Goal: Task Accomplishment & Management: Manage account settings

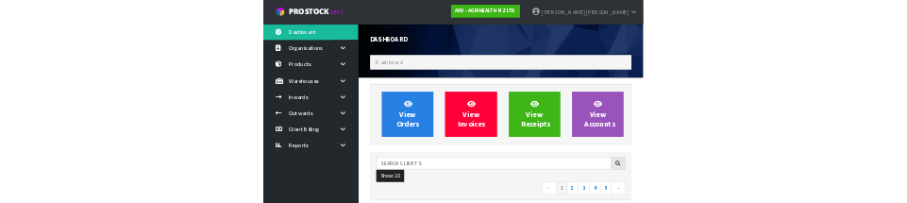
scroll to position [1490, 652]
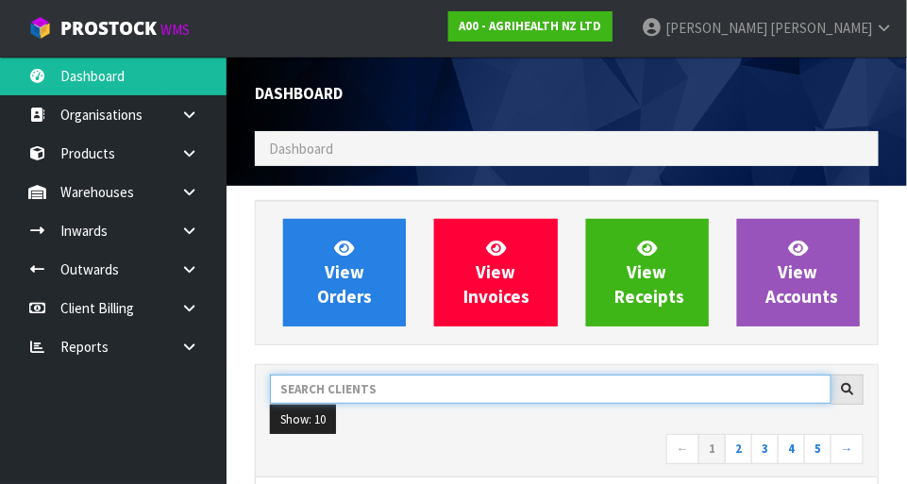
click at [345, 393] on input "text" at bounding box center [551, 389] width 562 height 29
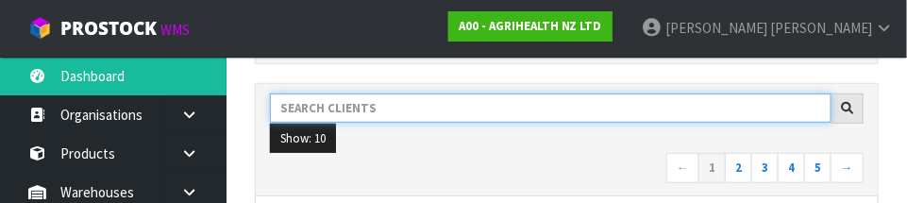
scroll to position [277, 0]
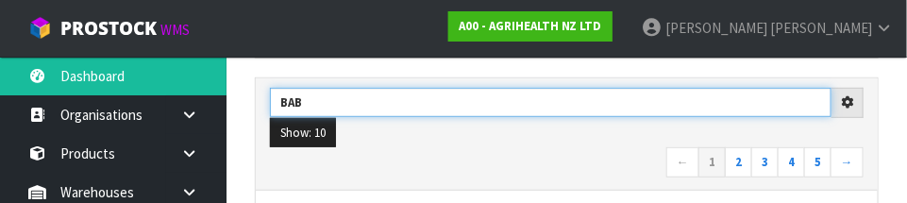
type input "BAB"
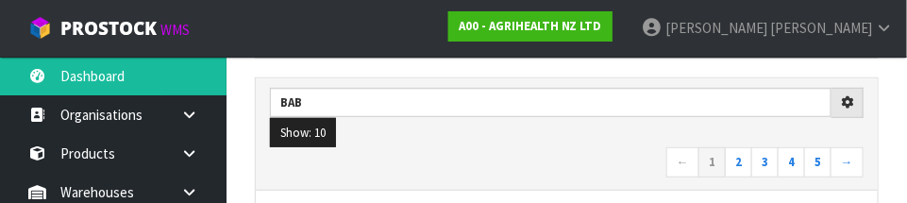
click at [539, 133] on ul "Show: 10 5 10 25 50" at bounding box center [567, 133] width 594 height 30
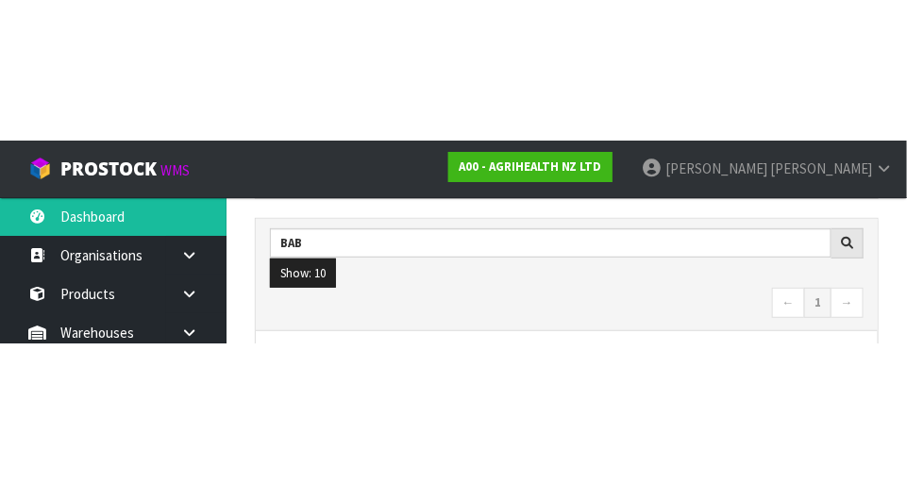
scroll to position [286, 0]
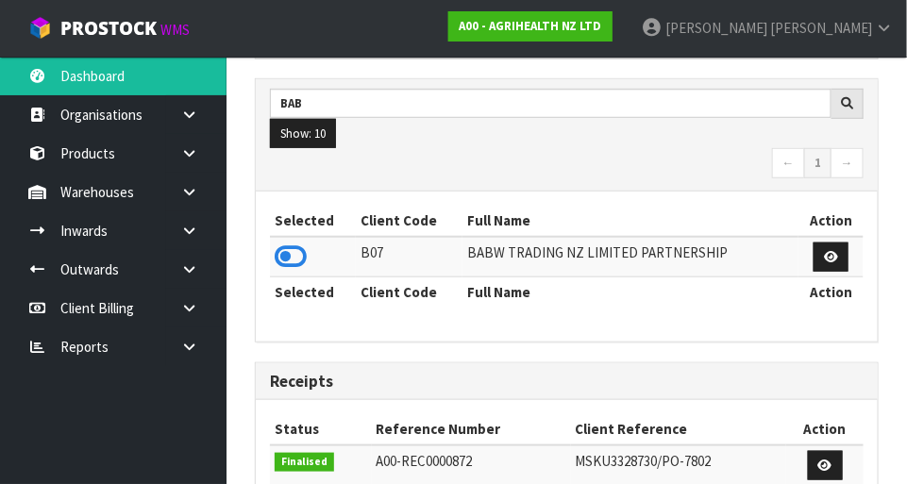
click at [292, 259] on icon at bounding box center [291, 257] width 32 height 28
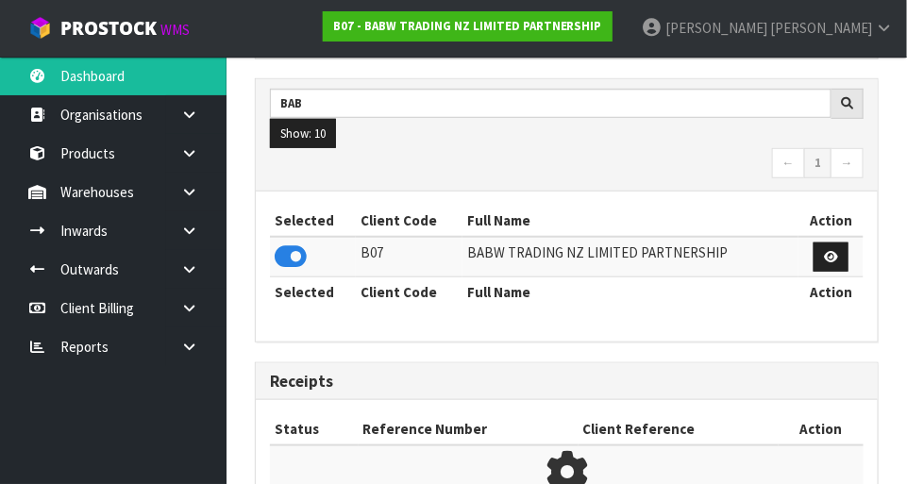
scroll to position [1239, 652]
click at [178, 195] on link at bounding box center [196, 192] width 60 height 39
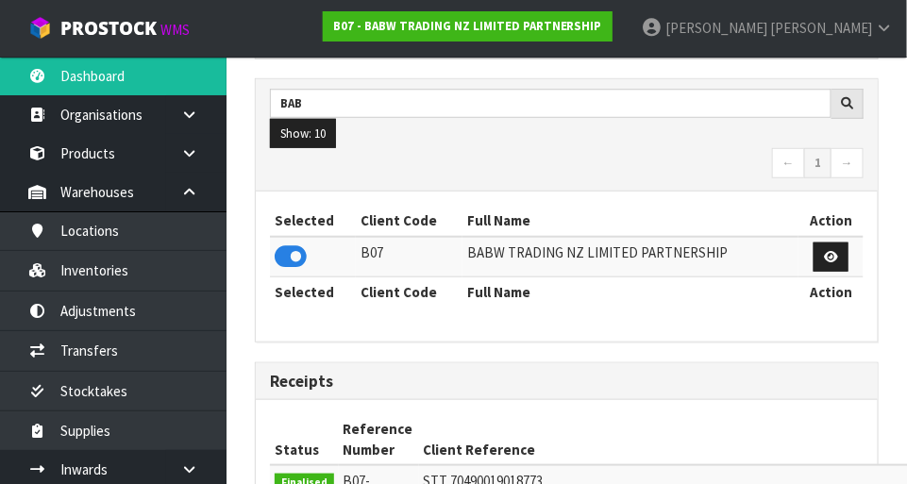
scroll to position [1490, 652]
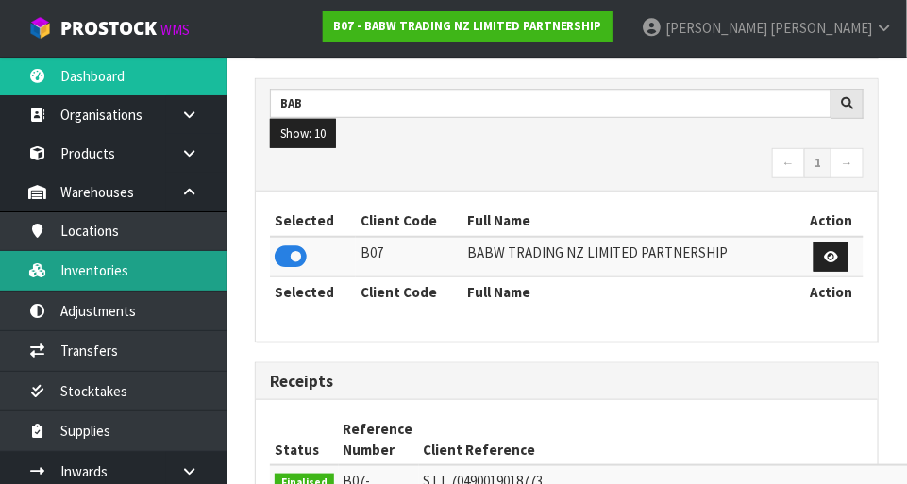
click at [71, 272] on link "Inventories" at bounding box center [113, 270] width 227 height 39
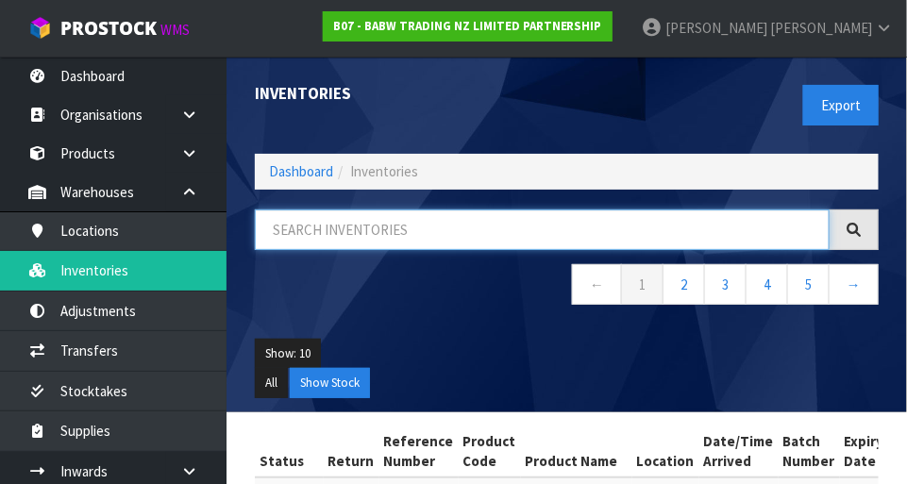
click at [706, 210] on input "text" at bounding box center [542, 230] width 575 height 41
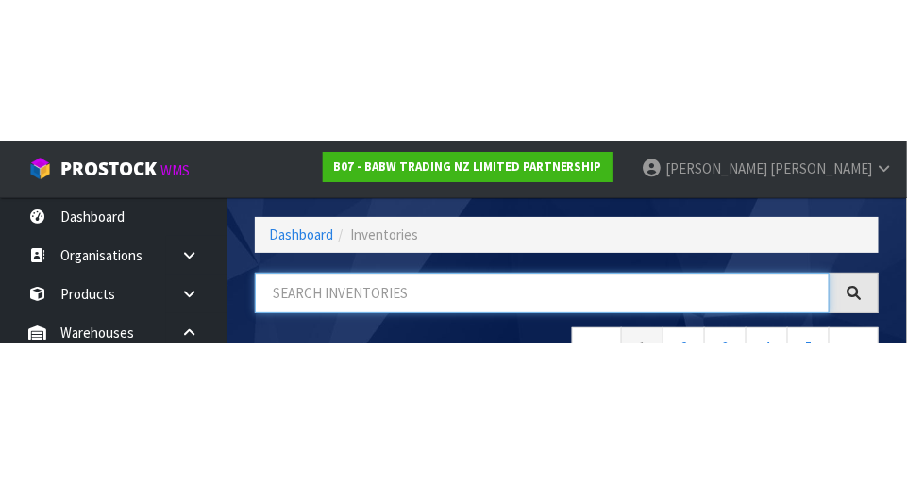
scroll to position [127, 0]
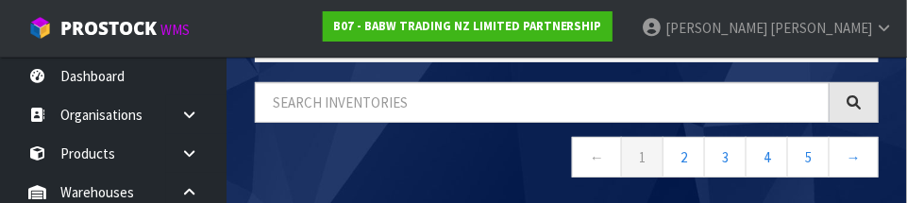
click at [516, 155] on nav "← 1 2 3 4 5 →" at bounding box center [567, 160] width 624 height 46
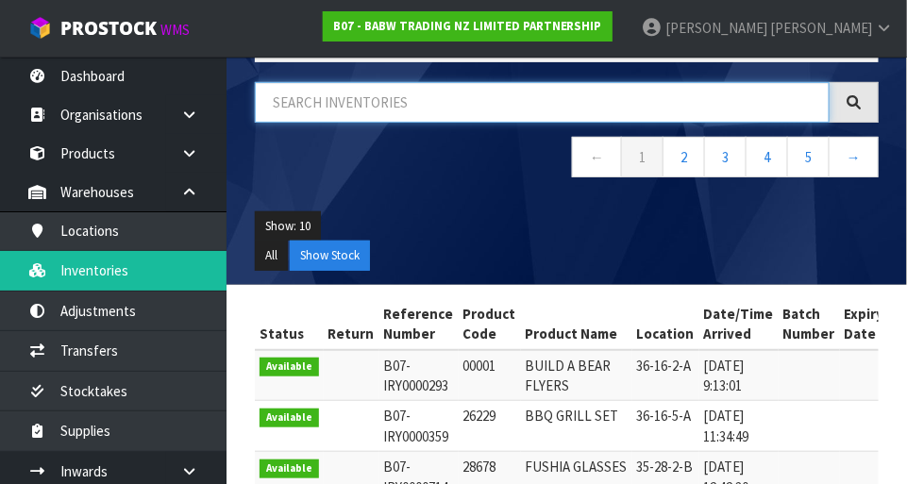
click at [620, 94] on input "text" at bounding box center [542, 102] width 575 height 41
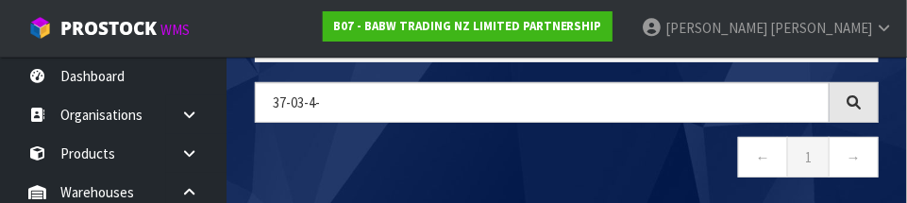
click at [601, 147] on nav "← 1 →" at bounding box center [567, 160] width 624 height 46
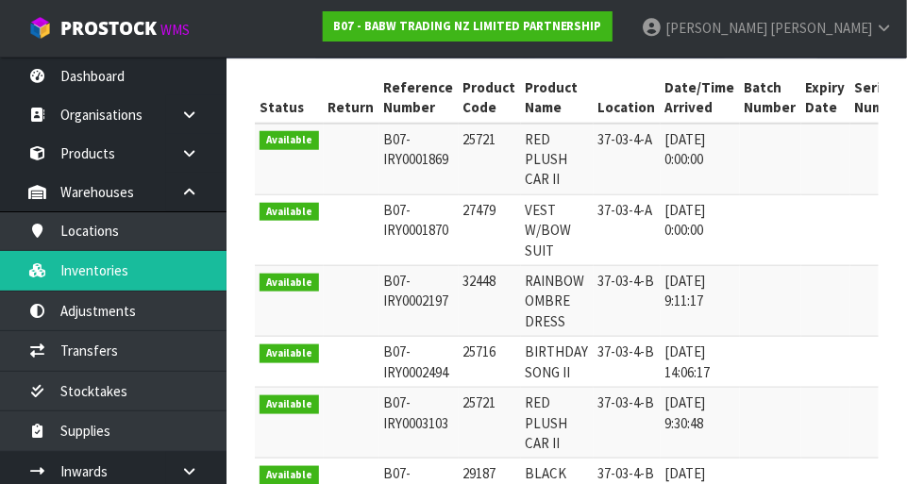
scroll to position [0, 0]
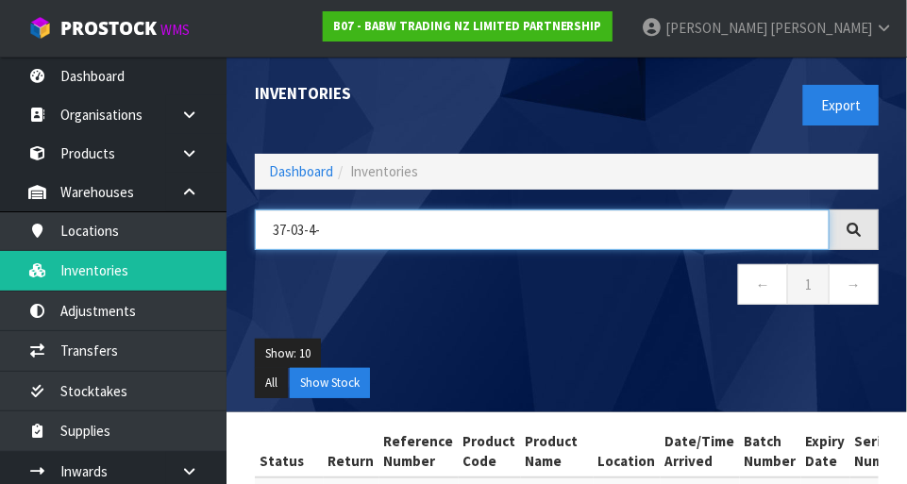
click at [626, 221] on input "37-03-4-" at bounding box center [542, 230] width 575 height 41
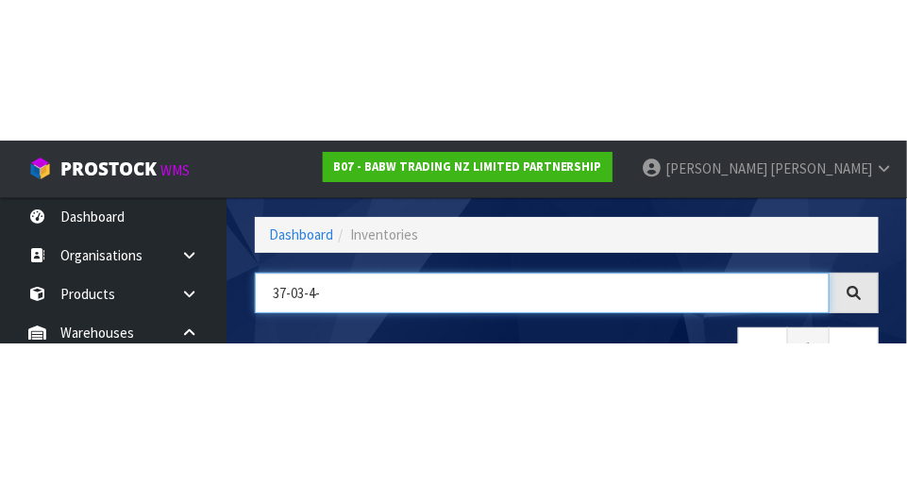
scroll to position [127, 0]
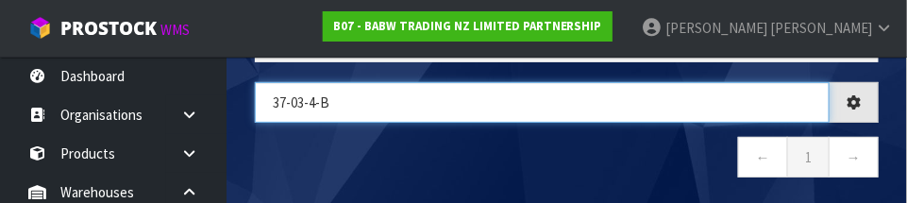
type input "37-03-4-B"
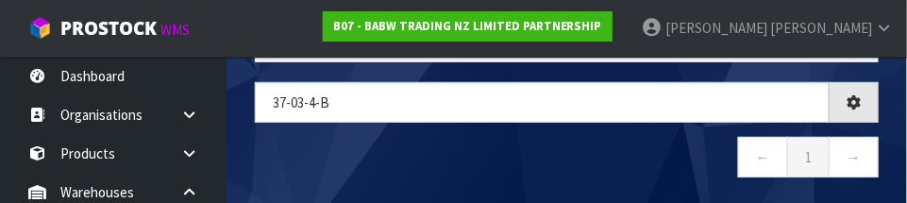
click at [298, 140] on nav "← 1 →" at bounding box center [567, 160] width 624 height 46
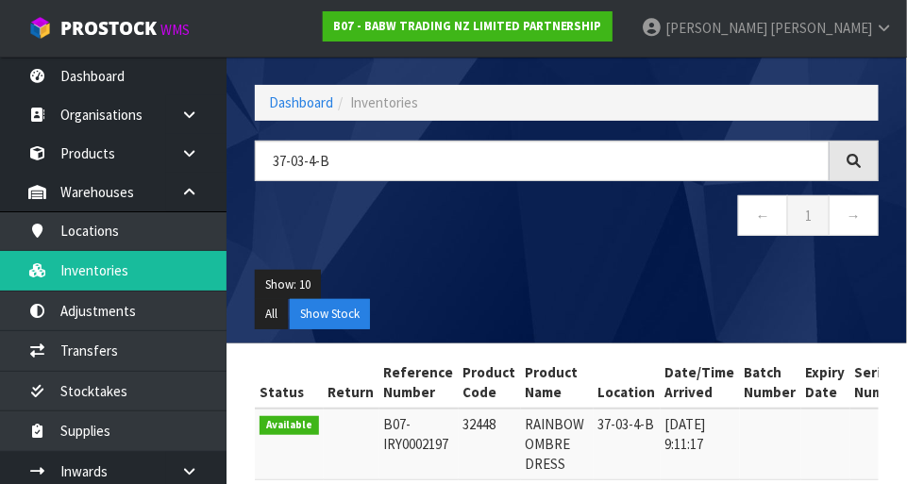
scroll to position [62, 0]
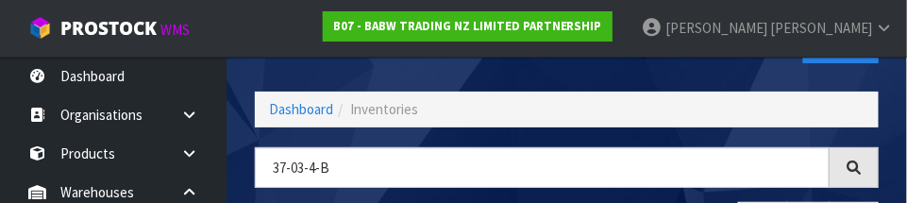
click at [236, 58] on header "Inventories Export Dashboard Inventories 37-03-4-B ← 1 → Show: 10 5 10 25 50 Al…" at bounding box center [567, 172] width 681 height 356
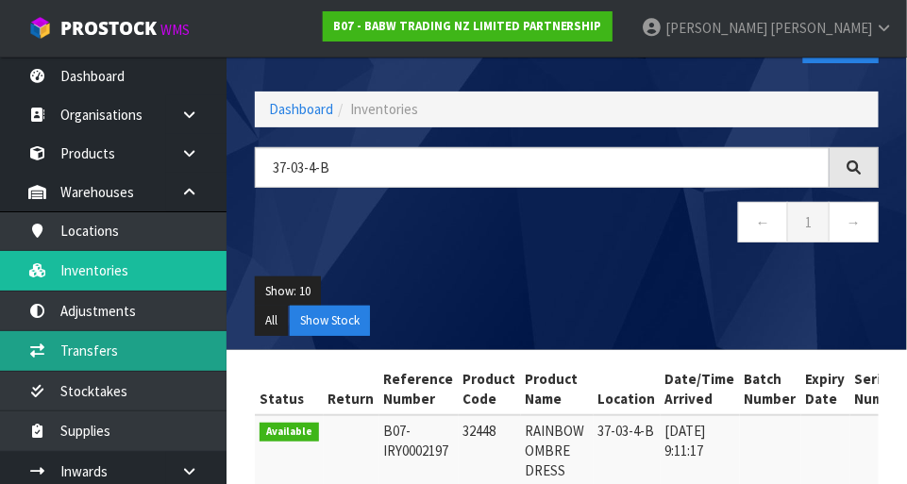
click at [78, 347] on link "Transfers" at bounding box center [113, 350] width 227 height 39
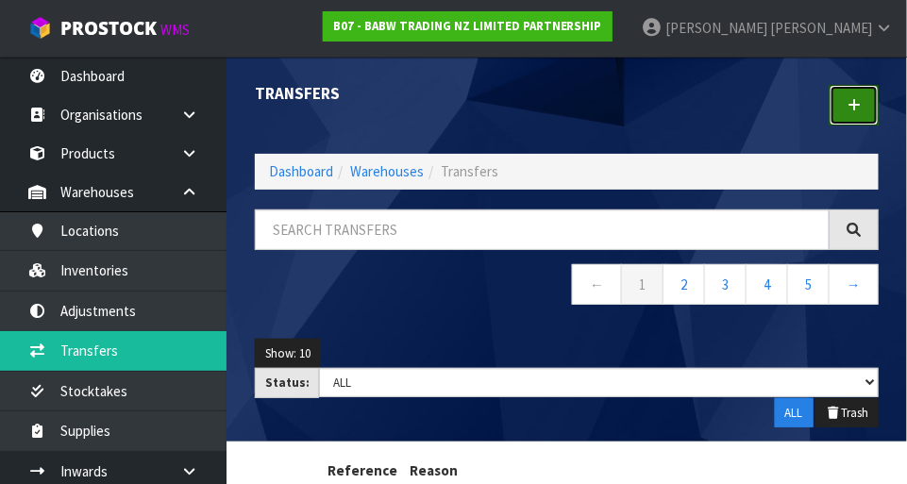
click at [837, 105] on link at bounding box center [854, 105] width 49 height 41
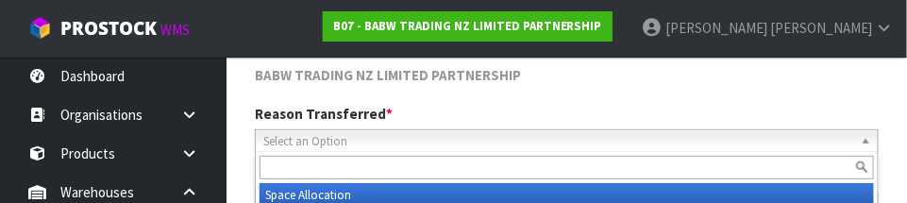
scroll to position [279, 0]
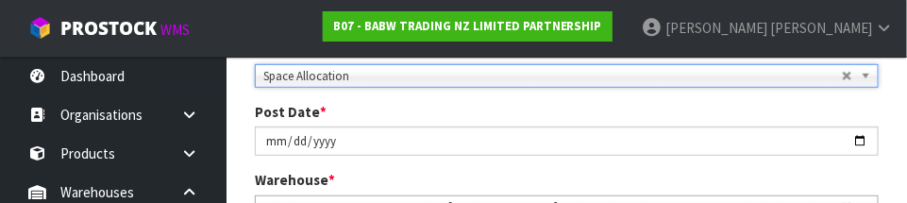
click at [755, 112] on div "Post Date * 2025-09-09" at bounding box center [567, 129] width 652 height 54
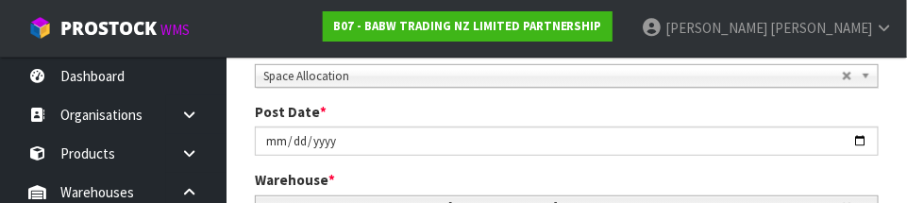
scroll to position [411, 0]
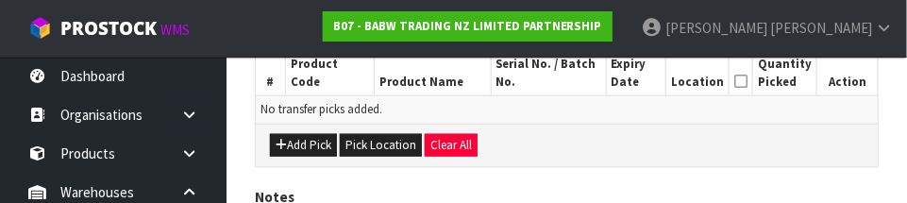
click at [709, 113] on td "No transfer picks added." at bounding box center [567, 109] width 622 height 27
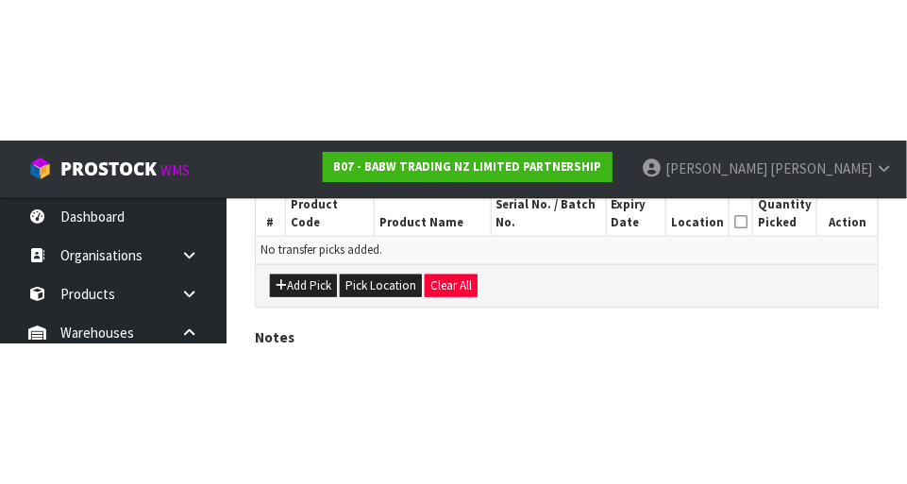
scroll to position [419, 0]
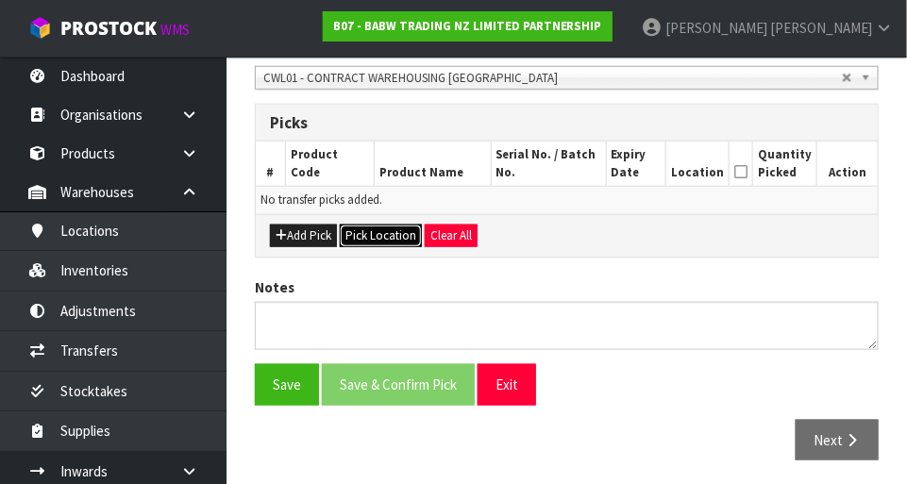
click at [373, 233] on button "Pick Location" at bounding box center [381, 236] width 82 height 23
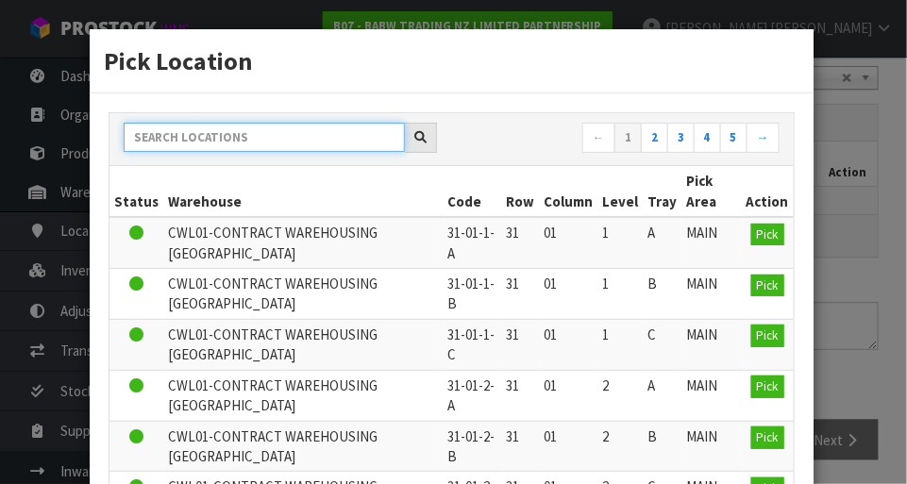
paste input "37-03-4-B"
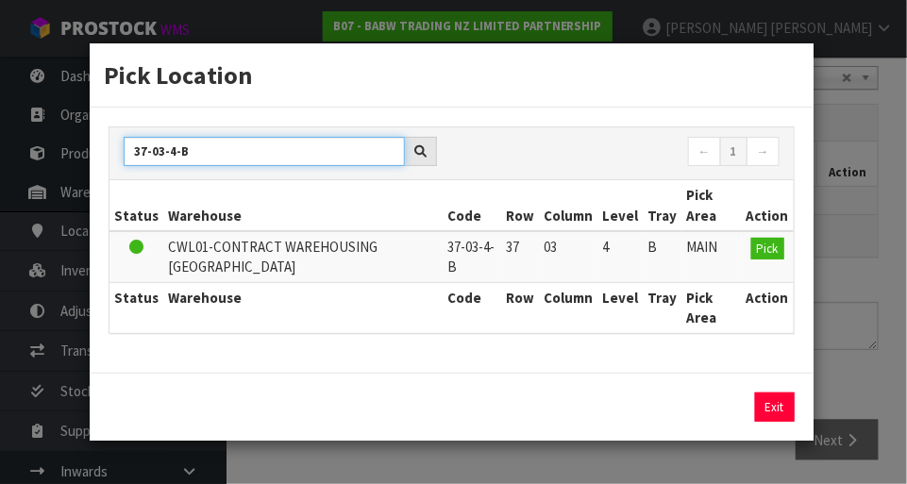
type input "37-03-4-B"
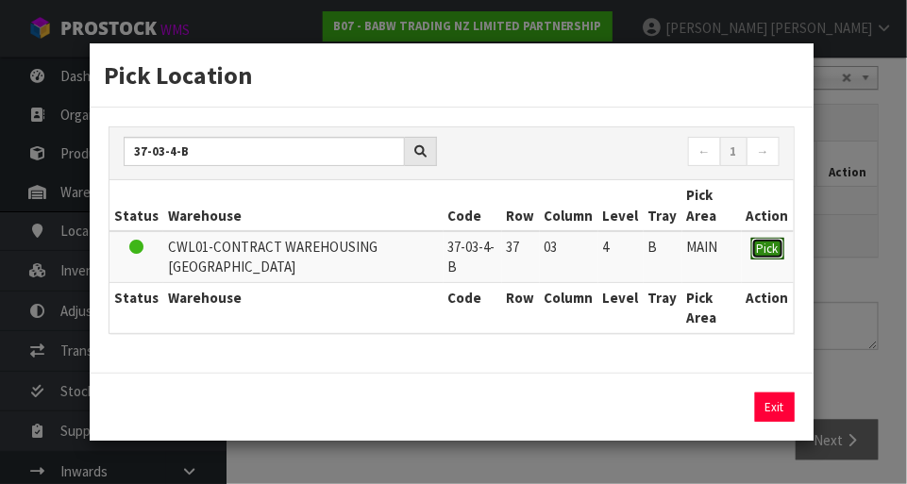
click at [771, 257] on button "Pick" at bounding box center [767, 249] width 33 height 23
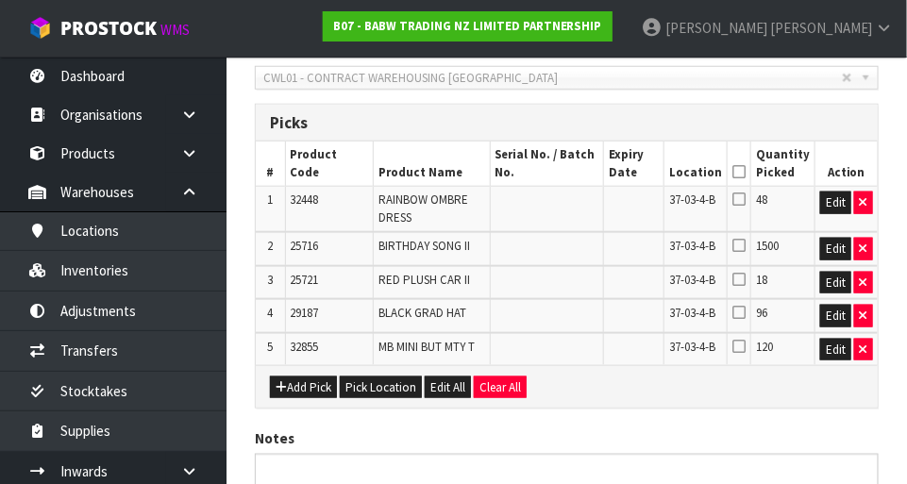
click at [746, 341] on icon at bounding box center [739, 346] width 13 height 15
click at [0, 0] on input "checkbox" at bounding box center [0, 0] width 0 height 0
click at [743, 305] on icon at bounding box center [739, 312] width 13 height 15
click at [0, 0] on input "checkbox" at bounding box center [0, 0] width 0 height 0
click at [746, 243] on icon at bounding box center [739, 245] width 13 height 15
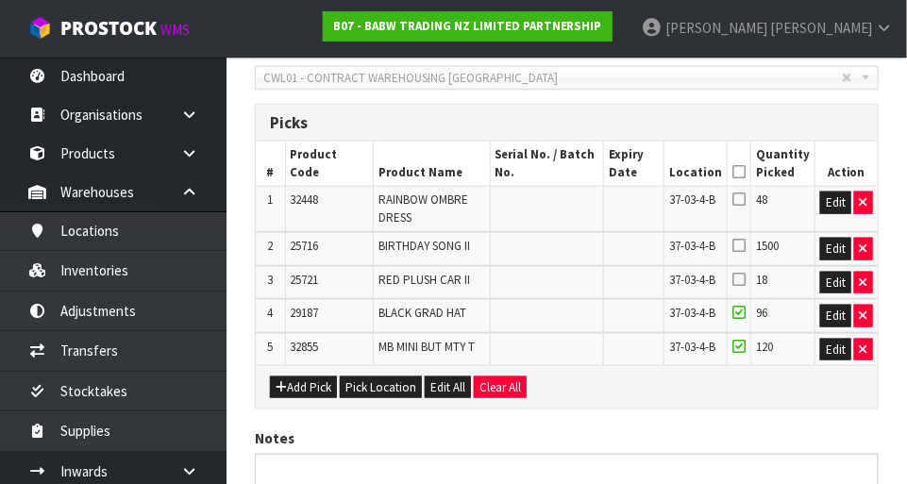
click at [0, 0] on input "checkbox" at bounding box center [0, 0] width 0 height 0
click at [863, 272] on button "button" at bounding box center [863, 283] width 19 height 23
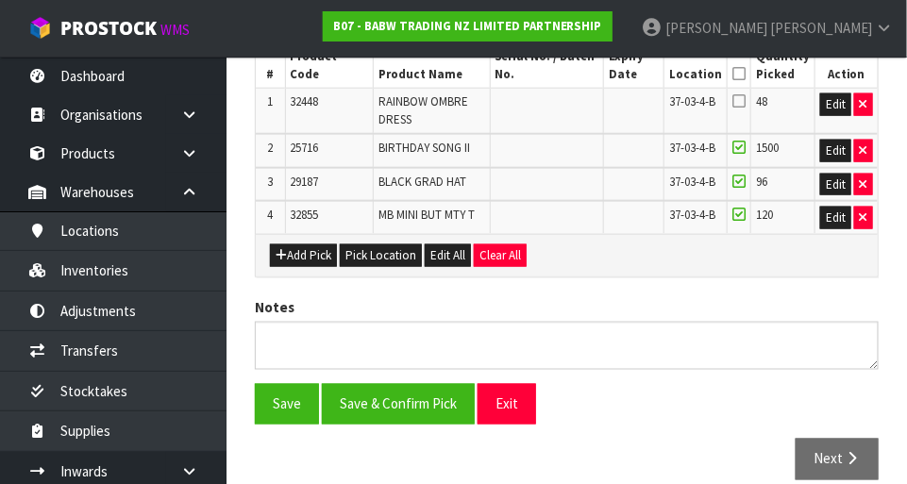
scroll to position [516, 0]
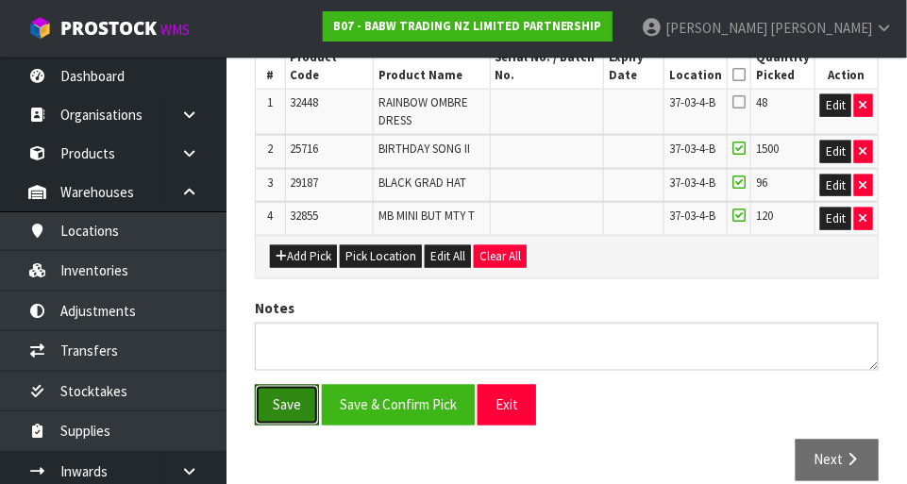
click at [285, 399] on button "Save" at bounding box center [287, 405] width 64 height 41
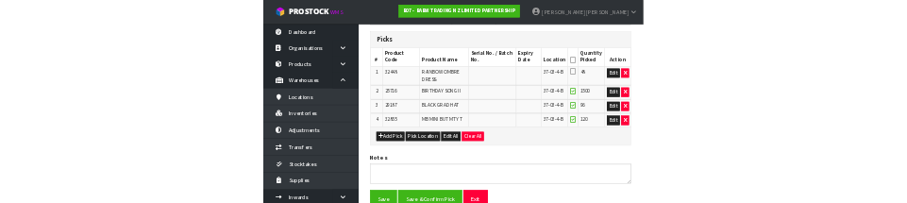
scroll to position [0, 0]
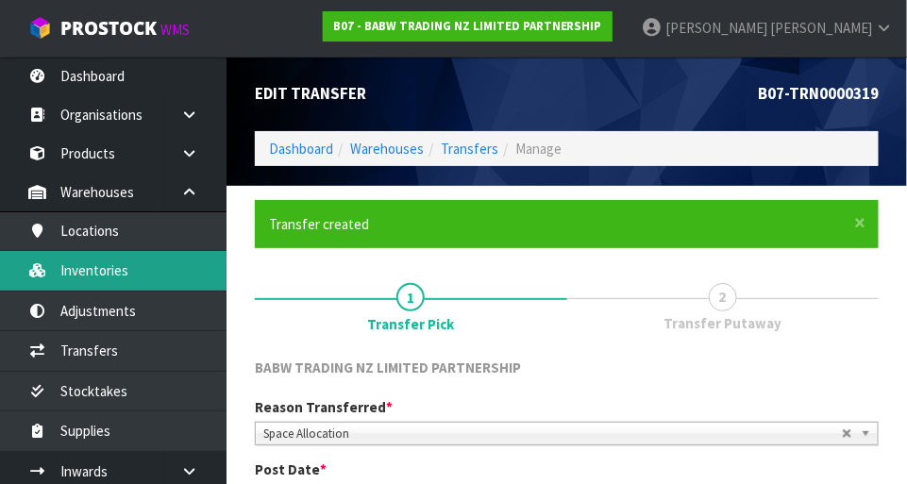
click at [157, 264] on link "Inventories" at bounding box center [113, 270] width 227 height 39
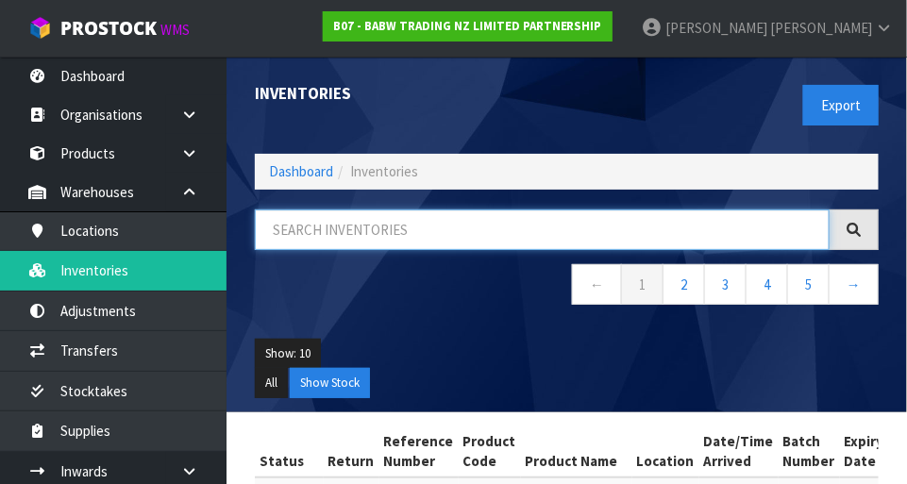
click at [418, 233] on input "text" at bounding box center [542, 230] width 575 height 41
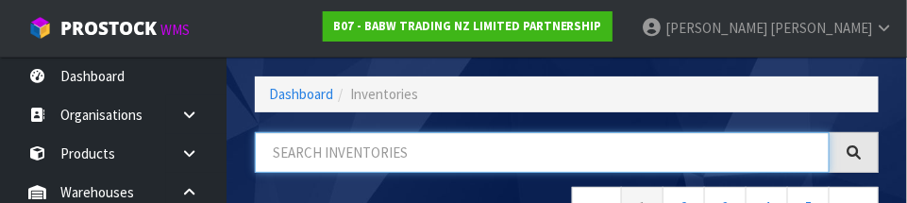
scroll to position [127, 0]
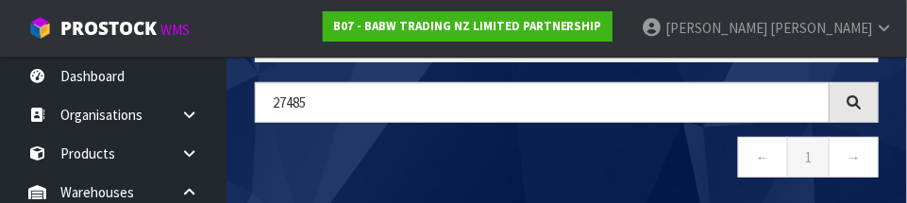
click at [479, 144] on nav "← 1 →" at bounding box center [567, 160] width 624 height 46
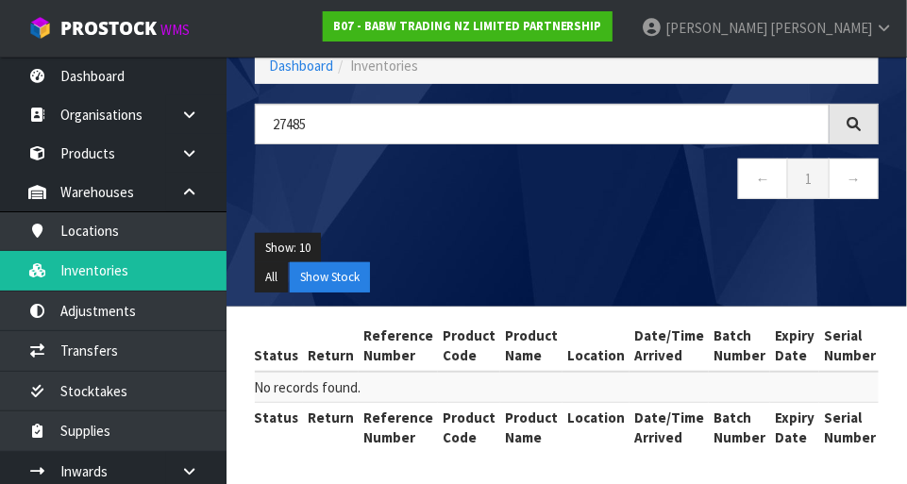
scroll to position [0, 0]
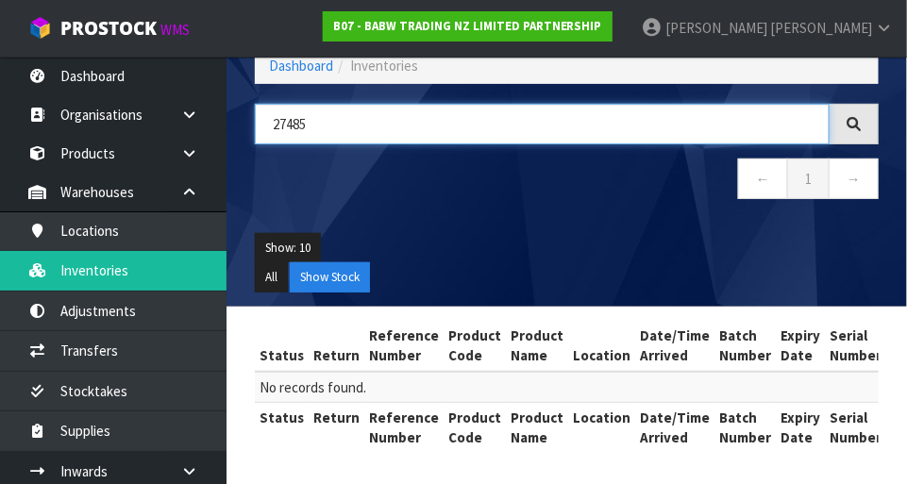
click at [478, 106] on input "27485" at bounding box center [542, 124] width 575 height 41
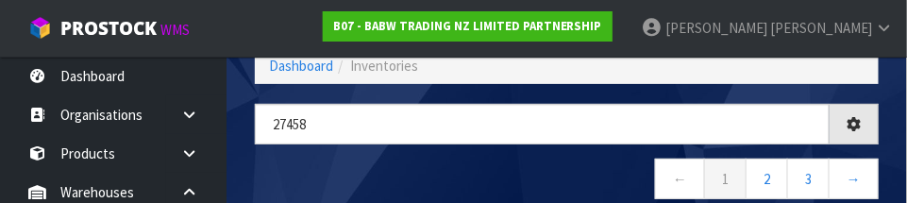
click at [568, 169] on nav "← 1 2 3 →" at bounding box center [567, 182] width 624 height 46
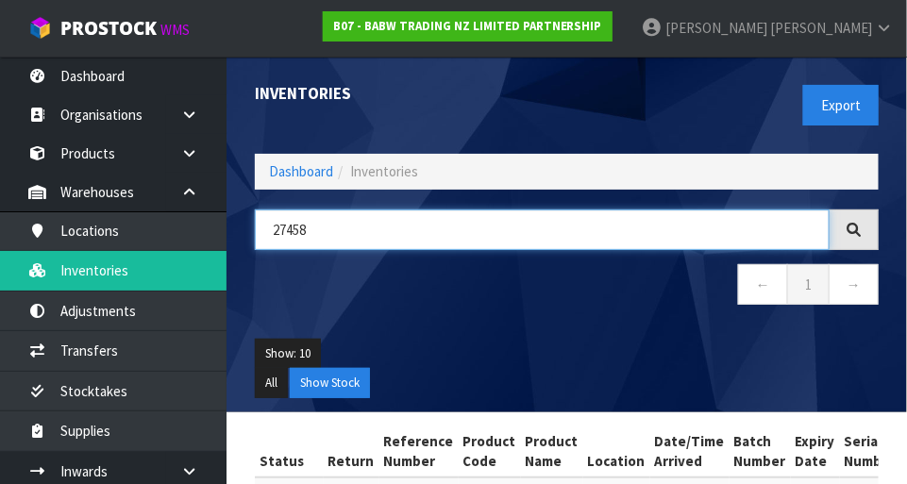
click at [325, 236] on input "27458" at bounding box center [542, 230] width 575 height 41
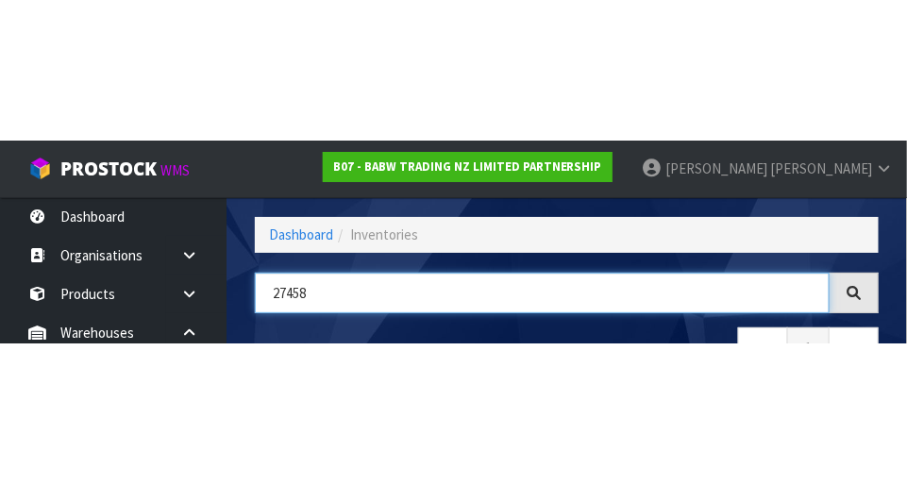
scroll to position [127, 0]
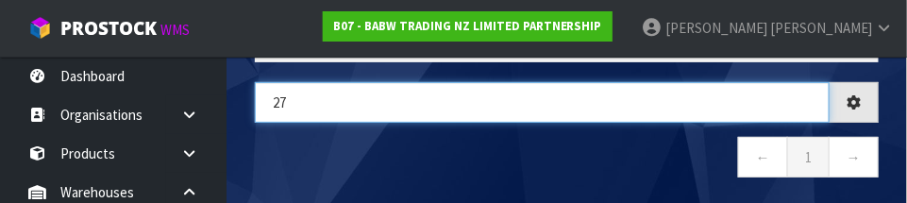
type input "2"
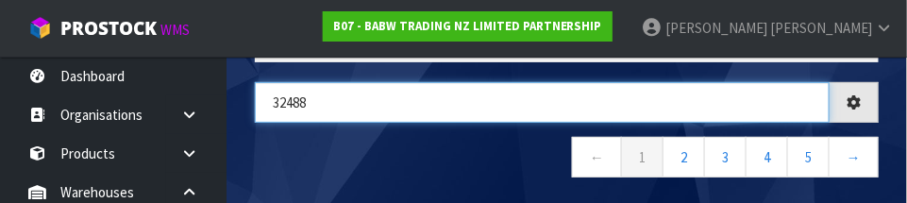
type input "32488"
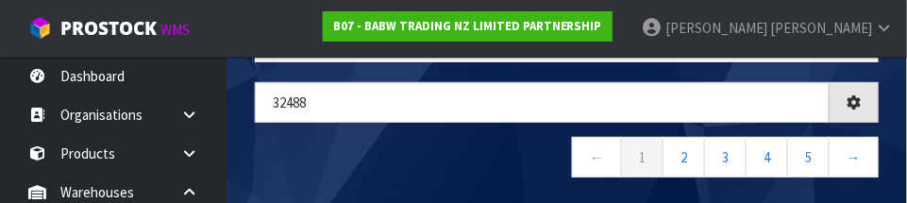
click at [366, 140] on nav "← 1 2 3 4 5 →" at bounding box center [567, 160] width 624 height 46
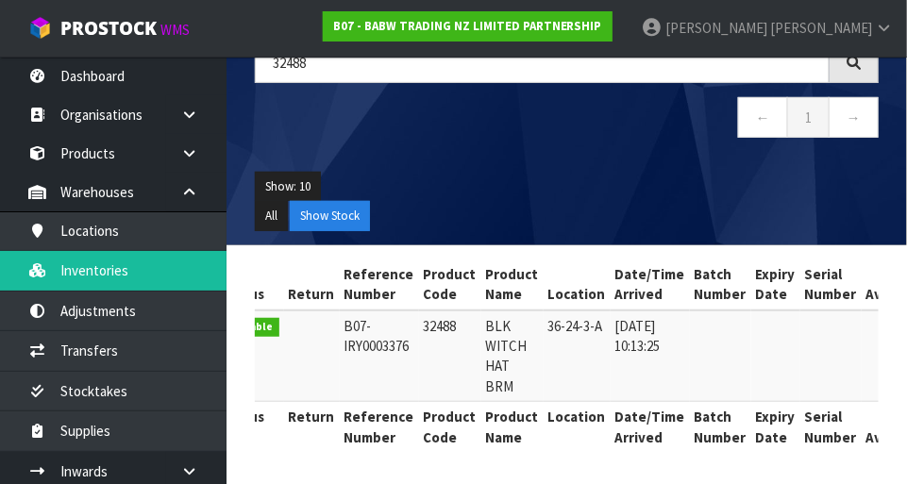
scroll to position [0, 0]
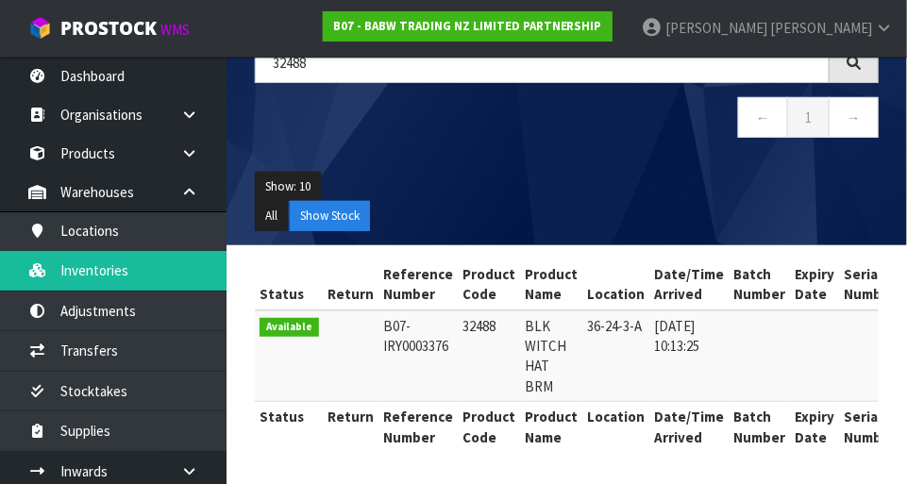
copy td "32488"
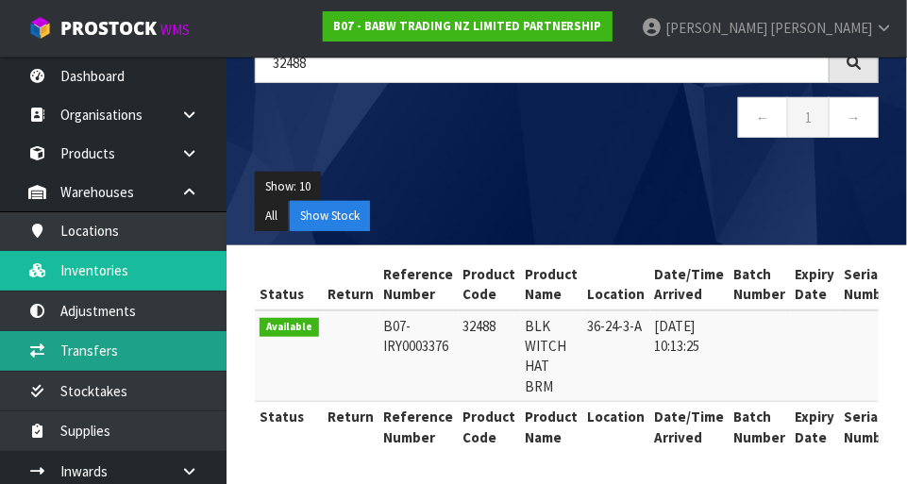
click at [79, 350] on link "Transfers" at bounding box center [113, 350] width 227 height 39
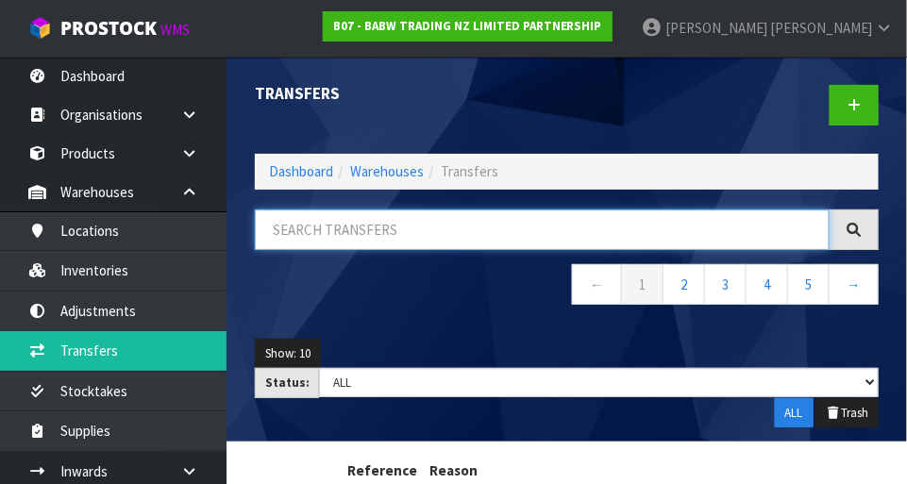
paste input "32488"
type input "32488"
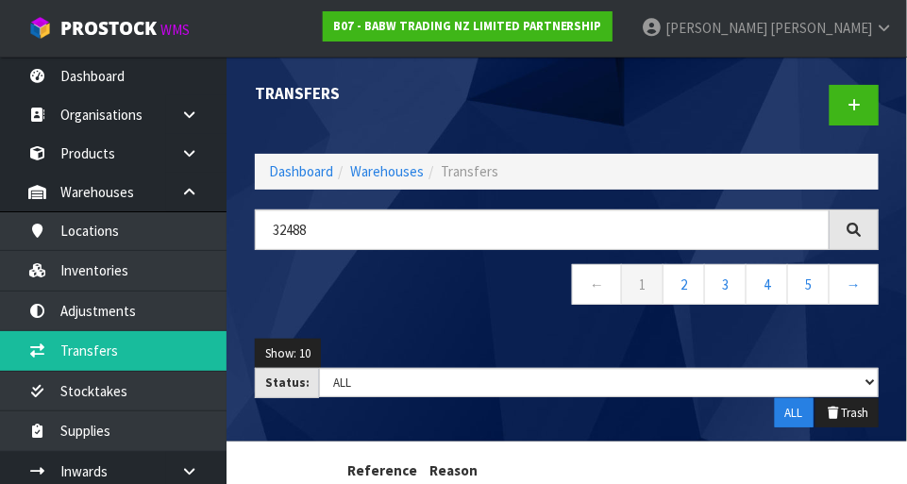
click at [400, 311] on div "32488 ← 1 2 3 4 5 →" at bounding box center [567, 267] width 652 height 115
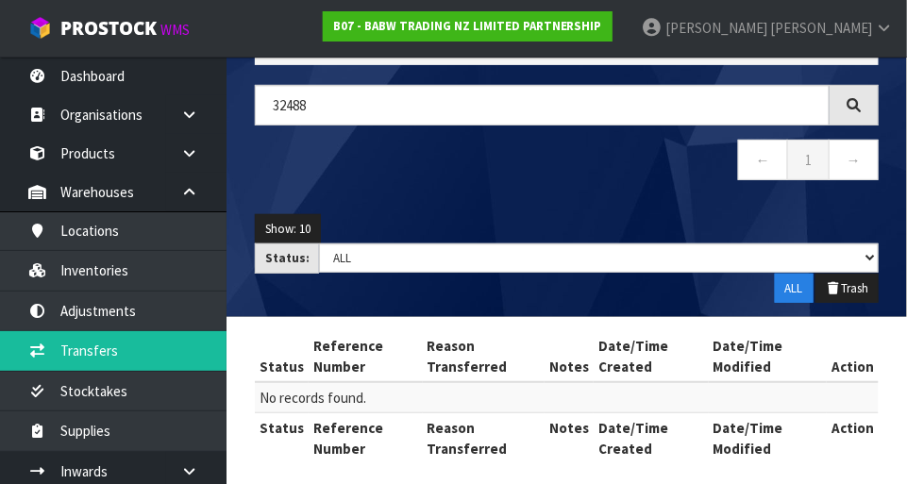
scroll to position [136, 0]
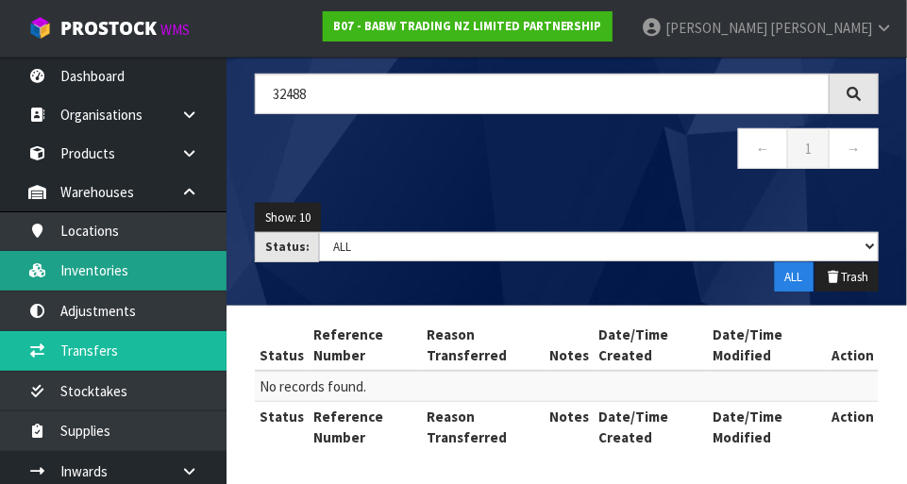
click at [81, 267] on link "Inventories" at bounding box center [113, 270] width 227 height 39
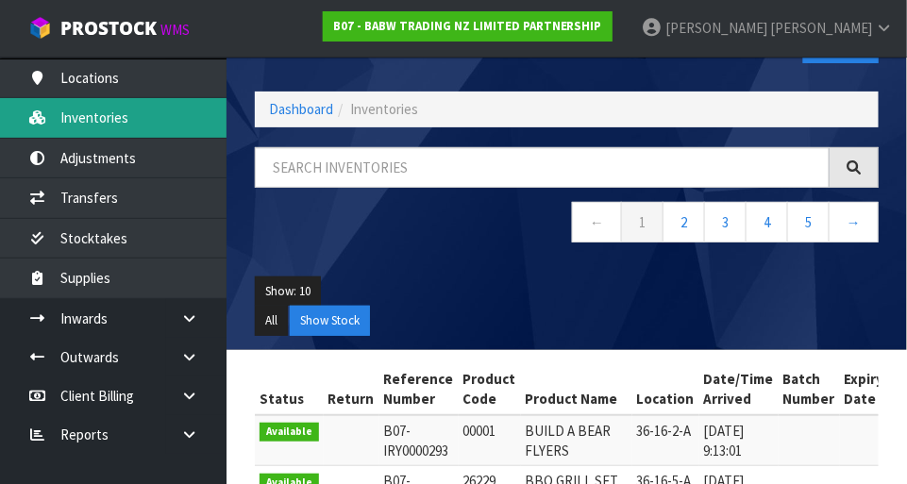
scroll to position [151, 0]
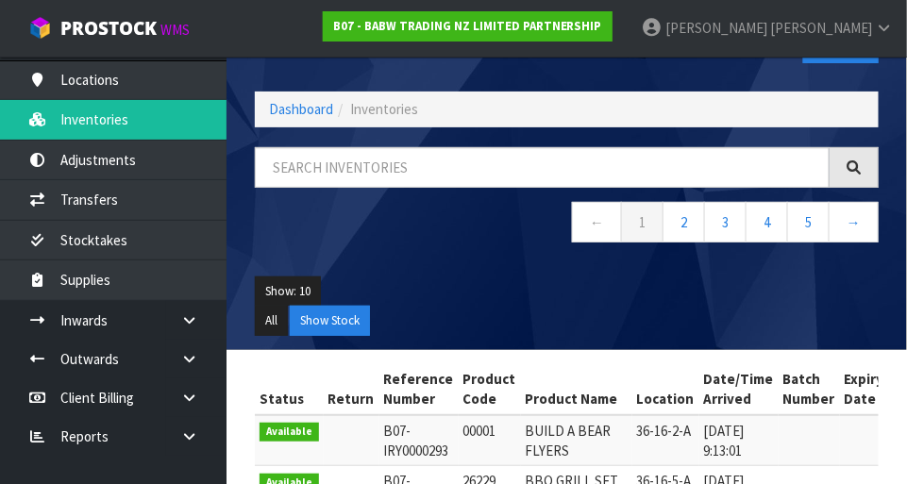
click at [179, 309] on link at bounding box center [196, 320] width 60 height 39
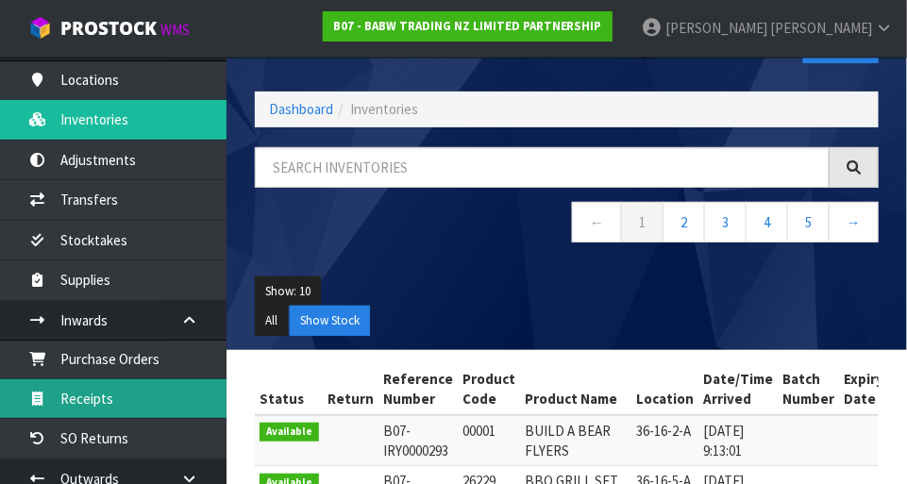
click at [89, 407] on link "Receipts" at bounding box center [113, 399] width 227 height 39
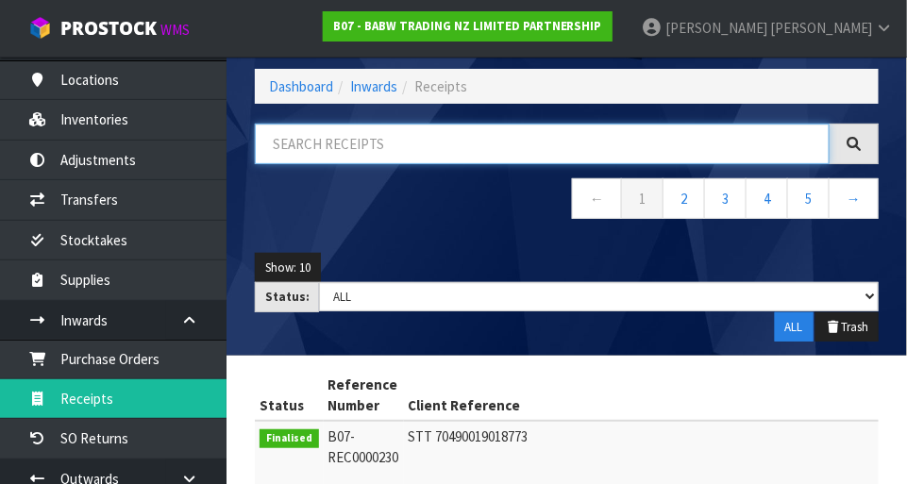
paste input "32488"
type input "32488"
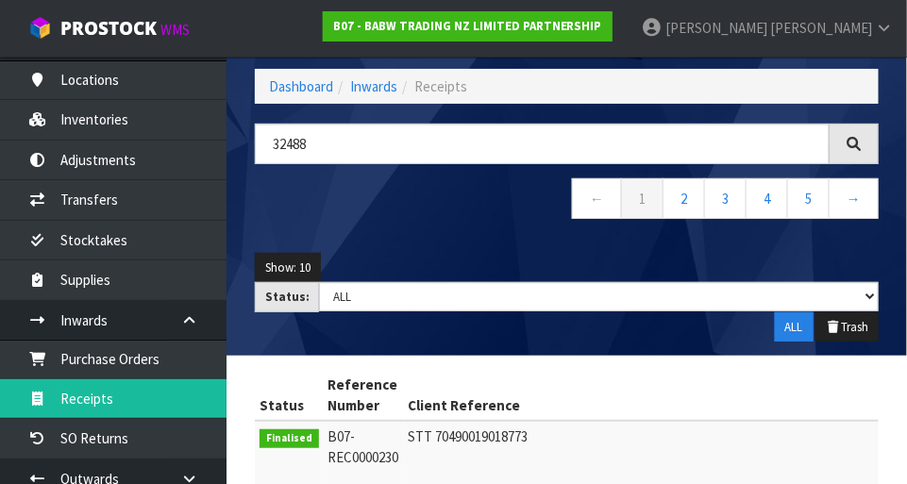
click at [426, 236] on div "32488 ← 1 2 3 4 5 →" at bounding box center [567, 181] width 652 height 115
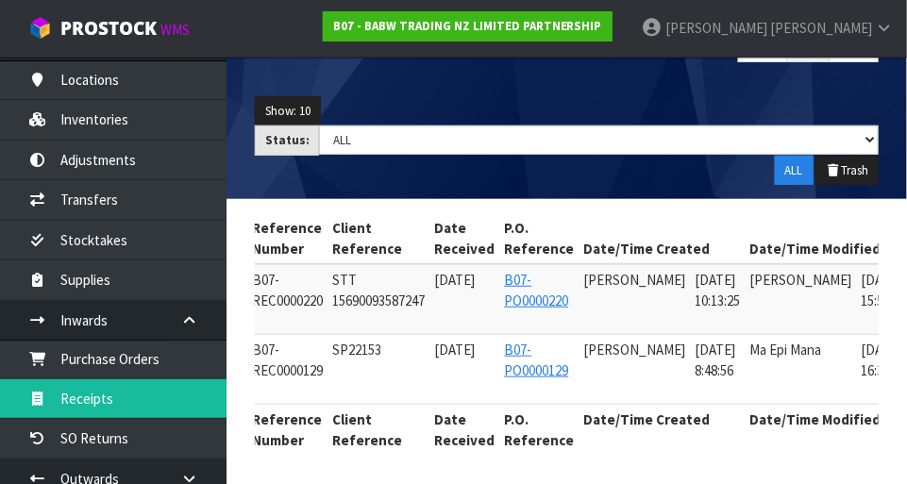
scroll to position [0, 124]
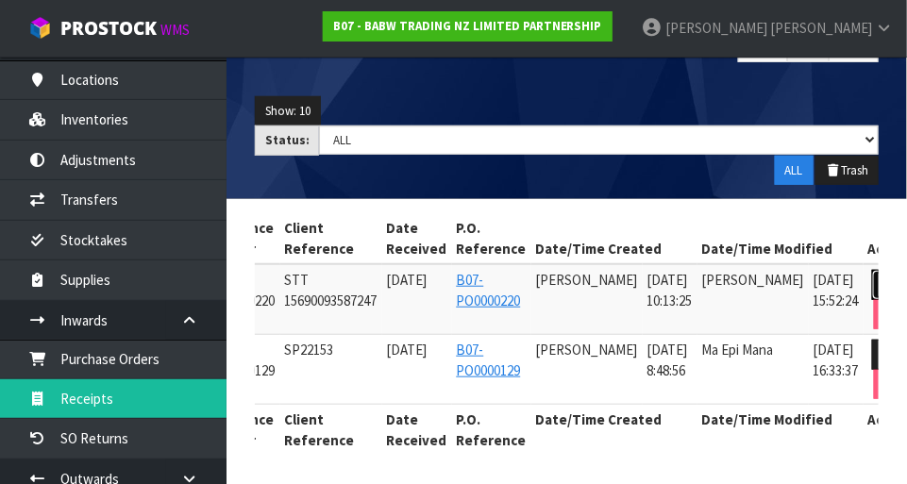
click at [872, 274] on link at bounding box center [889, 285] width 35 height 30
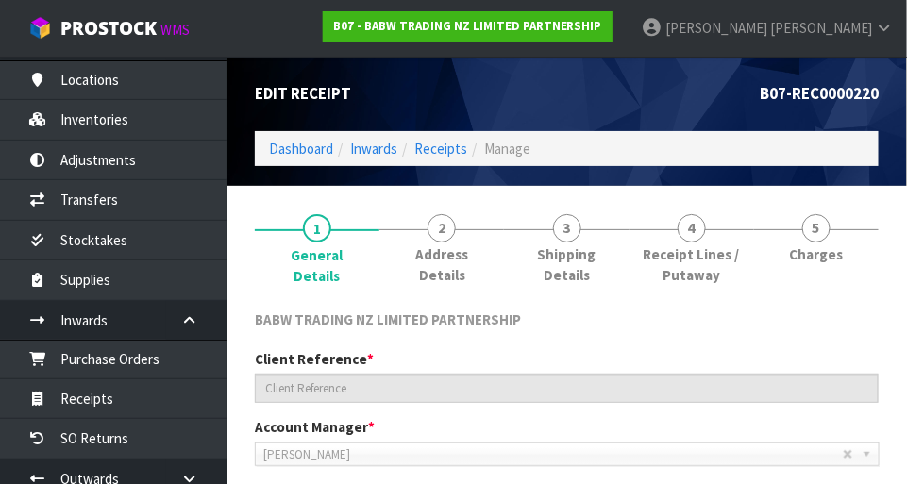
type input "STT 15690093587247"
type input "2025-07-14"
type textarea "23234 EXPECTED 804 NOT RECEIVED 23324 EXPECTED 0 AND RECEIVED 804"
type textarea "VARIANCE CHECKED BY MA MEASUREMENTS DONE BY INTERNS"
type input "Prabhneet Kaur"
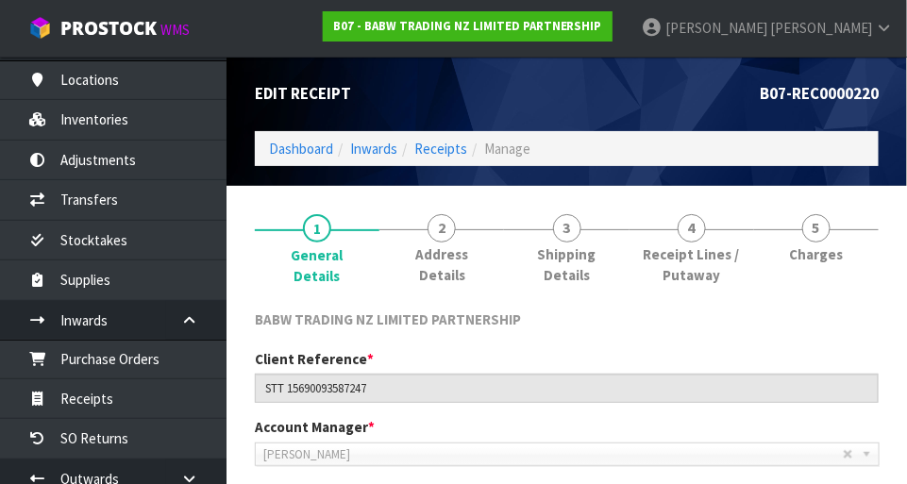
type input "09/07/2025"
type input "10"
type input "13"
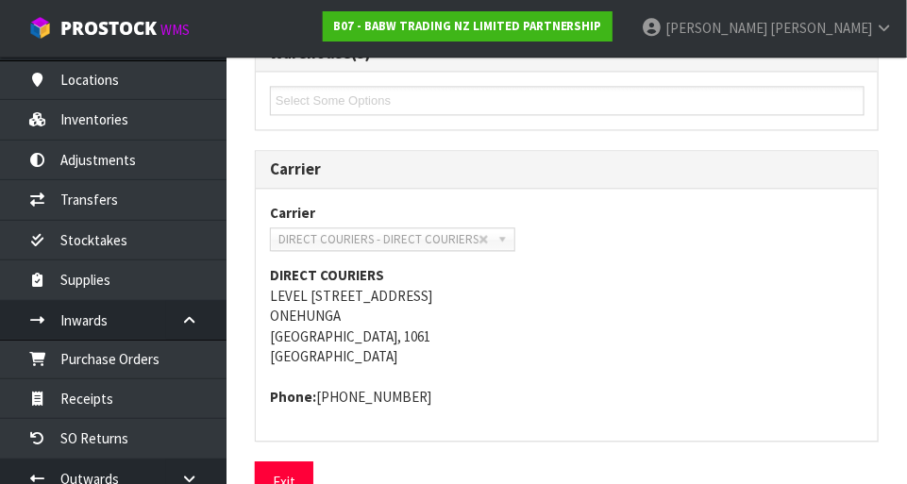
scroll to position [1111, 0]
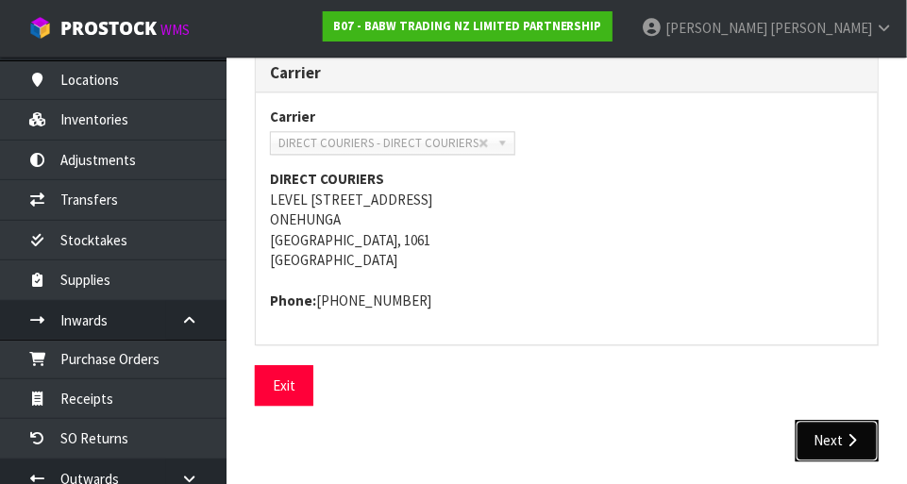
click at [831, 440] on button "Next" at bounding box center [837, 440] width 83 height 41
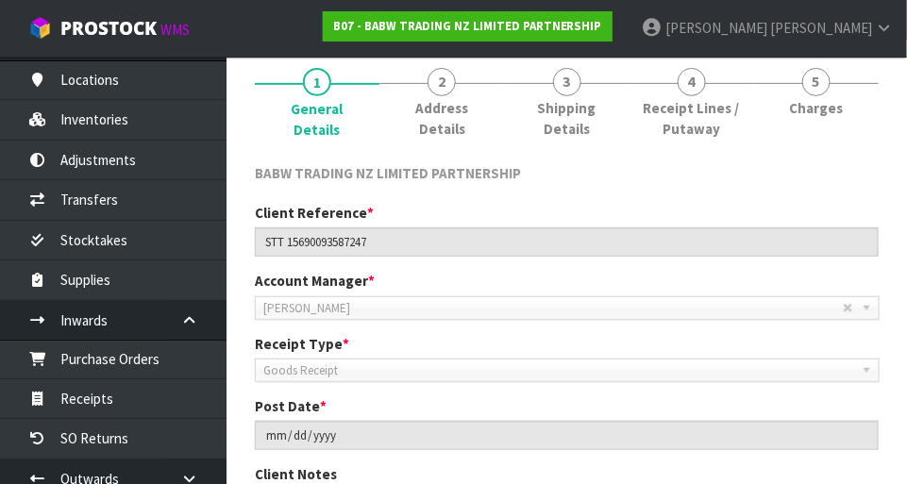
scroll to position [0, 0]
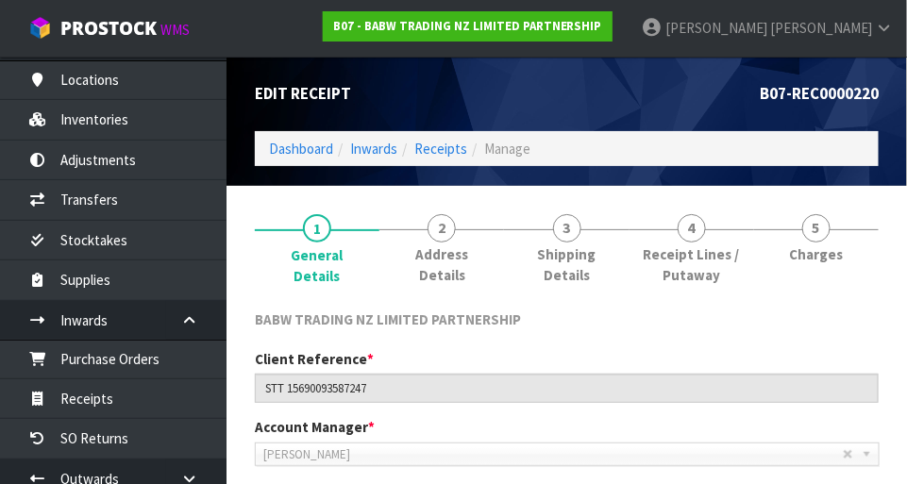
click at [692, 246] on span "Receipt Lines / Putaway" at bounding box center [692, 265] width 96 height 41
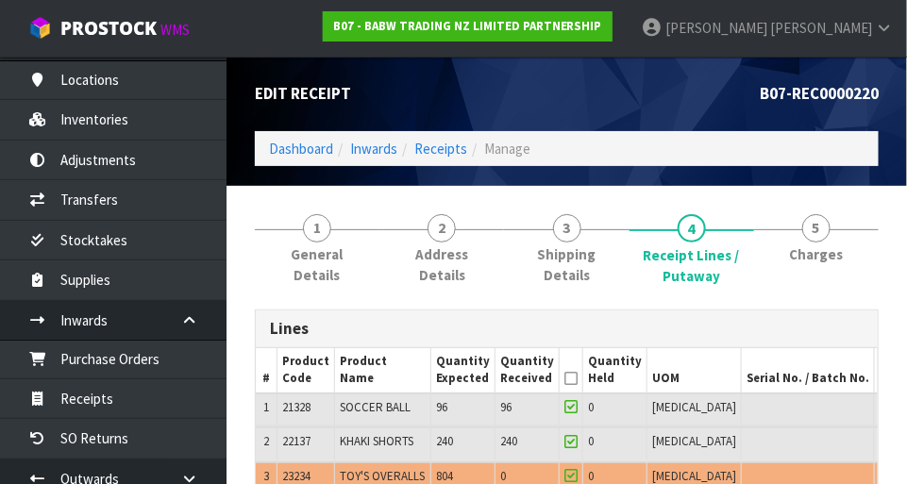
scroll to position [171, 0]
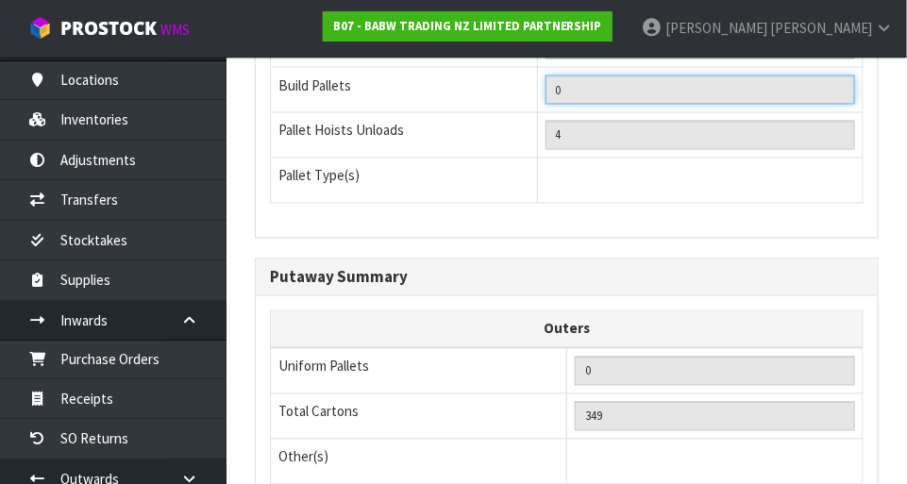
click at [769, 105] on input "0" at bounding box center [701, 90] width 310 height 29
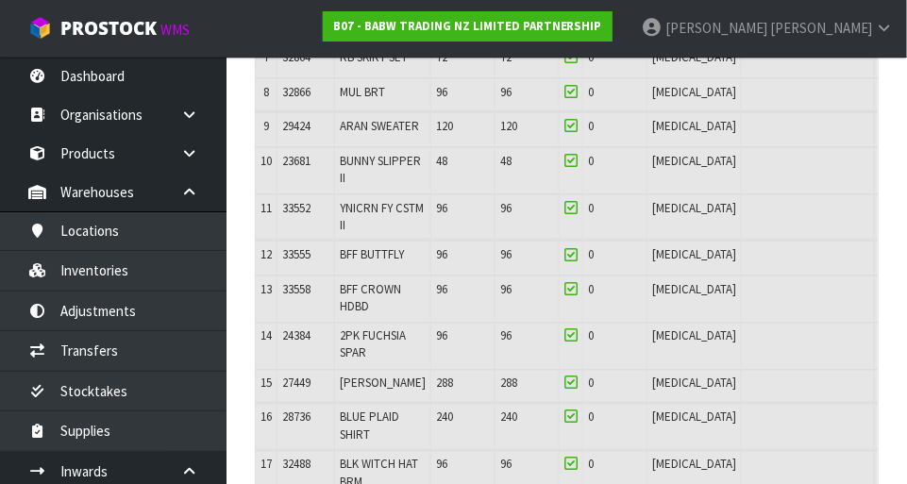
scroll to position [0, 0]
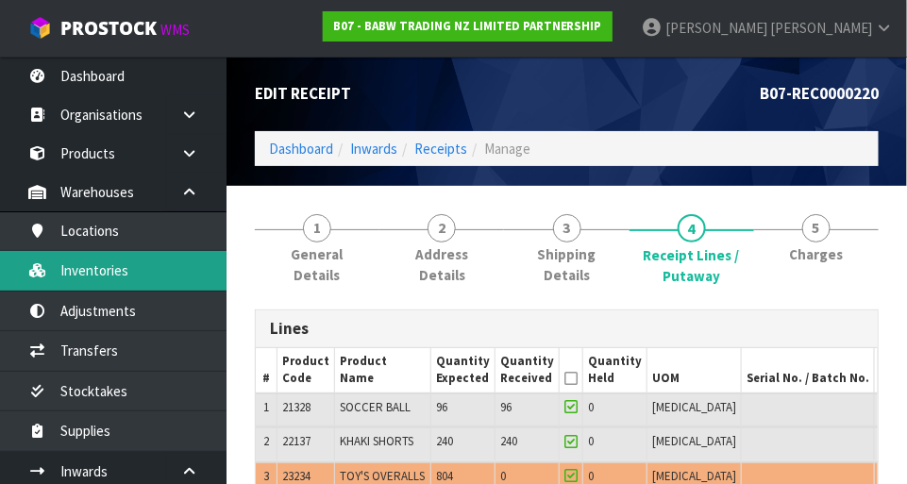
click at [77, 279] on link "Inventories" at bounding box center [113, 270] width 227 height 39
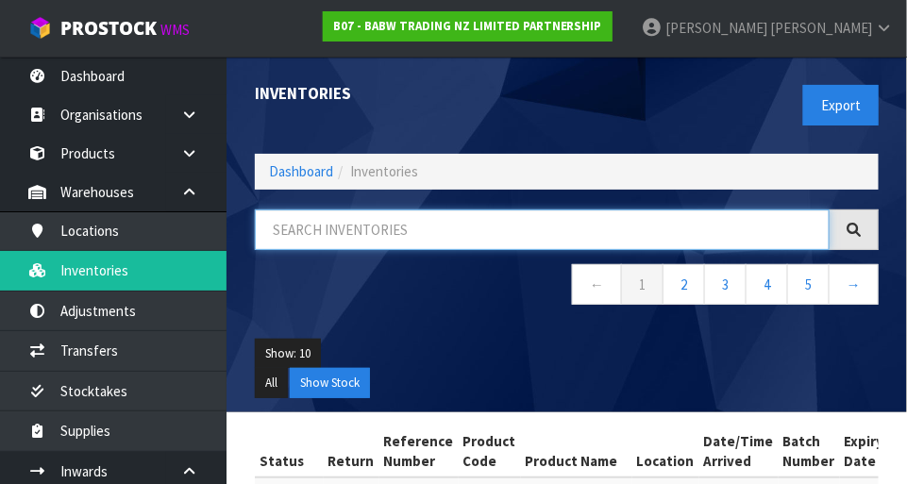
paste input "32488"
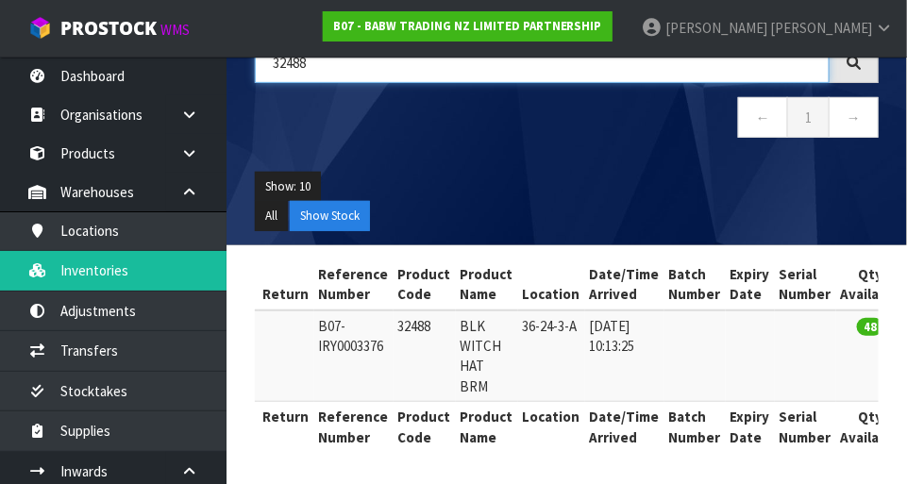
scroll to position [0, 48]
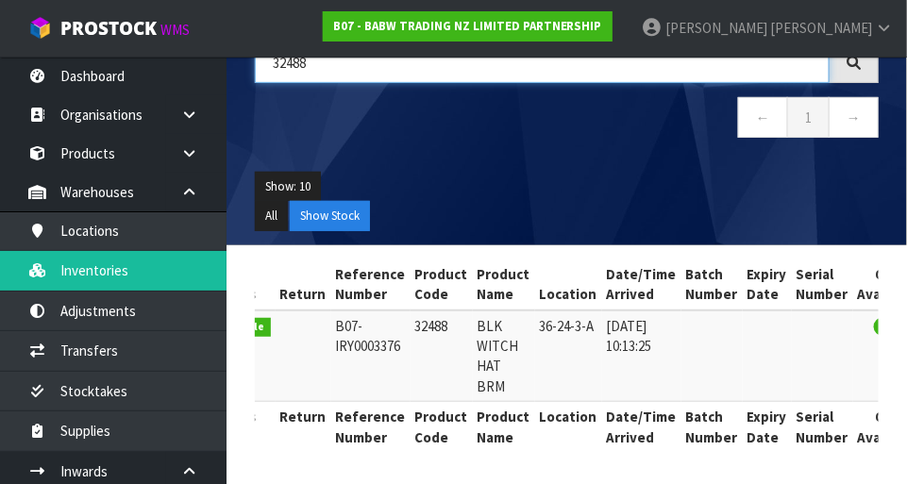
type input "32488"
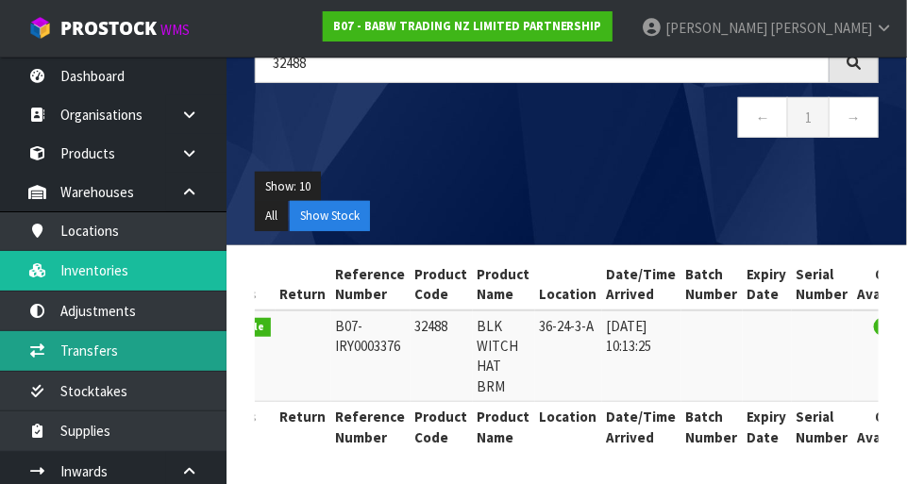
click at [65, 354] on link "Transfers" at bounding box center [113, 350] width 227 height 39
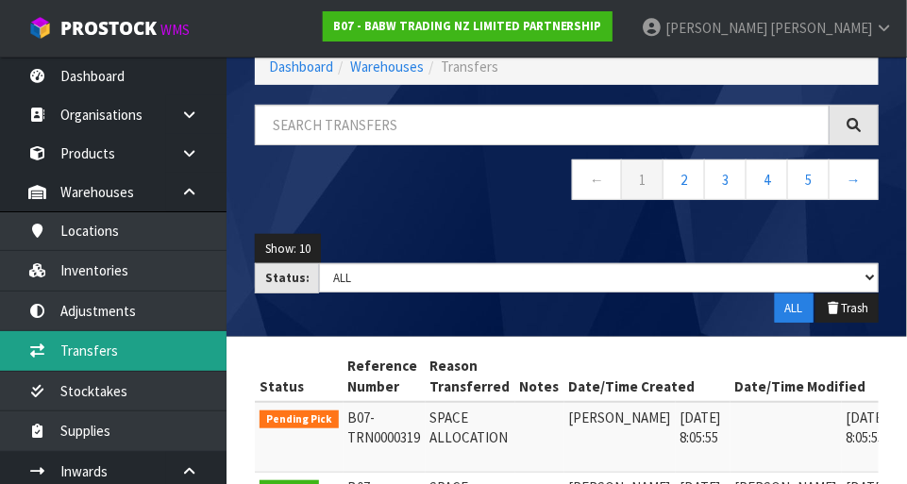
scroll to position [167, 0]
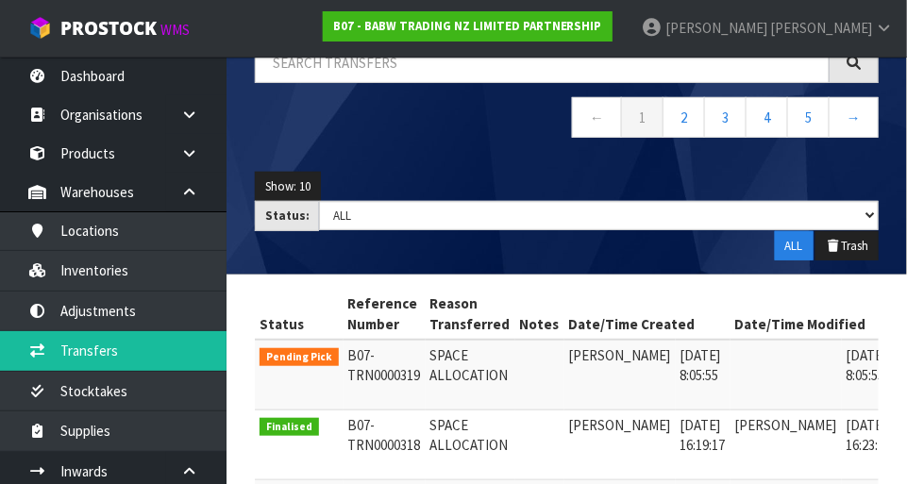
click at [905, 349] on link at bounding box center [922, 361] width 35 height 30
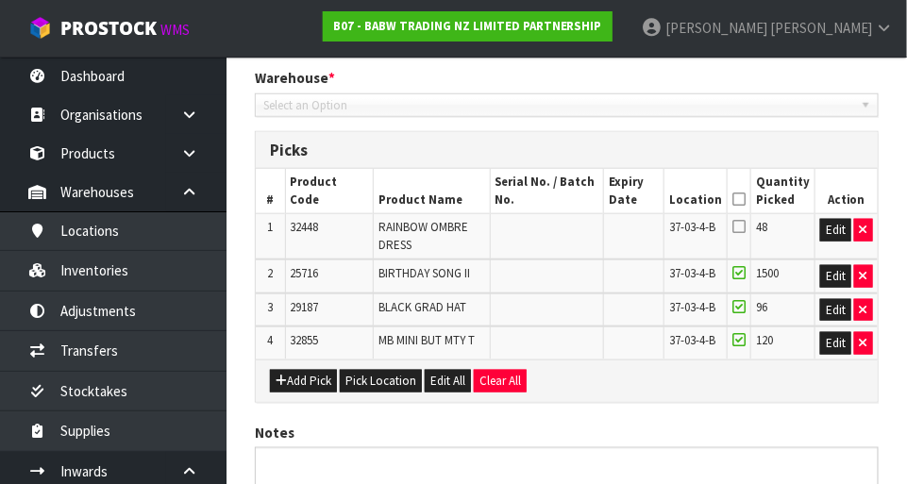
type input "2025-09-09"
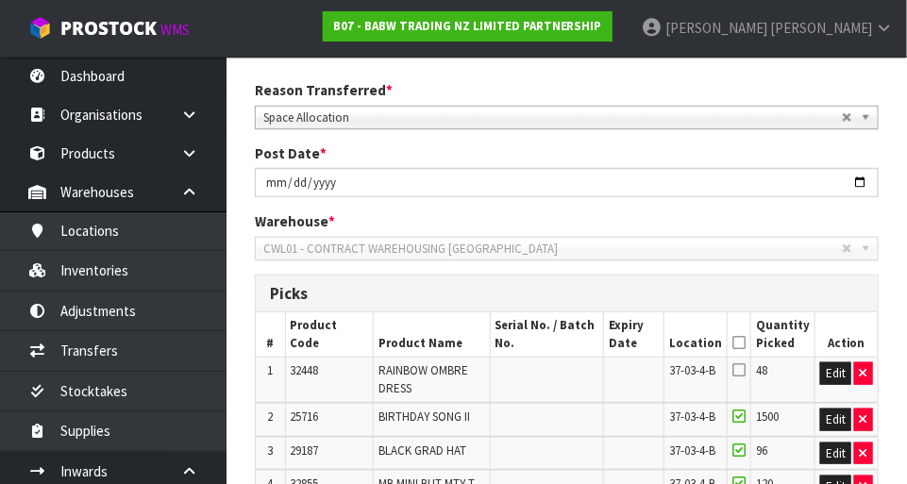
scroll to position [242, 0]
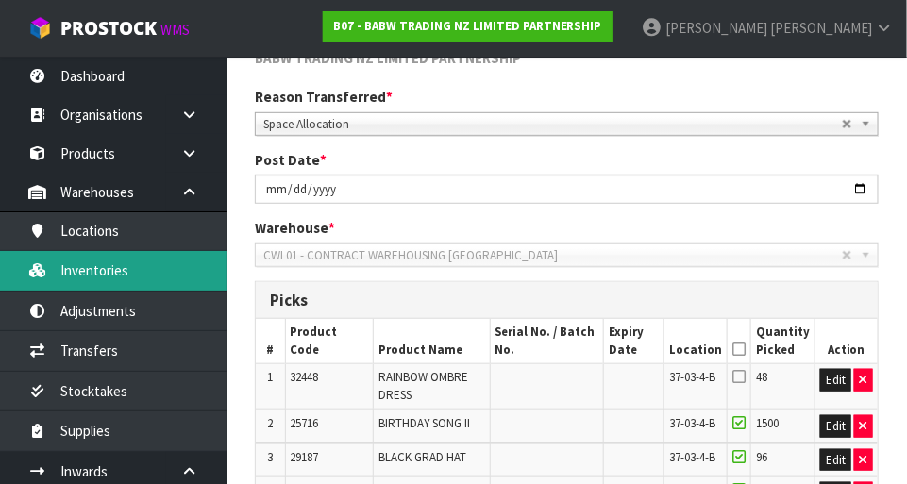
click at [90, 262] on link "Inventories" at bounding box center [113, 270] width 227 height 39
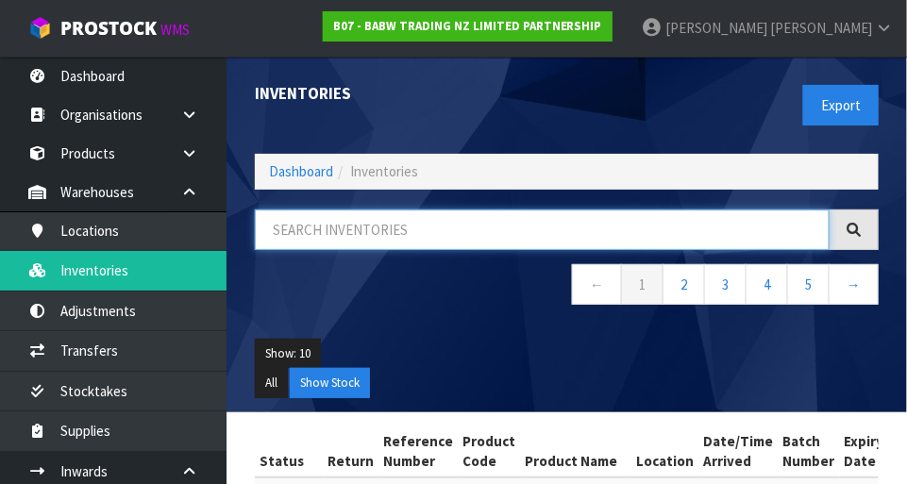
click at [315, 231] on input "text" at bounding box center [542, 230] width 575 height 41
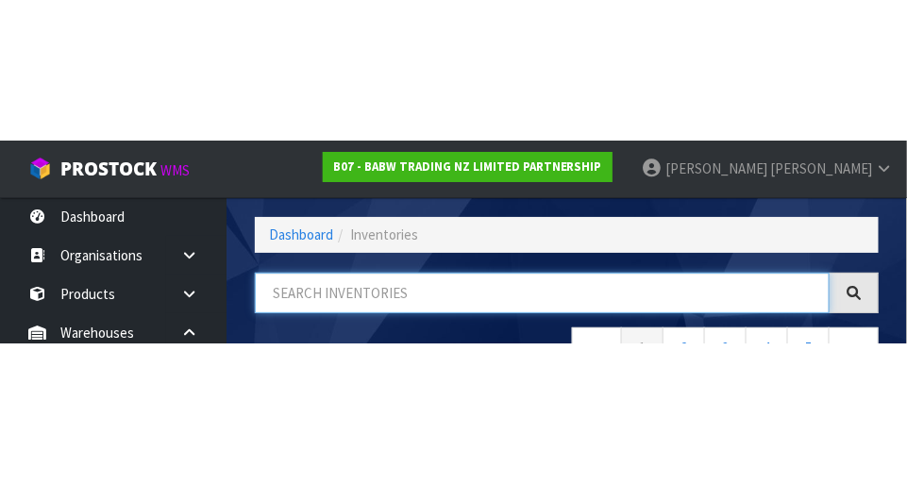
scroll to position [127, 0]
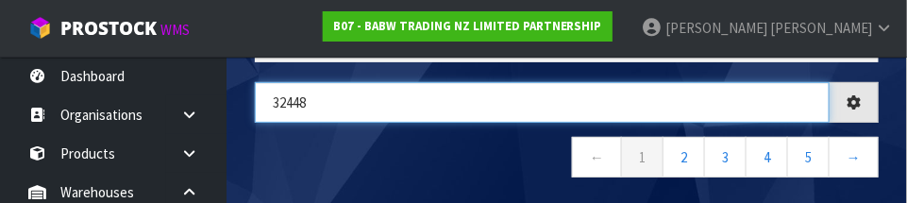
type input "32448"
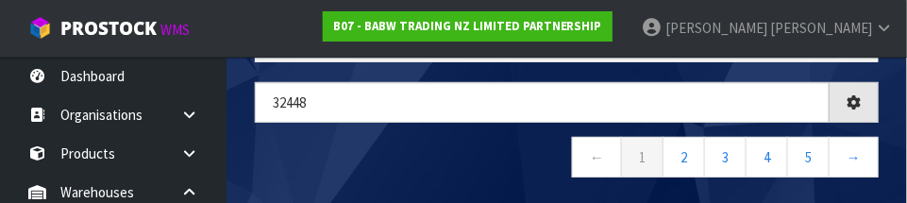
click at [497, 165] on nav "← 1 2 3 4 5 →" at bounding box center [567, 160] width 624 height 46
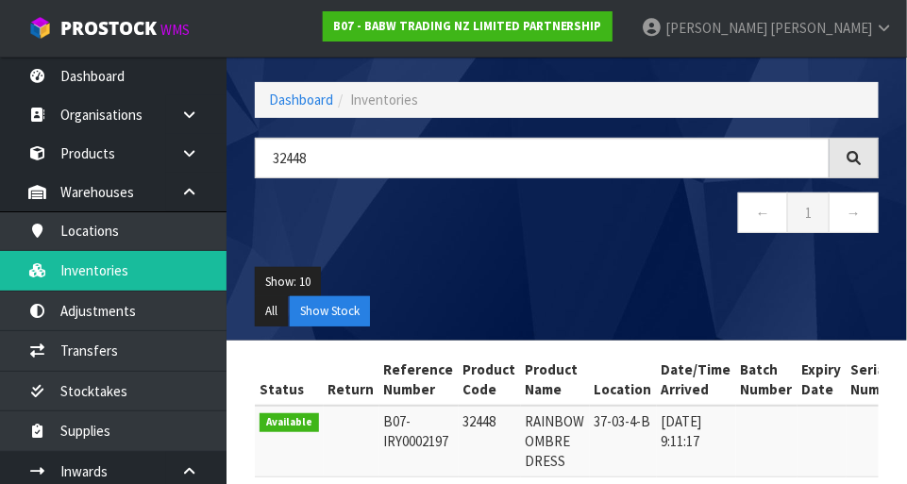
scroll to position [57, 0]
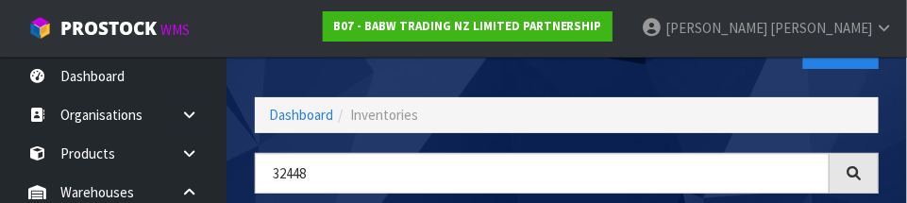
click at [760, 75] on div "Export" at bounding box center [730, 48] width 327 height 97
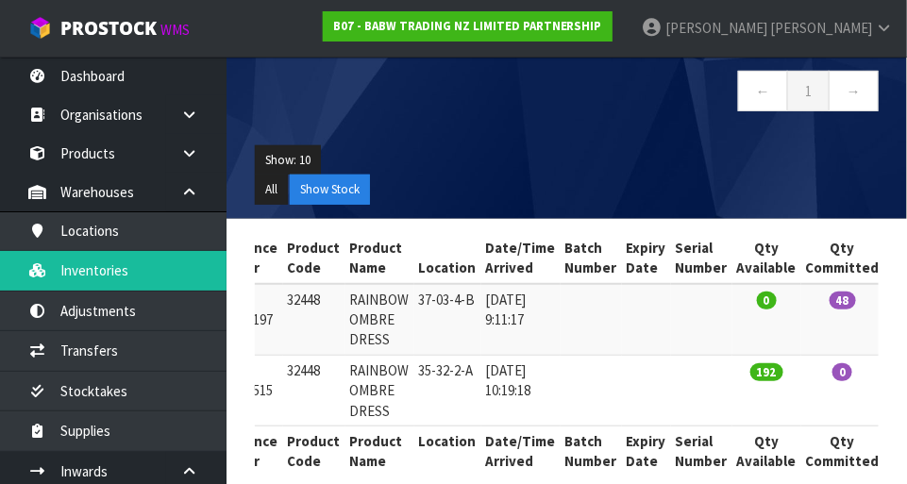
scroll to position [200, 0]
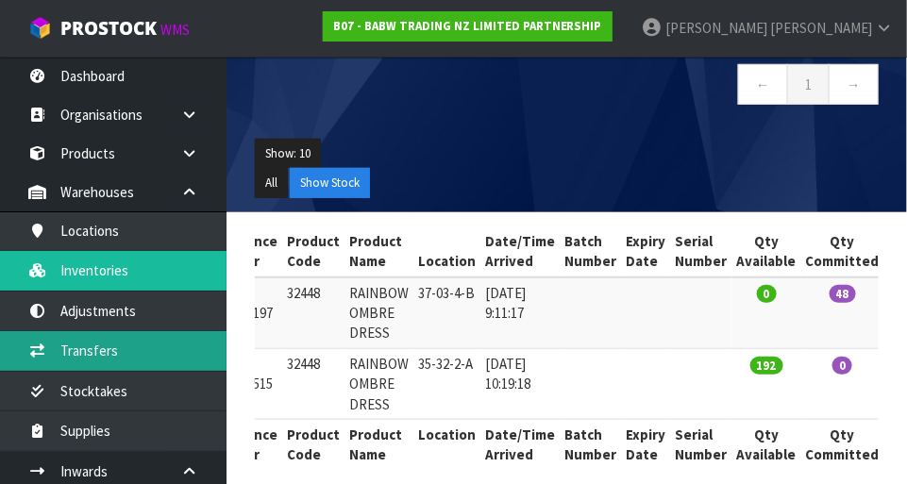
click at [74, 358] on link "Transfers" at bounding box center [113, 350] width 227 height 39
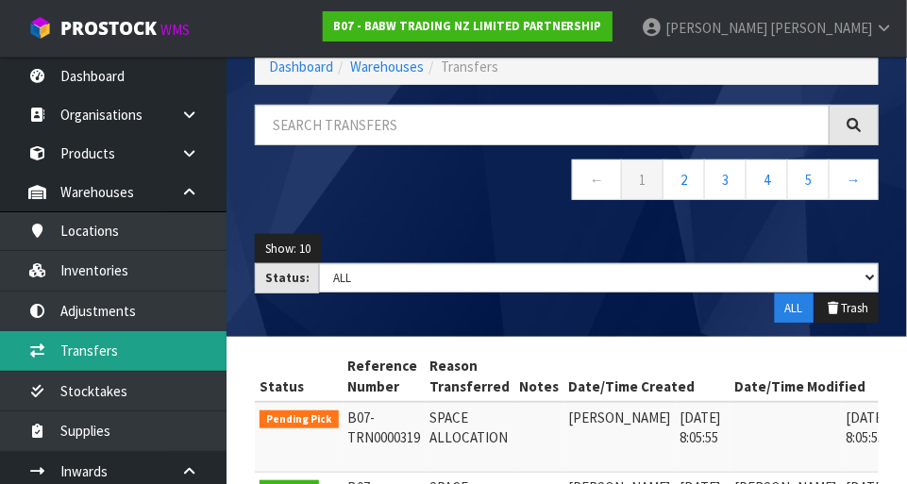
scroll to position [200, 0]
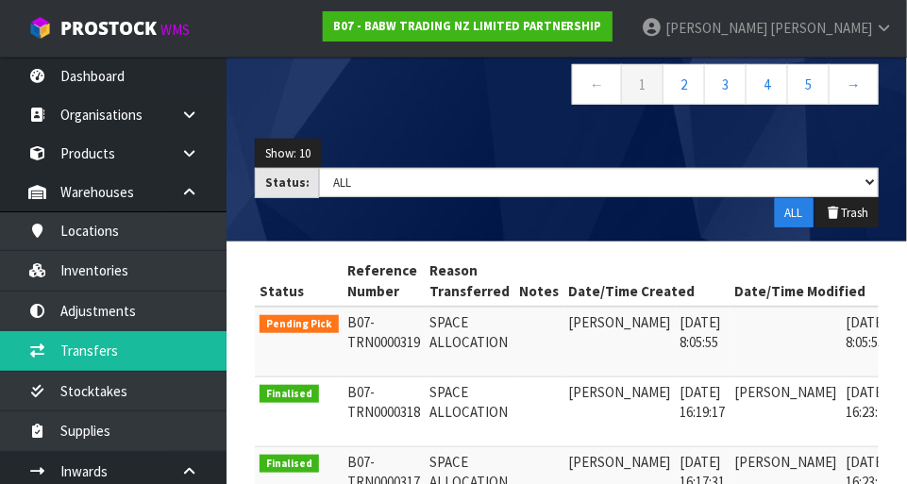
click at [905, 312] on link at bounding box center [922, 327] width 35 height 30
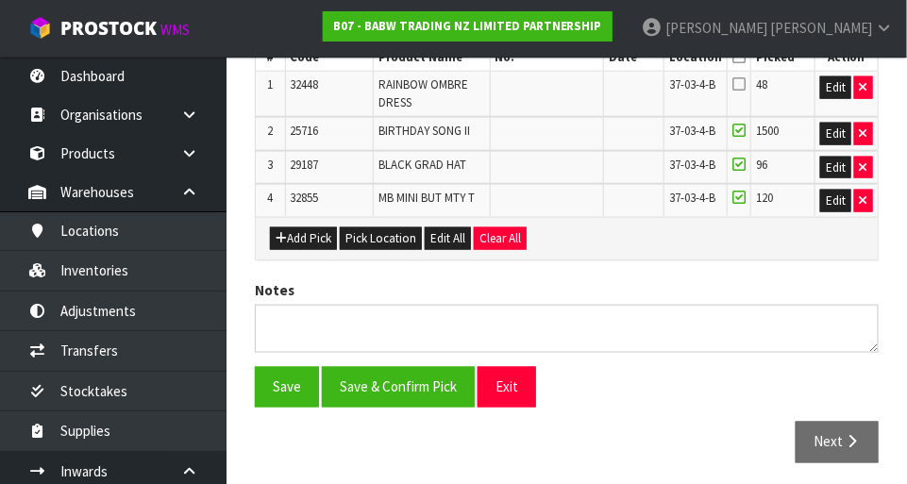
type input "2025-09-09"
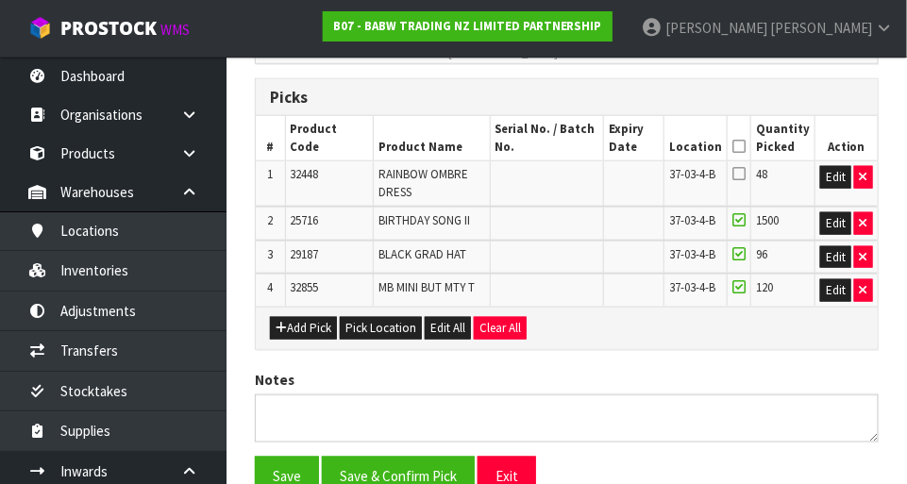
scroll to position [446, 0]
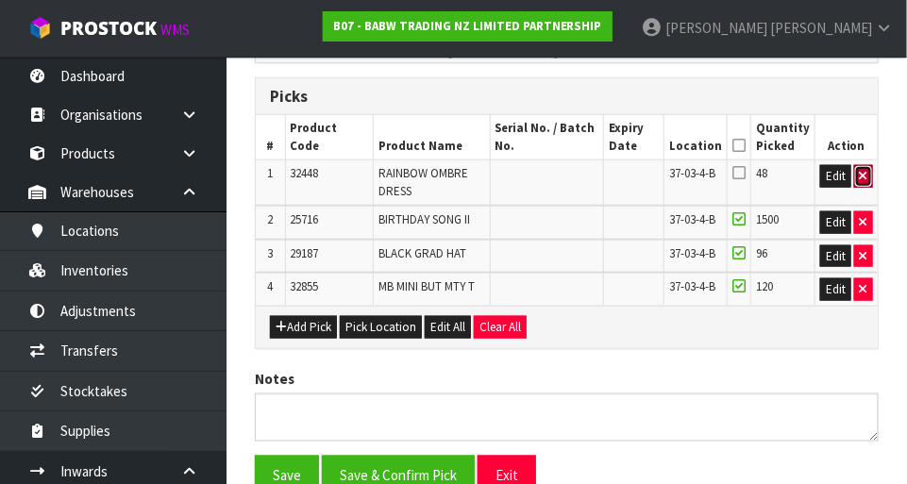
click at [863, 174] on icon "button" at bounding box center [864, 176] width 8 height 12
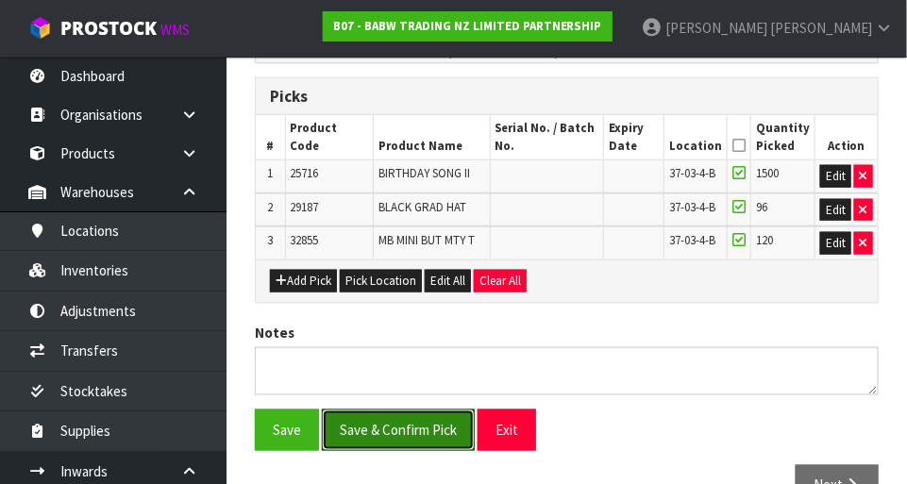
click at [375, 431] on button "Save & Confirm Pick" at bounding box center [398, 430] width 153 height 41
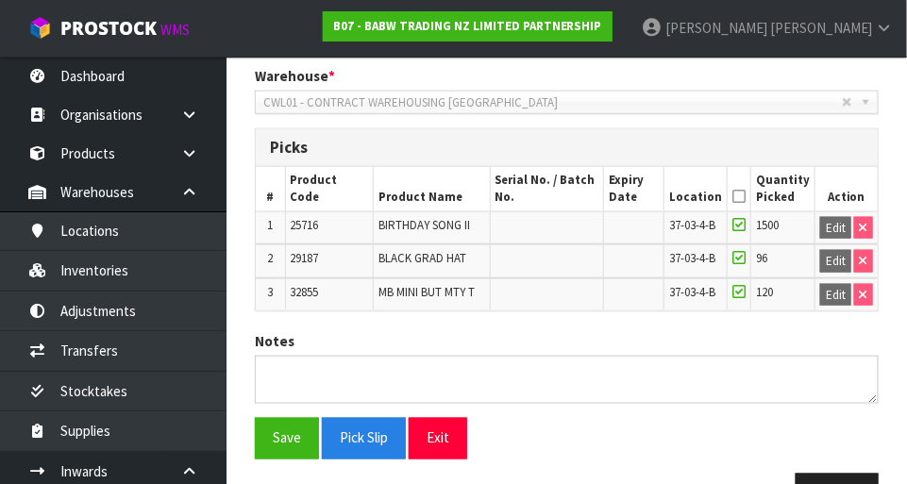
scroll to position [515, 0]
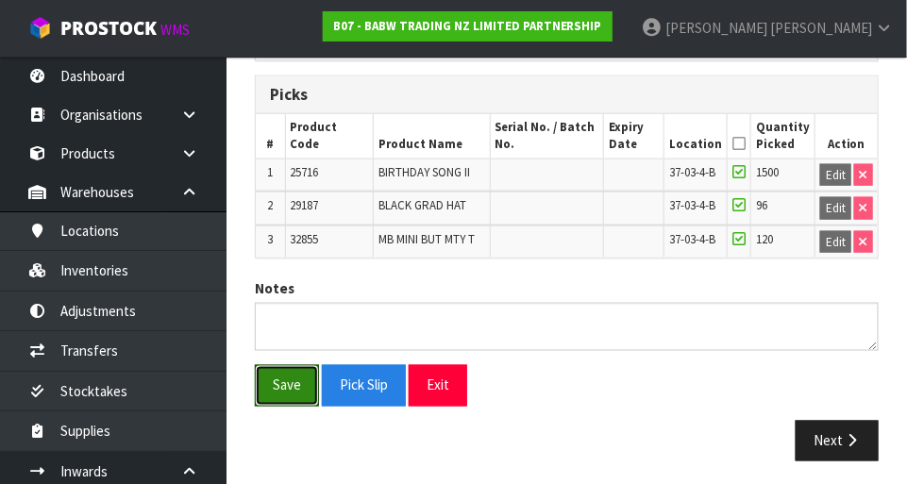
click at [280, 378] on button "Save" at bounding box center [287, 385] width 64 height 41
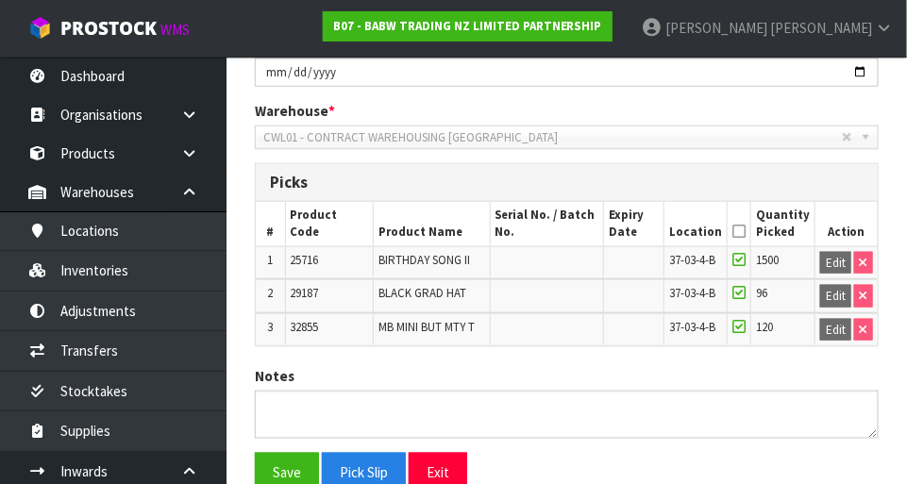
scroll to position [423, 0]
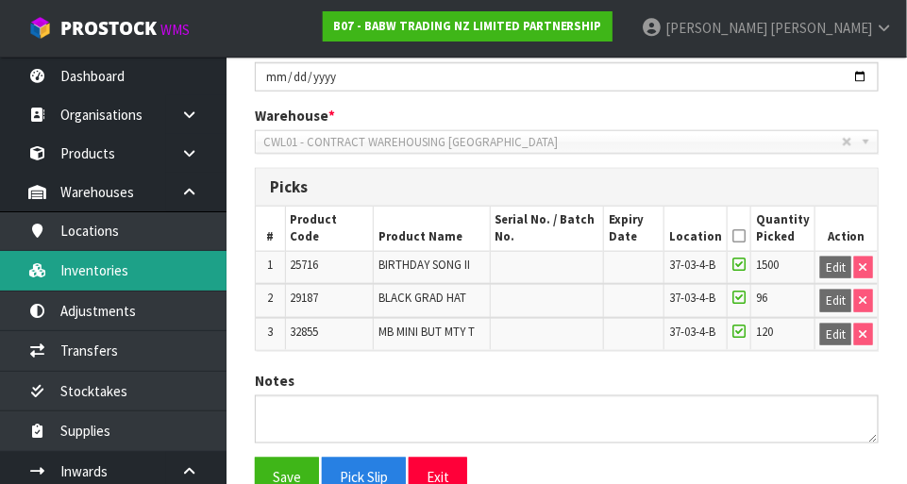
click at [76, 277] on link "Inventories" at bounding box center [113, 270] width 227 height 39
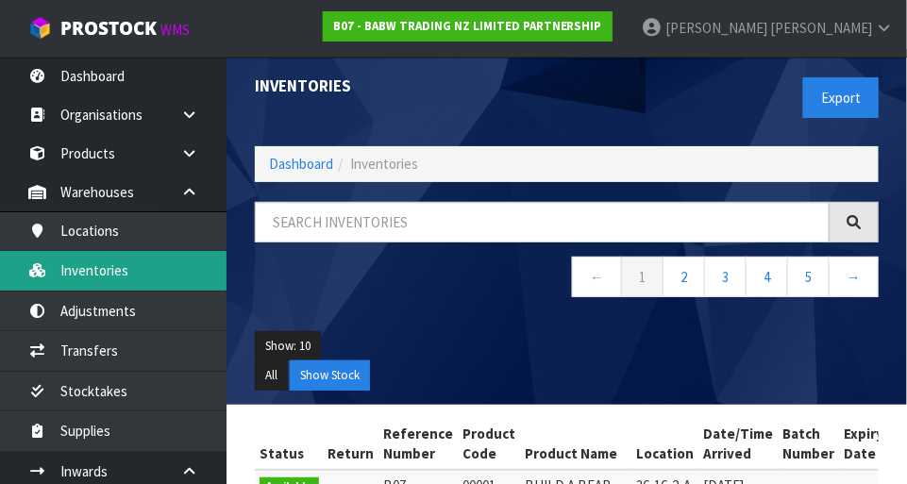
scroll to position [8, 0]
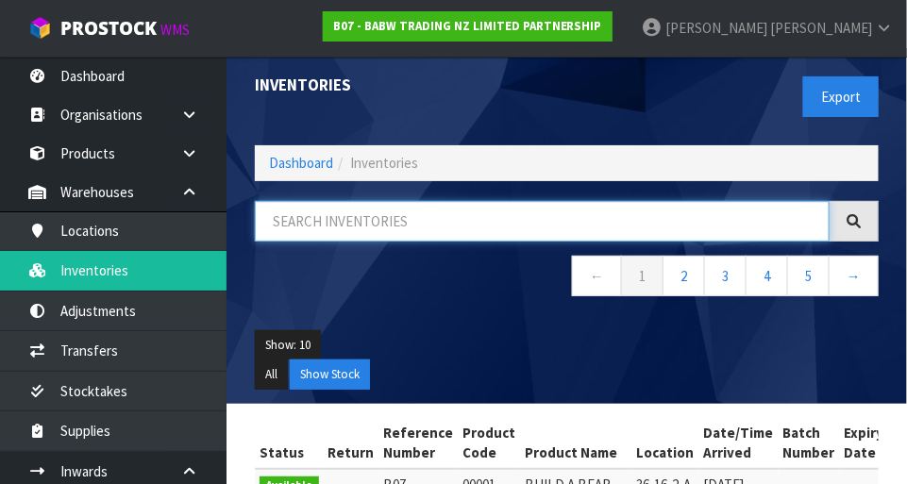
paste input "25716"
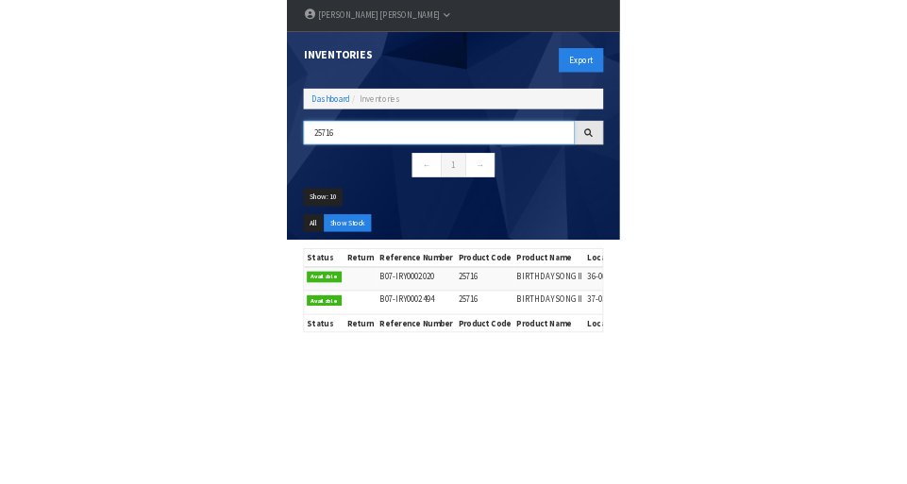
scroll to position [160, 0]
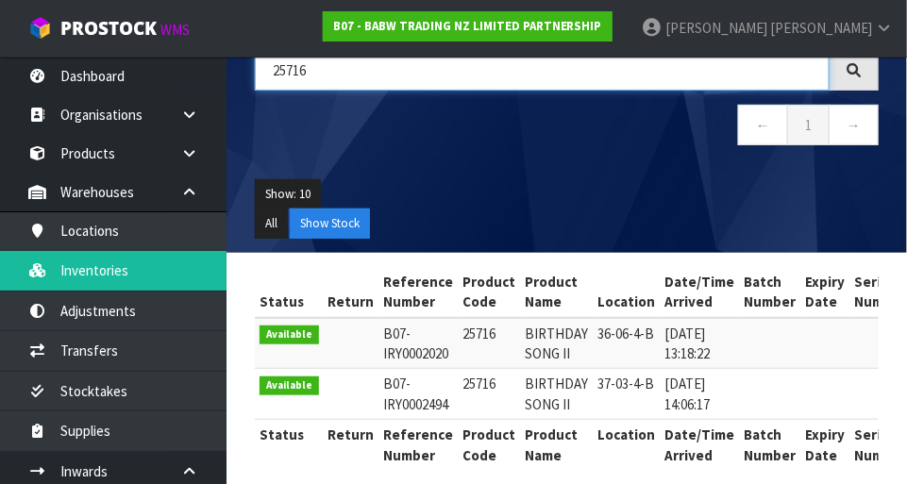
type input "25716"
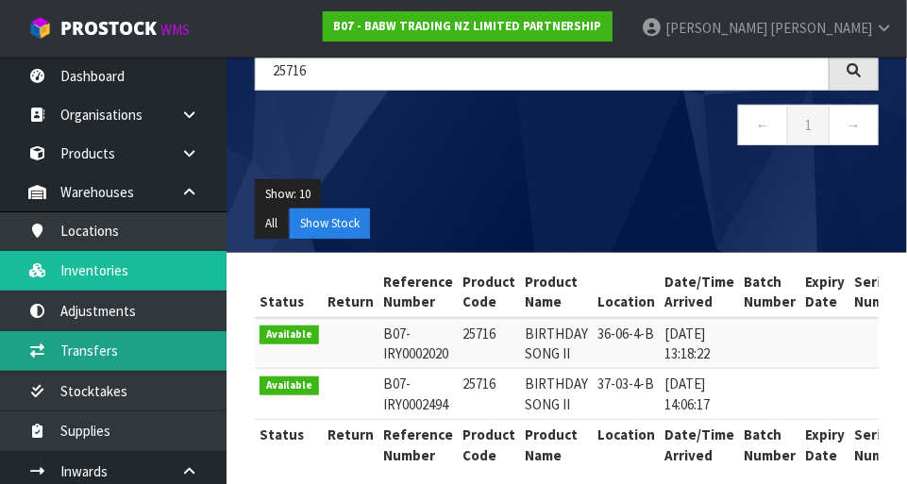
click at [70, 364] on link "Transfers" at bounding box center [113, 350] width 227 height 39
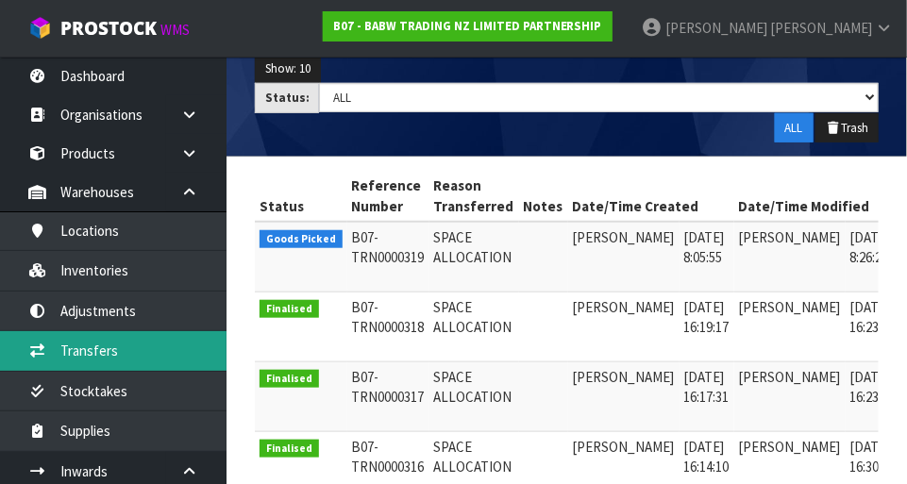
scroll to position [281, 0]
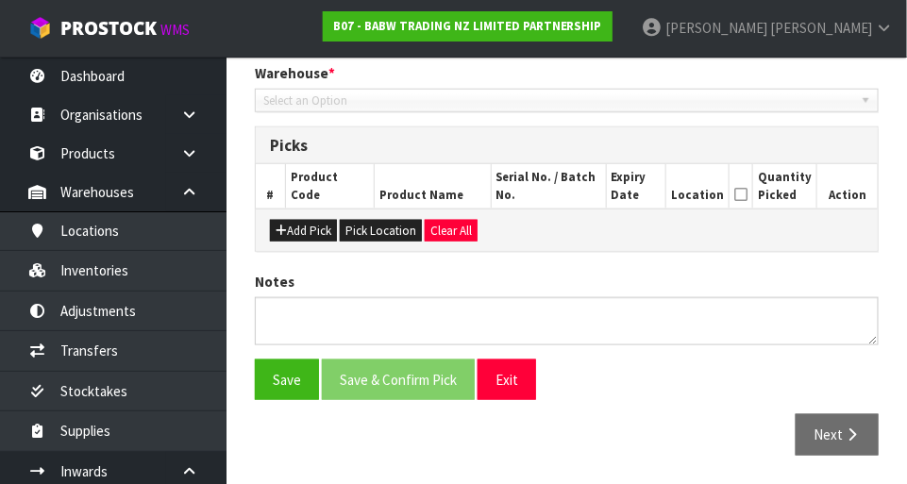
type input "2025-09-09"
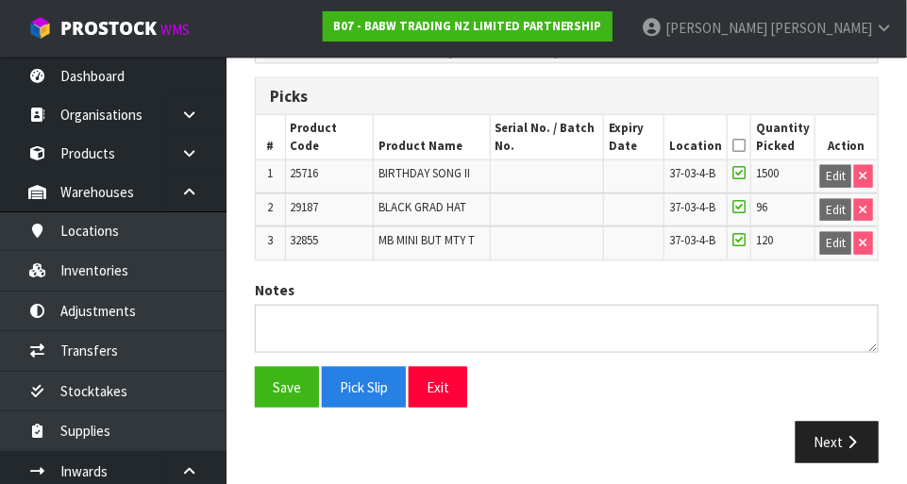
scroll to position [445, 0]
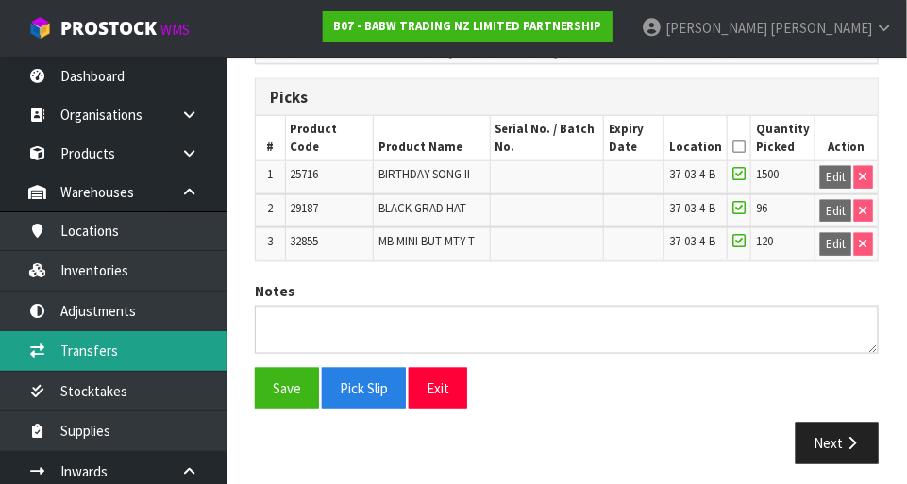
click at [71, 336] on link "Transfers" at bounding box center [113, 350] width 227 height 39
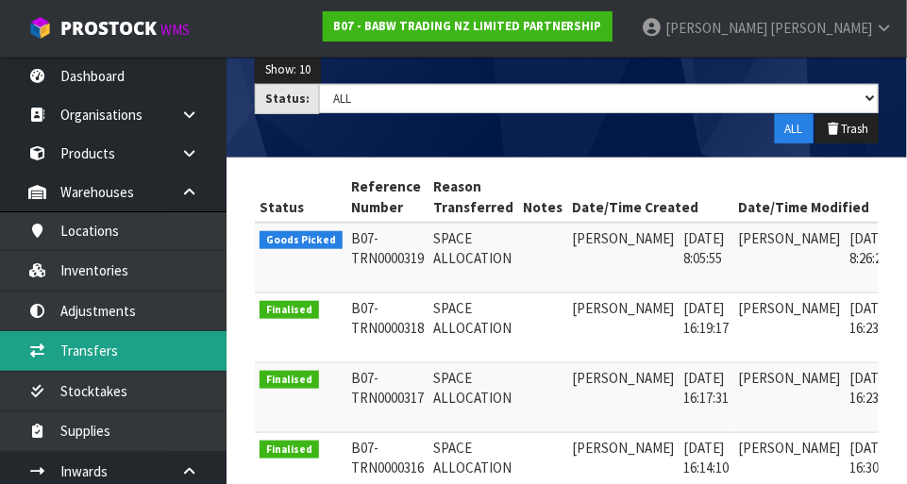
scroll to position [283, 0]
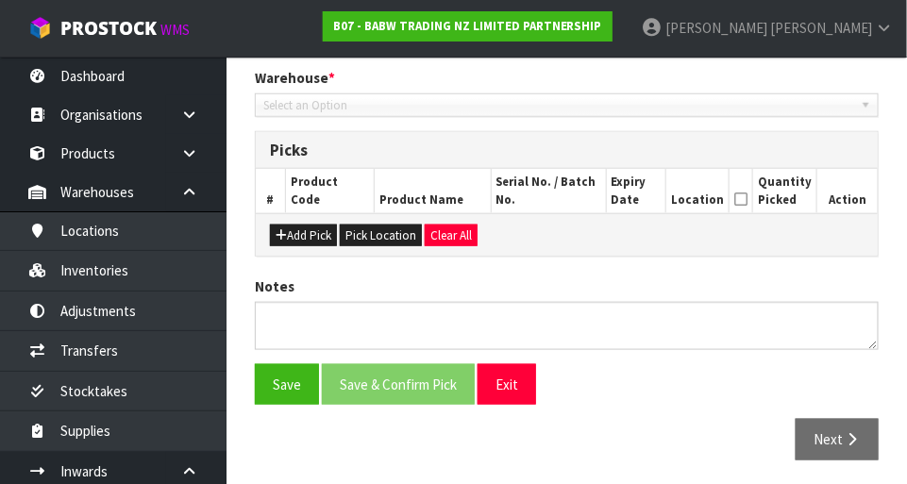
type input "2025-09-09"
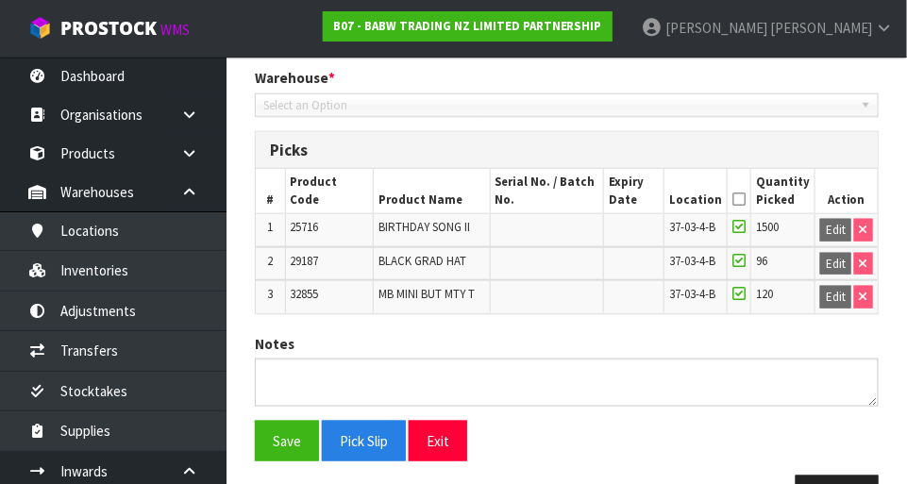
scroll to position [447, 0]
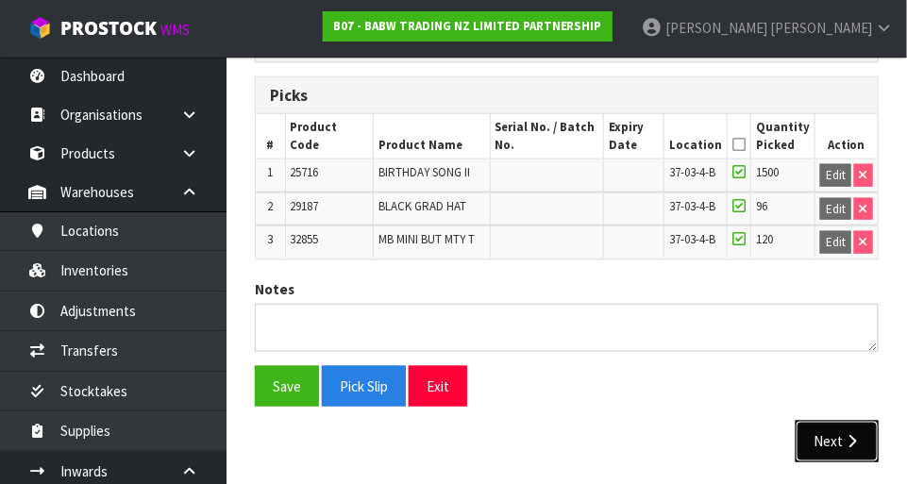
click at [848, 434] on icon "button" at bounding box center [852, 441] width 18 height 14
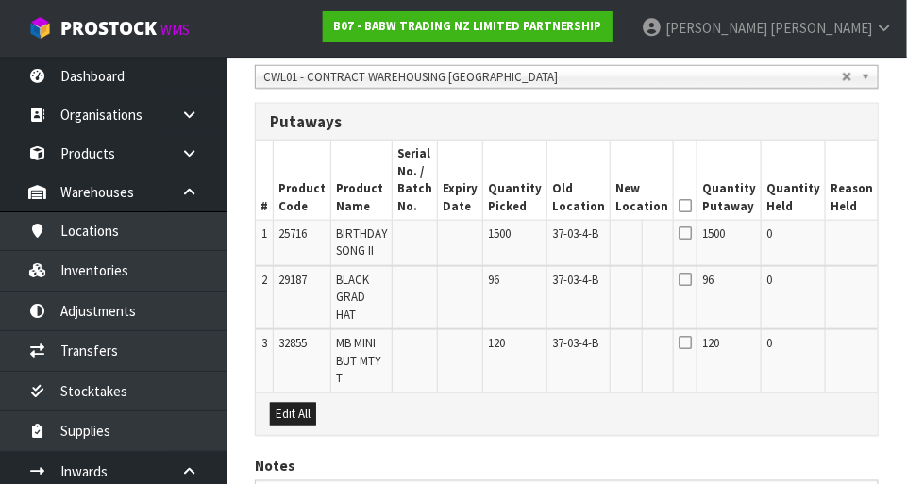
scroll to position [429, 0]
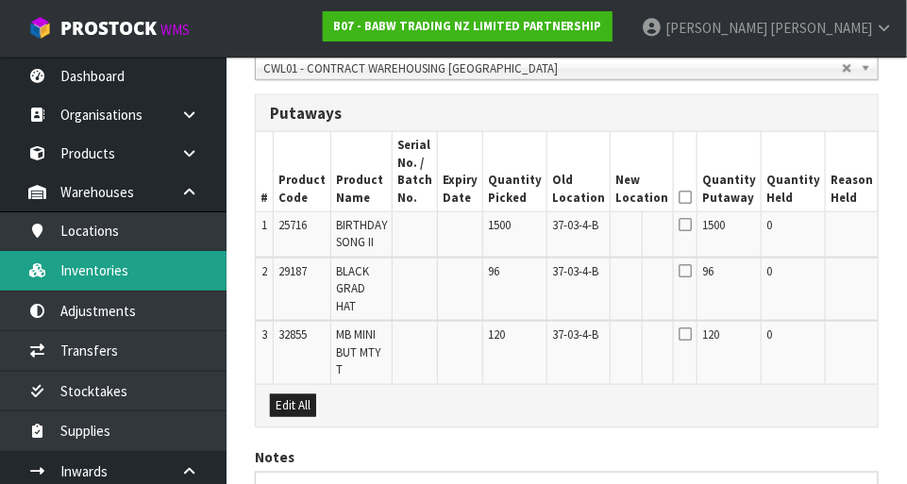
click at [82, 270] on link "Inventories" at bounding box center [113, 270] width 227 height 39
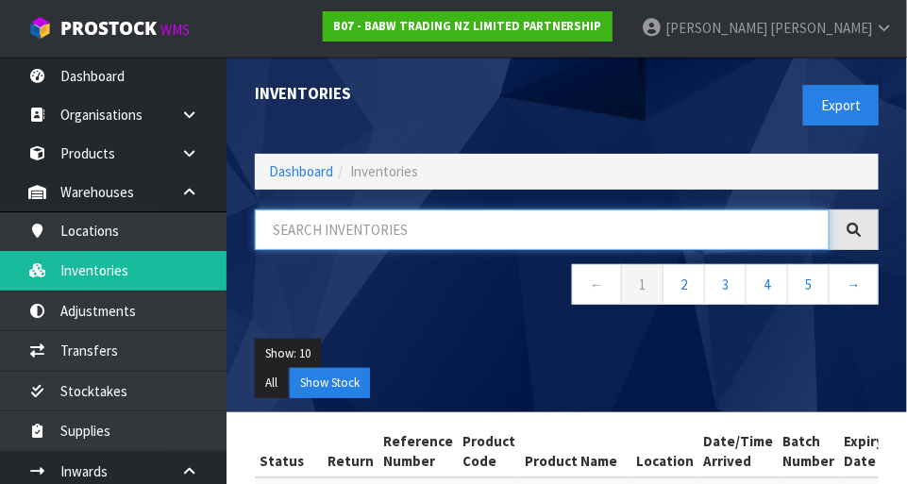
paste input "29187"
type input "29187"
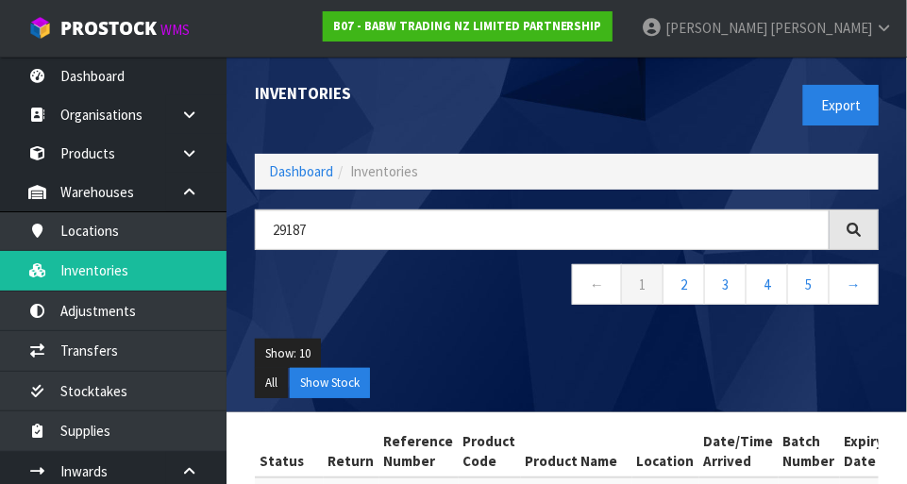
click at [398, 353] on ul "Show: 10 5 10 25 50" at bounding box center [567, 354] width 624 height 30
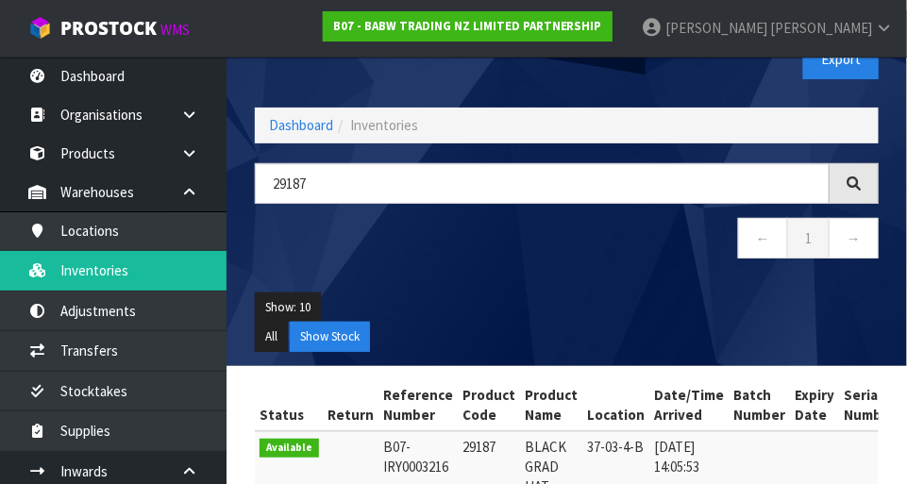
scroll to position [146, 0]
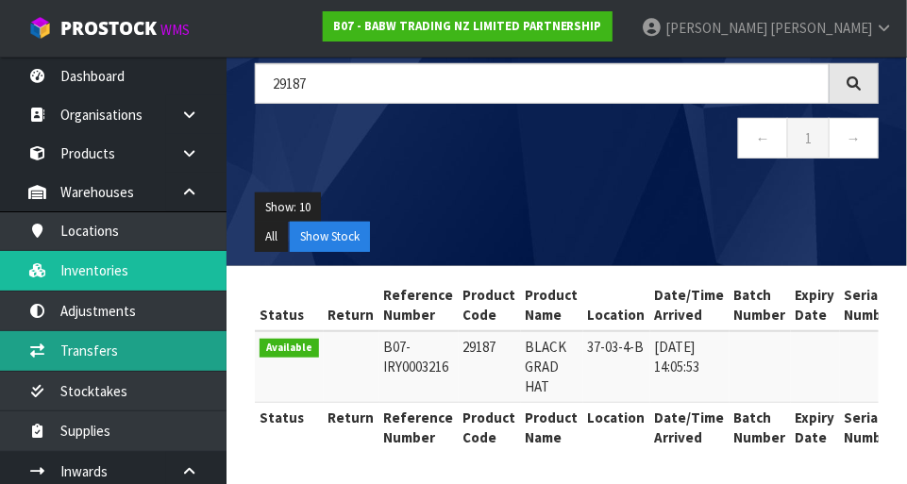
click at [76, 368] on link "Transfers" at bounding box center [113, 350] width 227 height 39
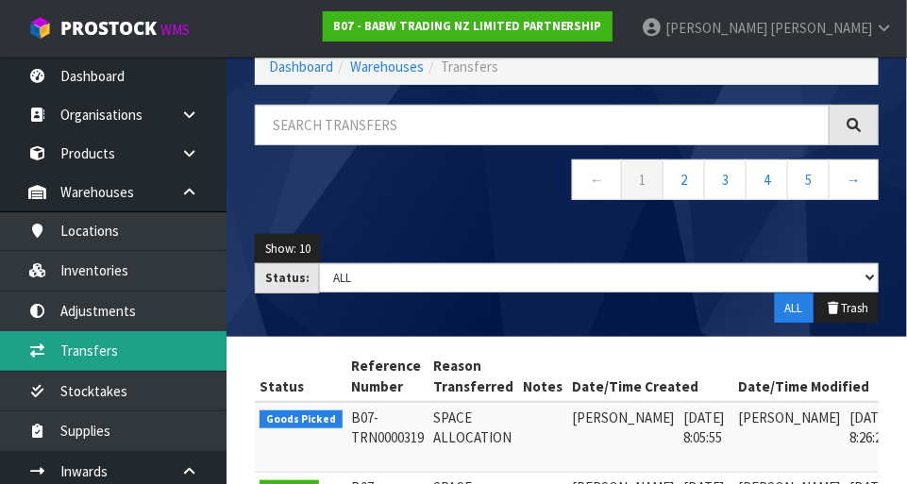
scroll to position [146, 0]
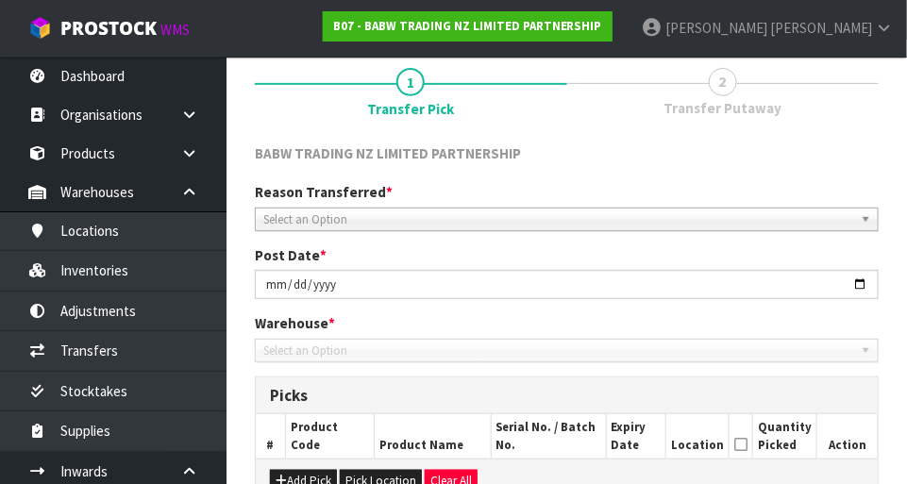
scroll to position [392, 0]
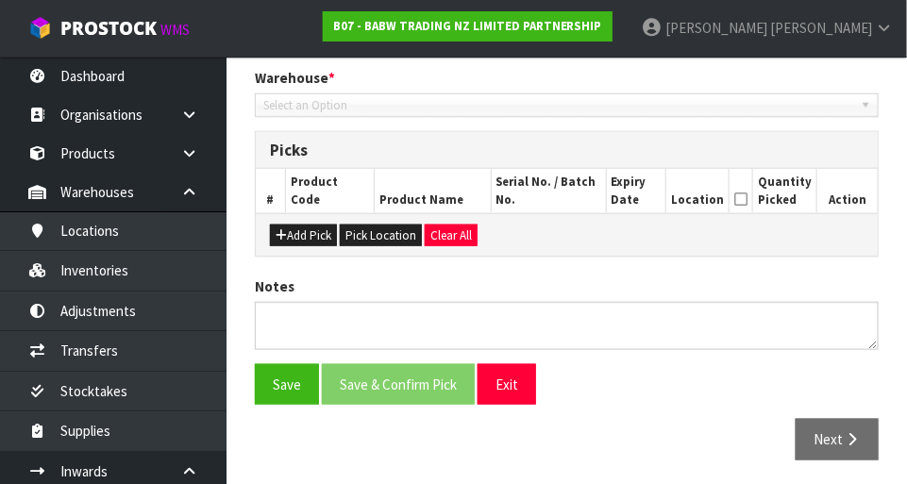
type input "2025-09-09"
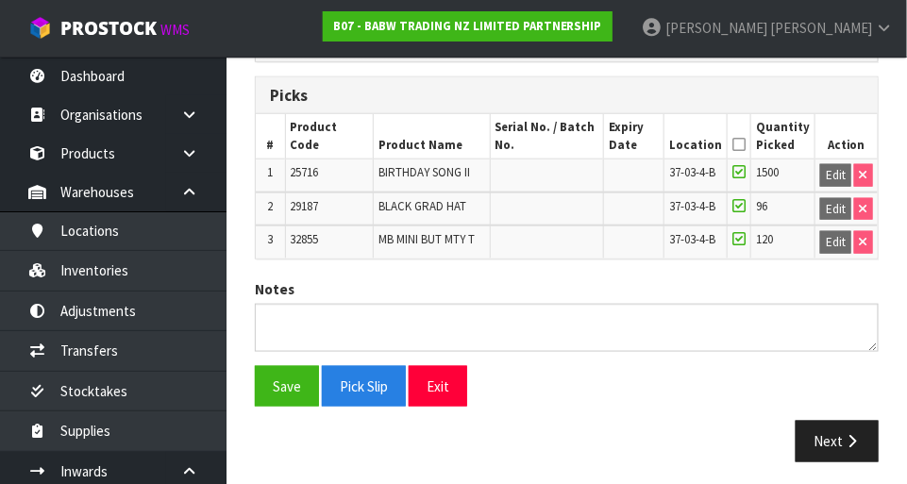
scroll to position [447, 0]
click at [305, 201] on span "29187" at bounding box center [305, 206] width 28 height 16
click at [840, 425] on button "Next" at bounding box center [837, 441] width 83 height 41
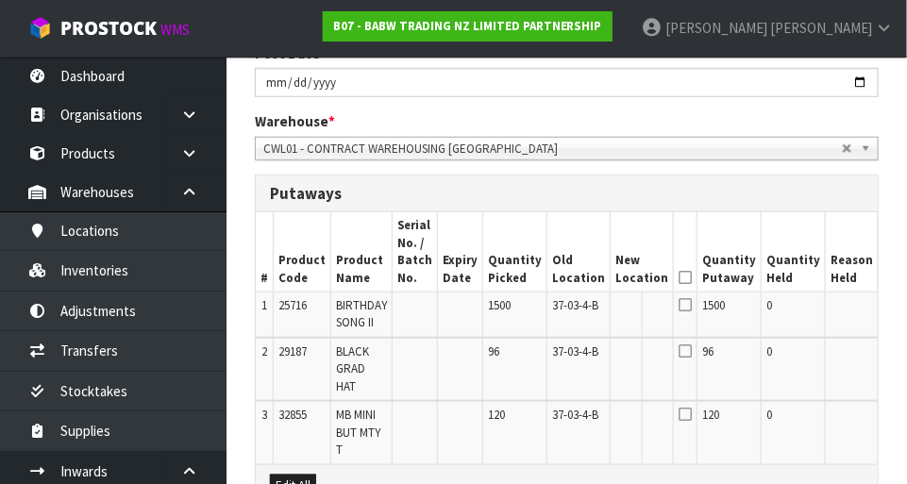
scroll to position [347, 0]
click at [884, 356] on button "Edit" at bounding box center [899, 356] width 31 height 23
click at [616, 353] on input "text" at bounding box center [631, 357] width 30 height 24
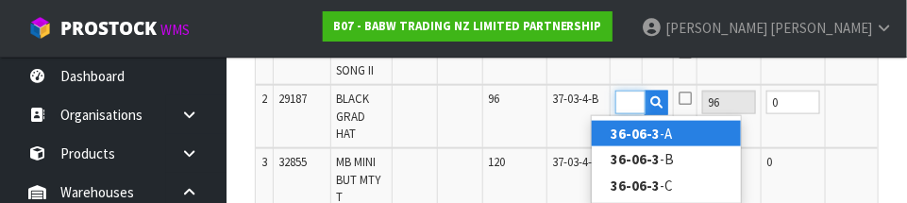
scroll to position [0, 28]
type input "36-06-3-C"
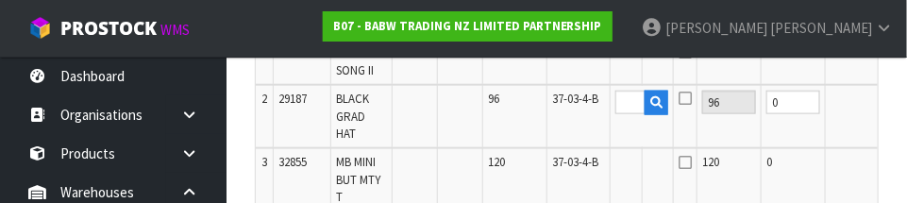
click at [886, 96] on button "OK" at bounding box center [899, 102] width 26 height 23
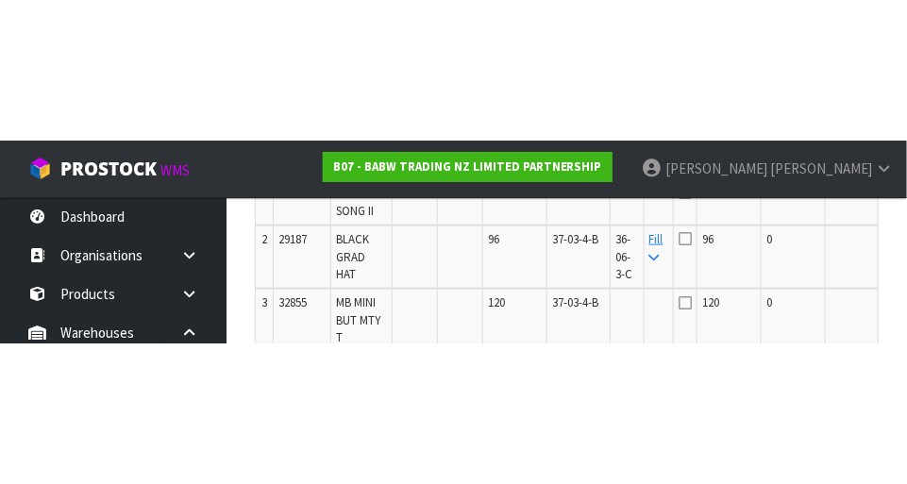
scroll to position [598, 0]
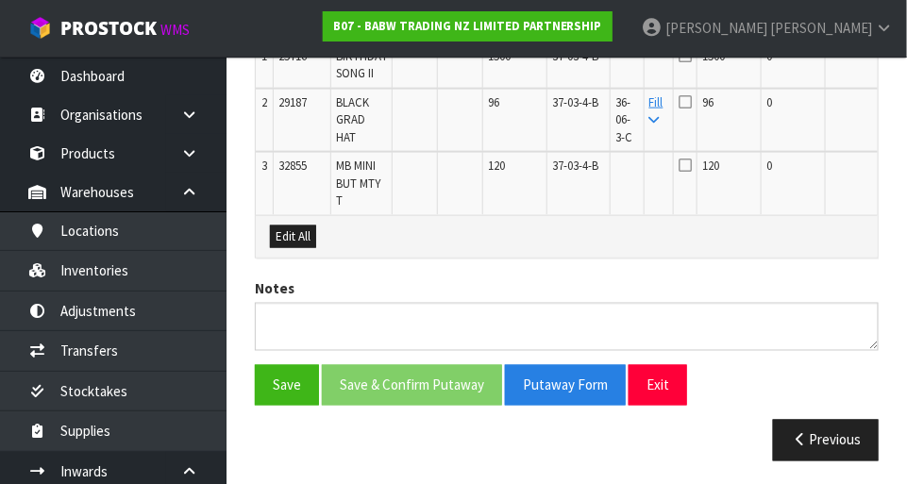
click at [679, 99] on icon at bounding box center [685, 101] width 13 height 15
click at [0, 0] on input "checkbox" at bounding box center [0, 0] width 0 height 0
click at [288, 381] on button "Save" at bounding box center [287, 385] width 64 height 41
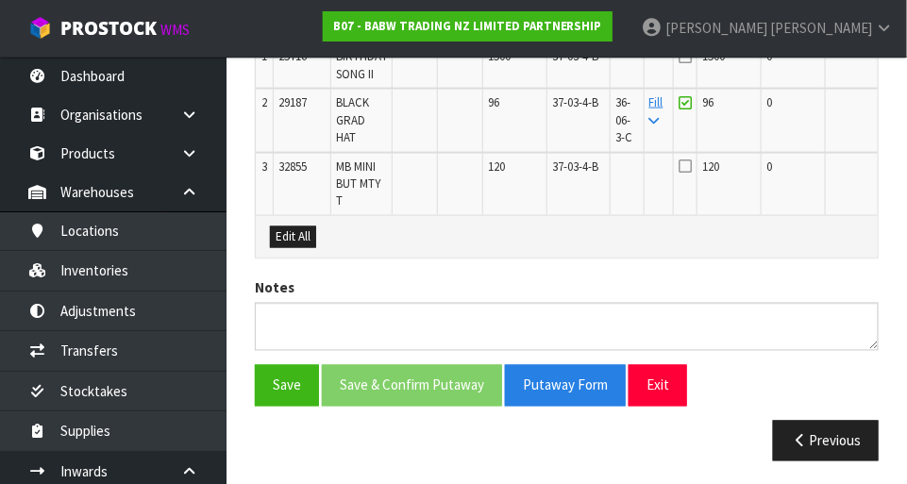
scroll to position [664, 0]
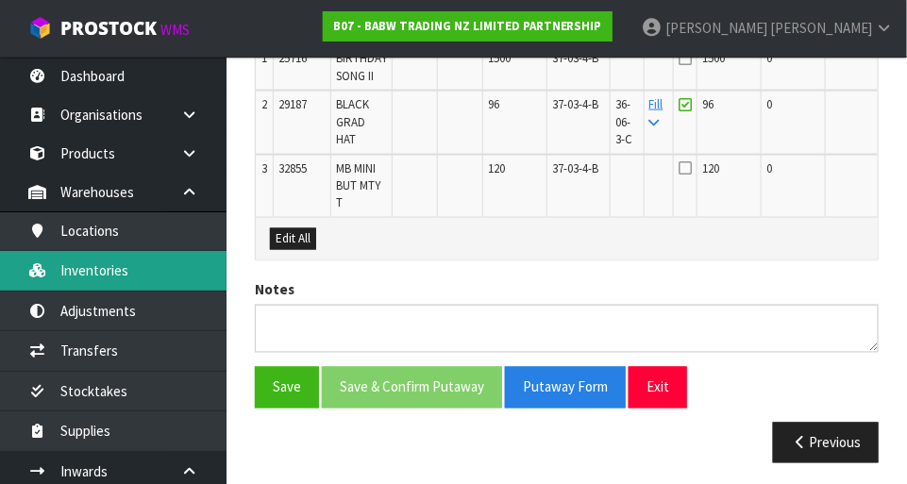
click at [88, 272] on link "Inventories" at bounding box center [113, 270] width 227 height 39
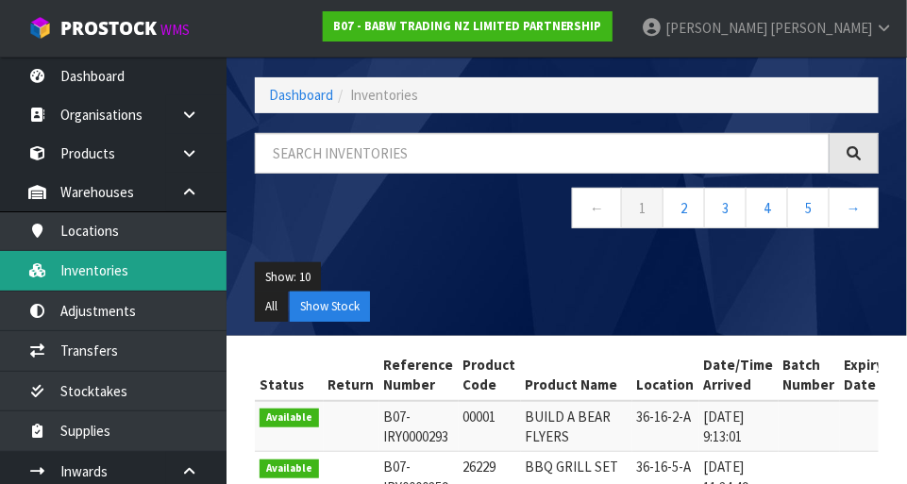
scroll to position [586, 0]
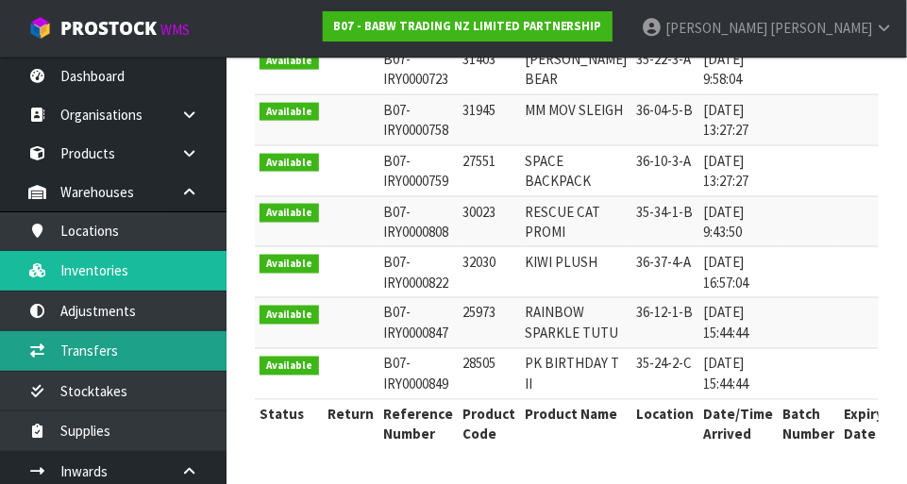
click at [75, 360] on link "Transfers" at bounding box center [113, 350] width 227 height 39
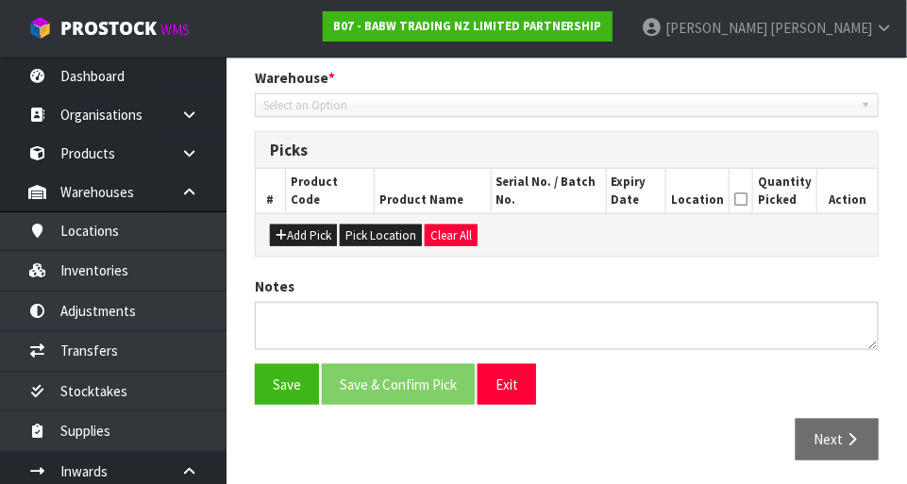
type input "2025-09-09"
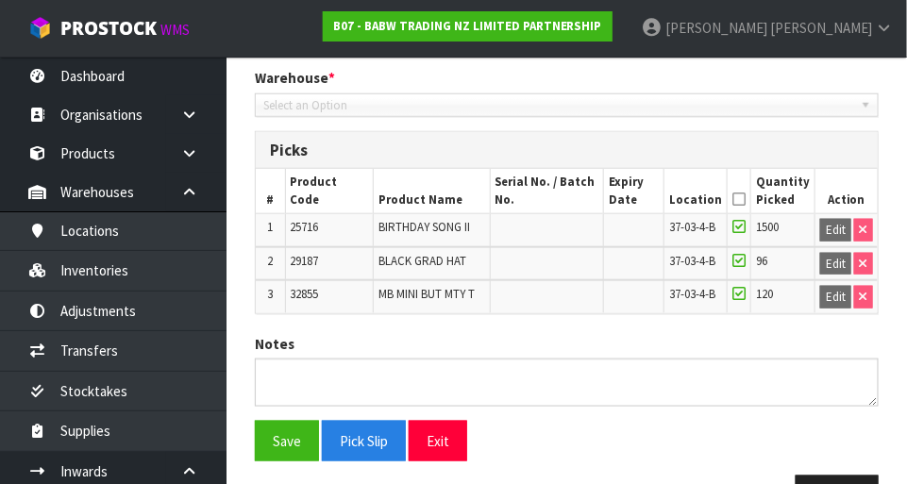
scroll to position [447, 0]
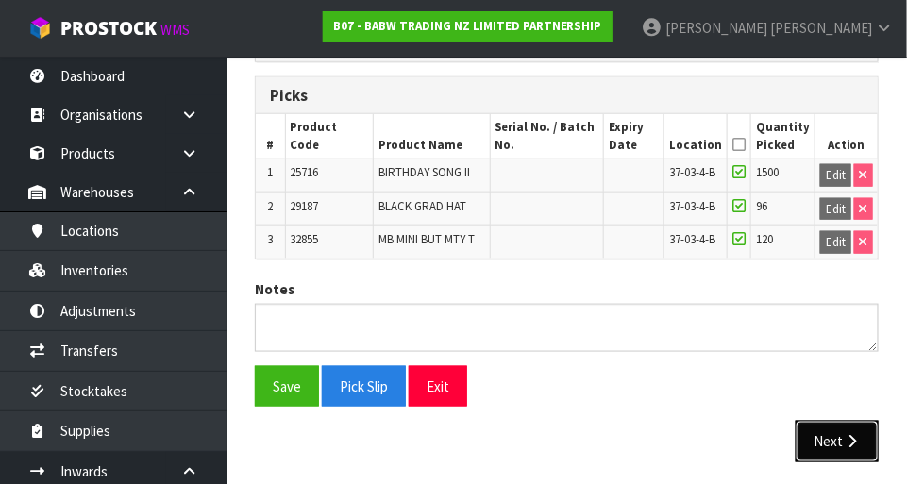
click at [846, 427] on button "Next" at bounding box center [837, 441] width 83 height 41
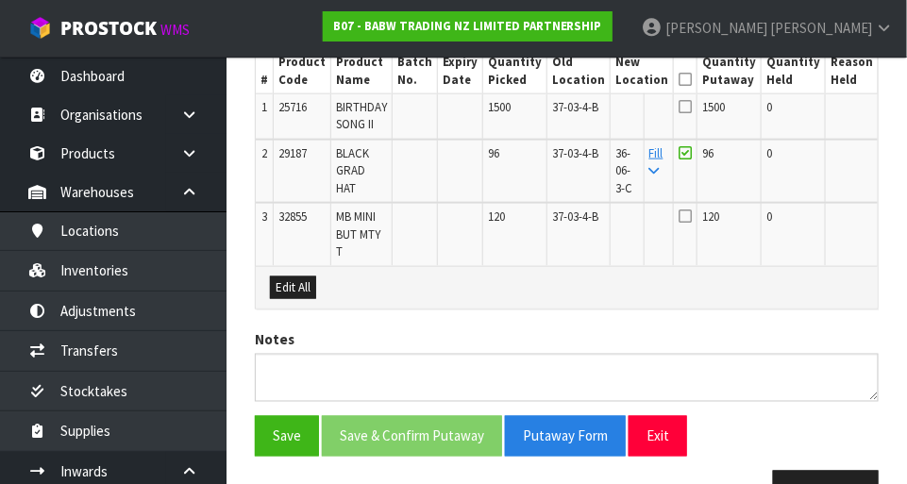
scroll to position [555, 0]
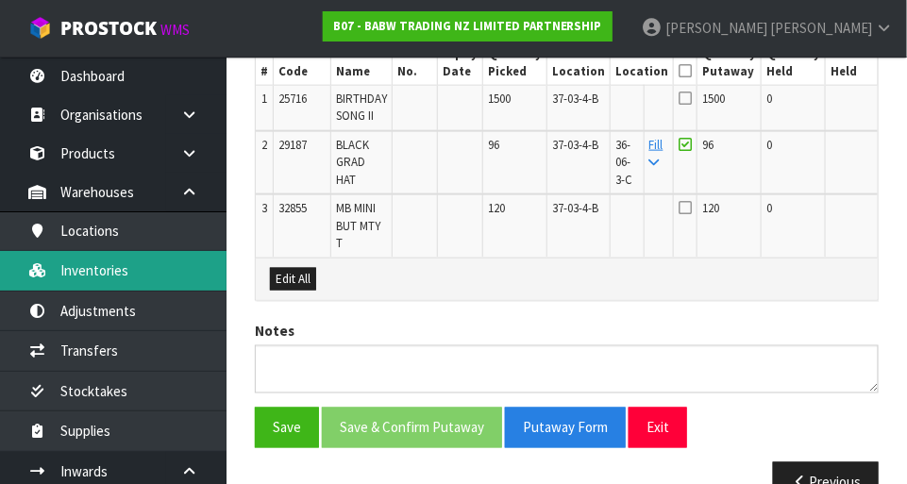
click at [81, 281] on link "Inventories" at bounding box center [113, 270] width 227 height 39
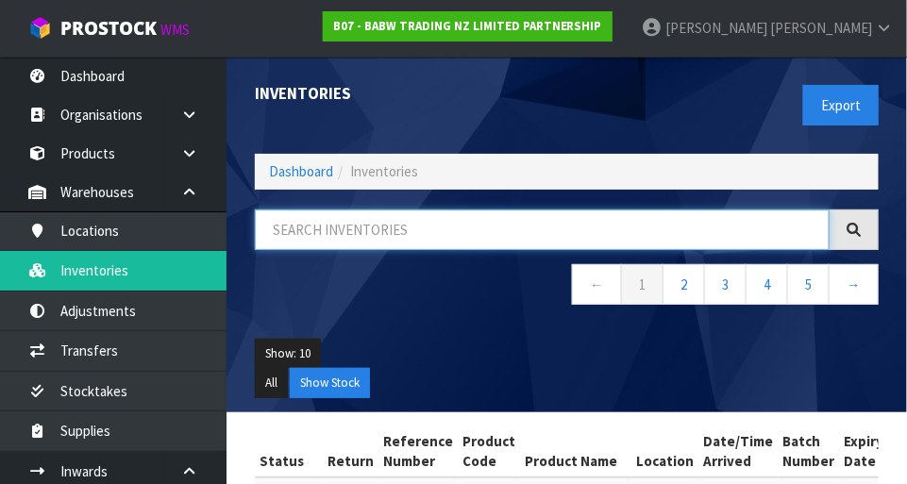
click at [345, 220] on input "text" at bounding box center [542, 230] width 575 height 41
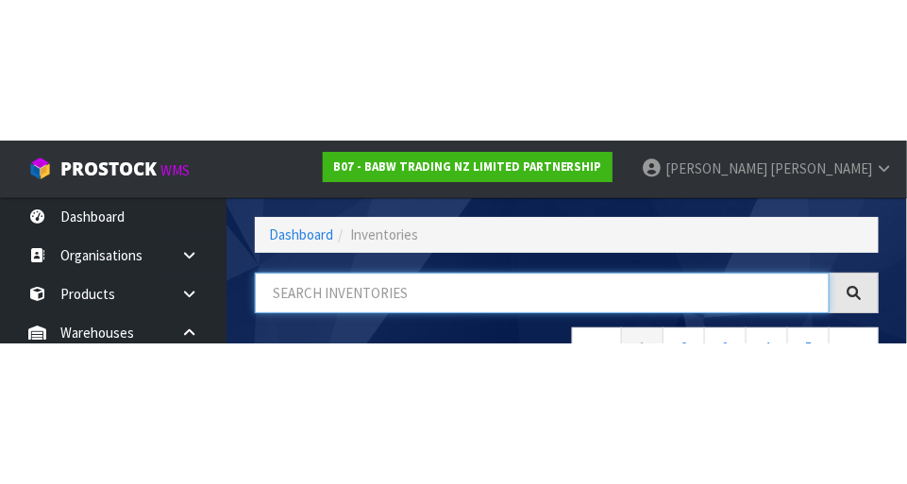
scroll to position [127, 0]
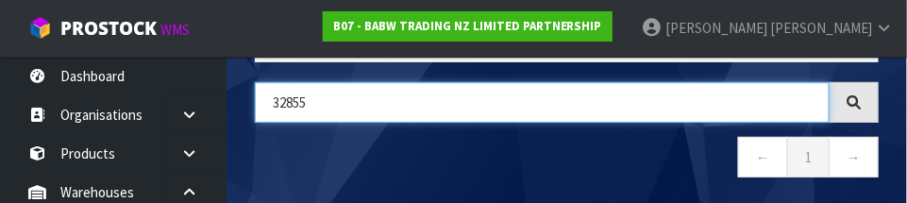
type input "32855"
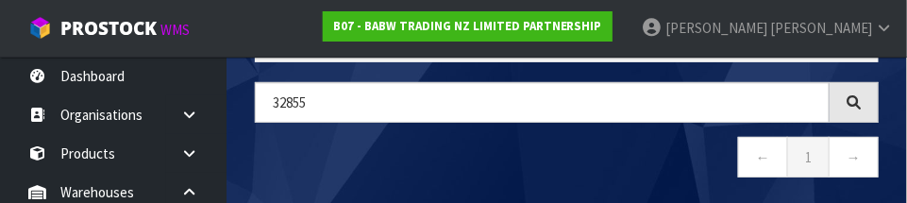
click at [293, 169] on nav "← 1 →" at bounding box center [567, 160] width 624 height 46
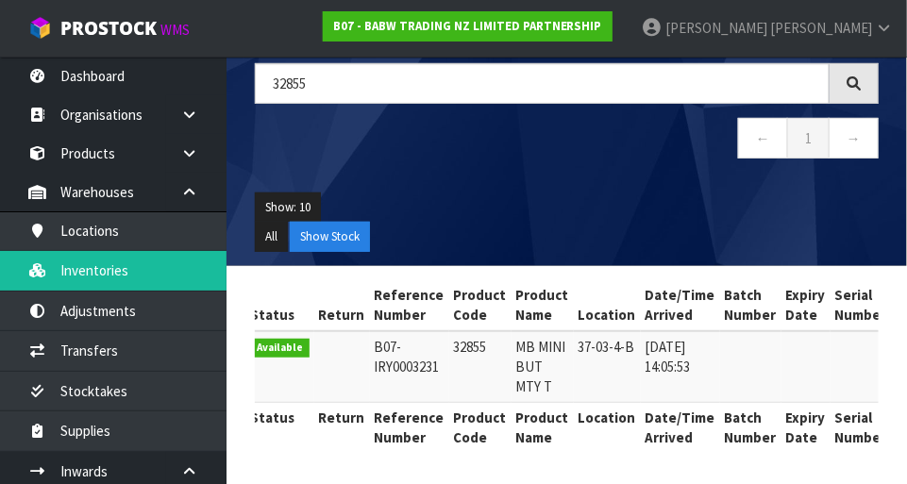
scroll to position [0, 0]
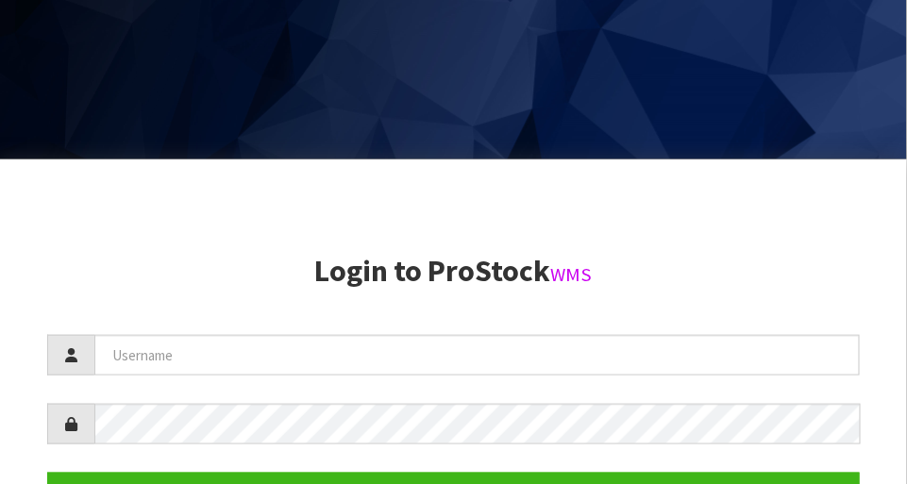
scroll to position [484, 0]
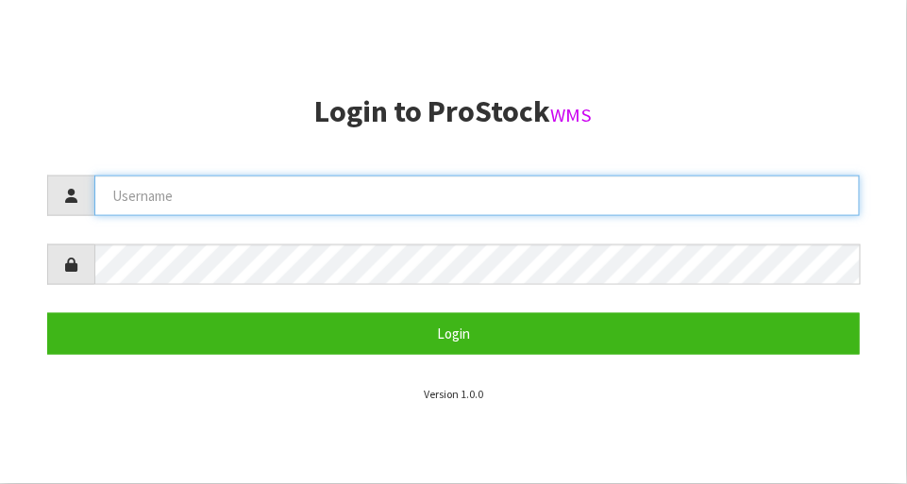
click at [155, 177] on input "text" at bounding box center [477, 196] width 766 height 41
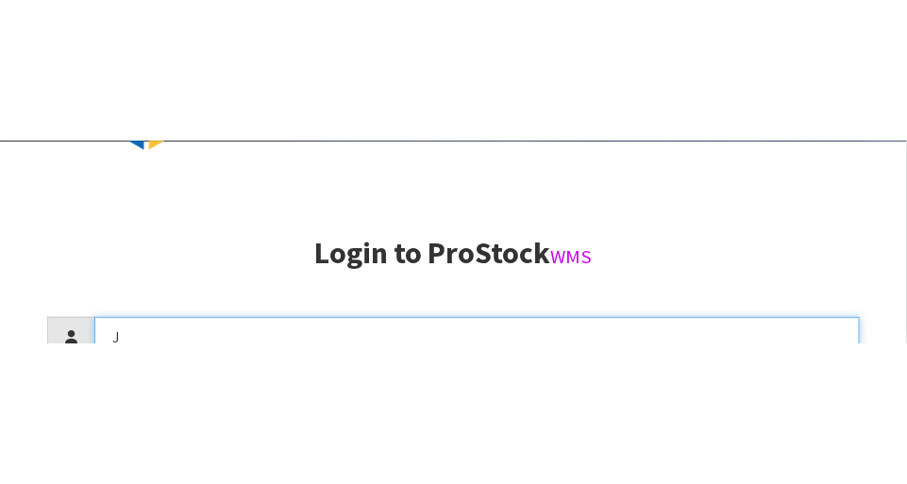
scroll to position [205, 0]
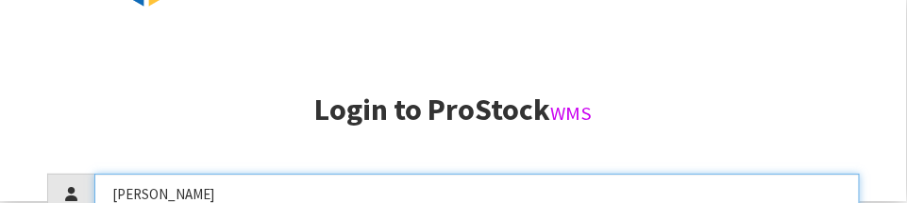
type input "James"
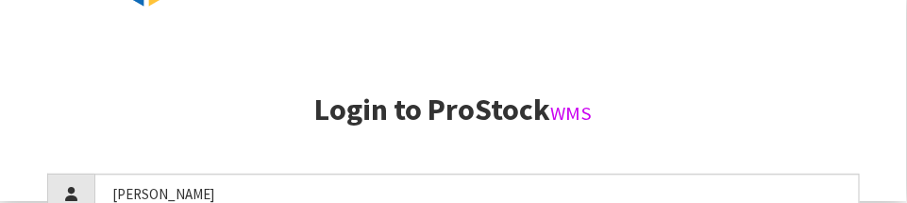
click at [109, 107] on h2 "Login to ProStock WMS" at bounding box center [453, 109] width 813 height 33
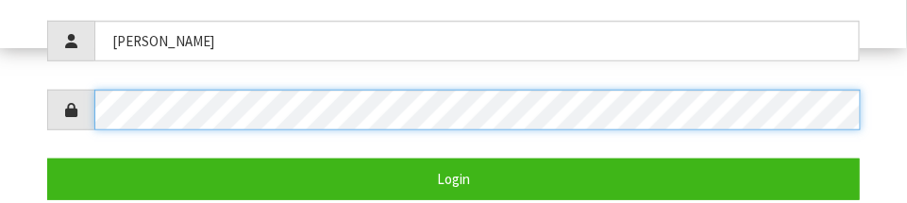
scroll to position [366, 0]
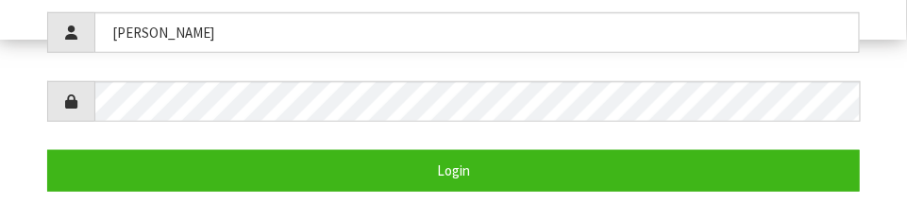
click at [716, 133] on form "James Login" at bounding box center [453, 101] width 813 height 178
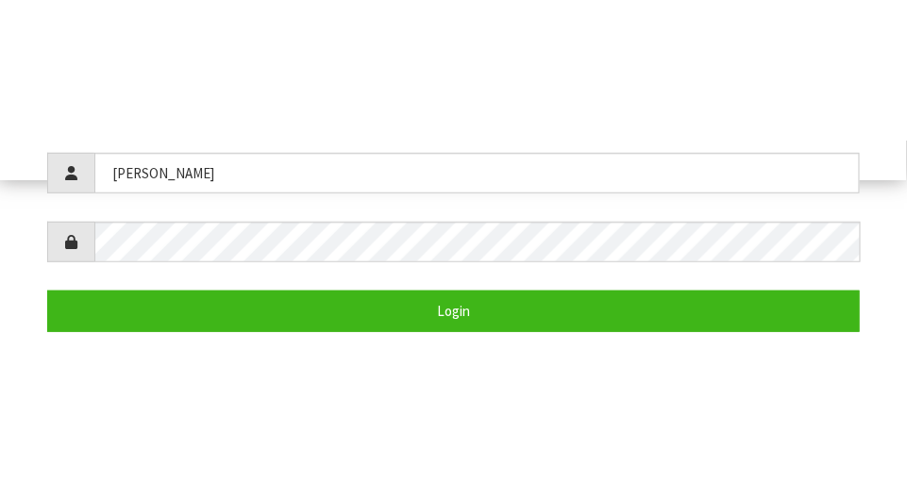
scroll to position [484, 0]
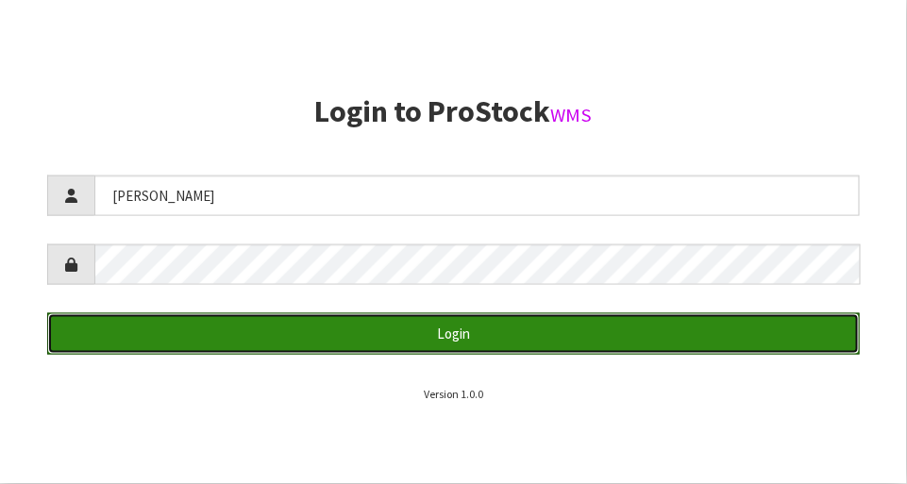
click at [702, 321] on button "Login" at bounding box center [453, 333] width 813 height 41
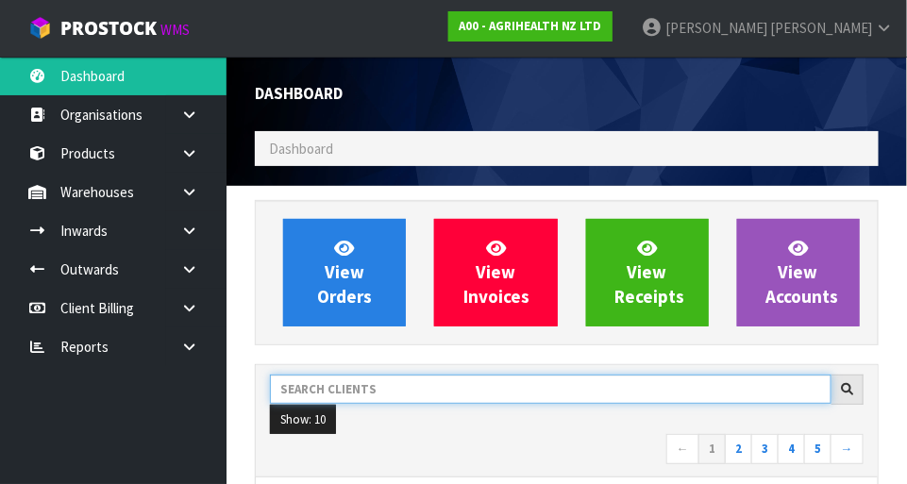
click at [347, 382] on input "text" at bounding box center [551, 389] width 562 height 29
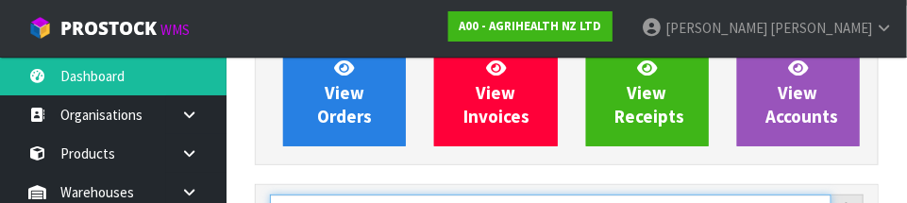
scroll to position [277, 0]
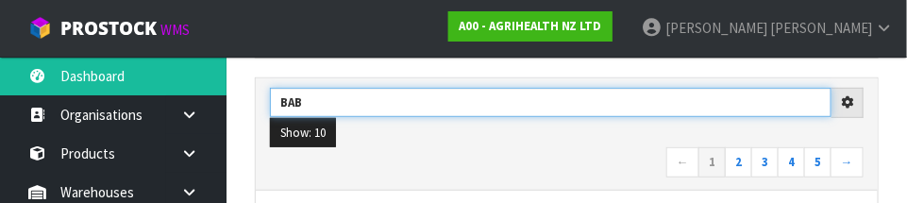
type input "BAB"
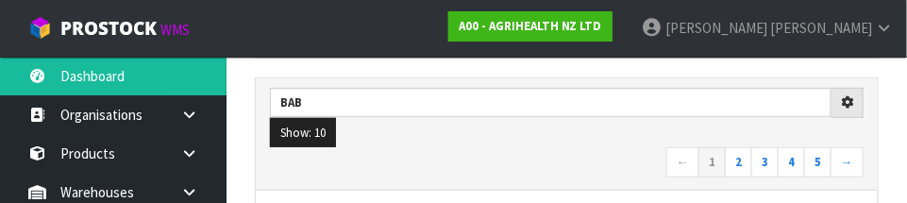
click at [549, 160] on nav "← 1 2 3 4 5 →" at bounding box center [567, 163] width 594 height 33
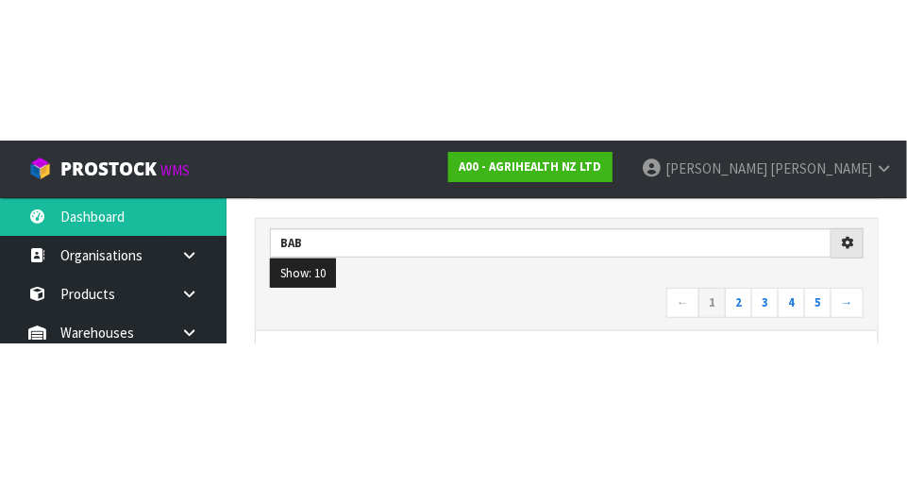
scroll to position [286, 0]
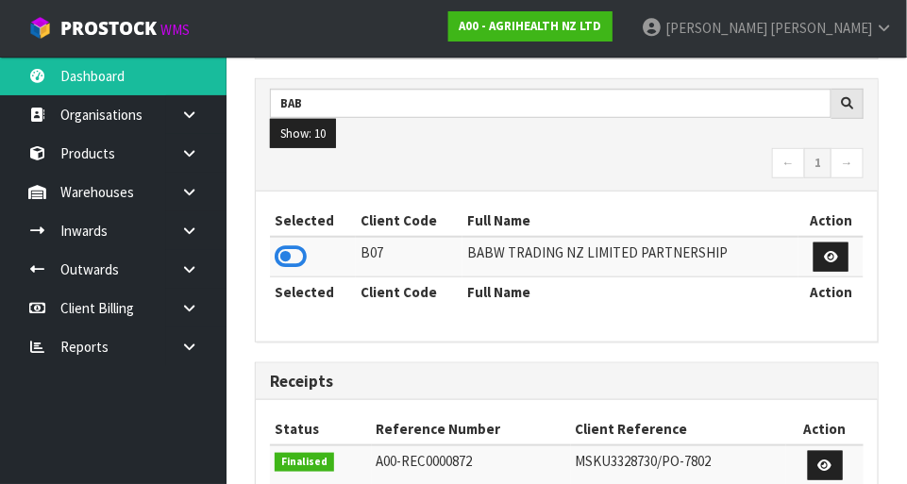
click at [287, 259] on icon at bounding box center [291, 257] width 32 height 28
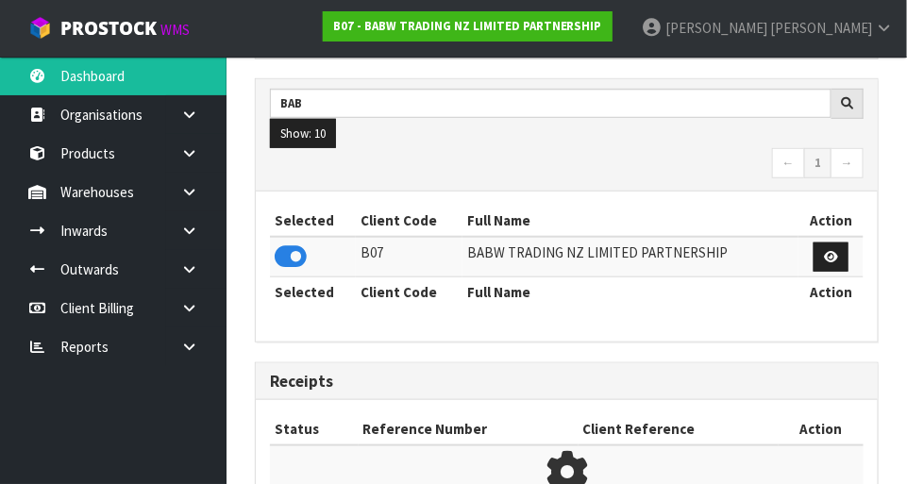
scroll to position [1239, 652]
click at [180, 194] on icon at bounding box center [189, 192] width 18 height 14
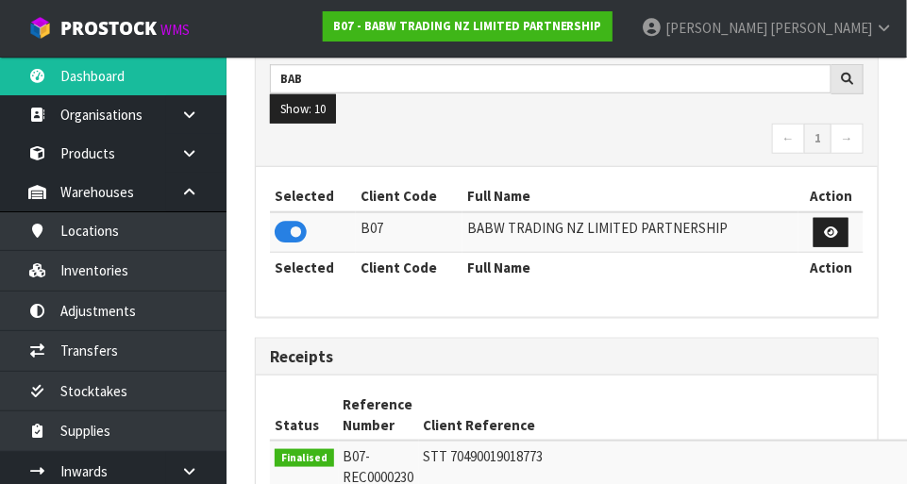
scroll to position [316, 0]
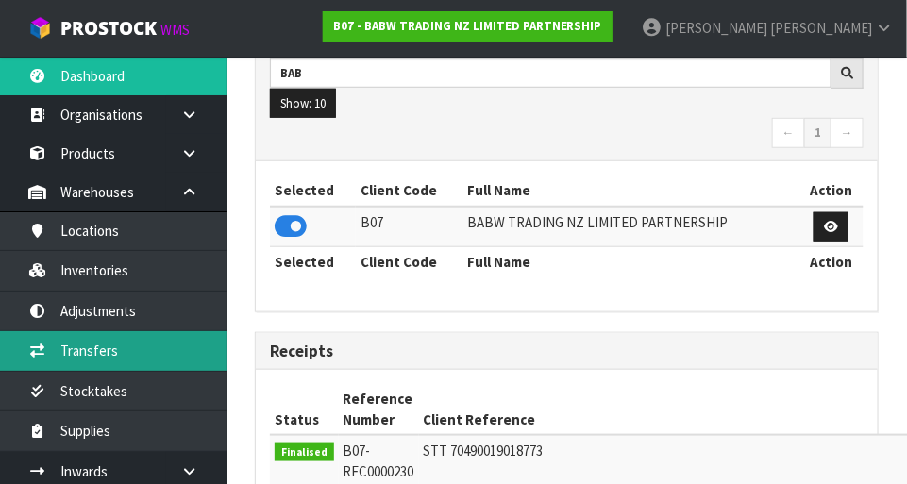
click at [76, 346] on link "Transfers" at bounding box center [113, 350] width 227 height 39
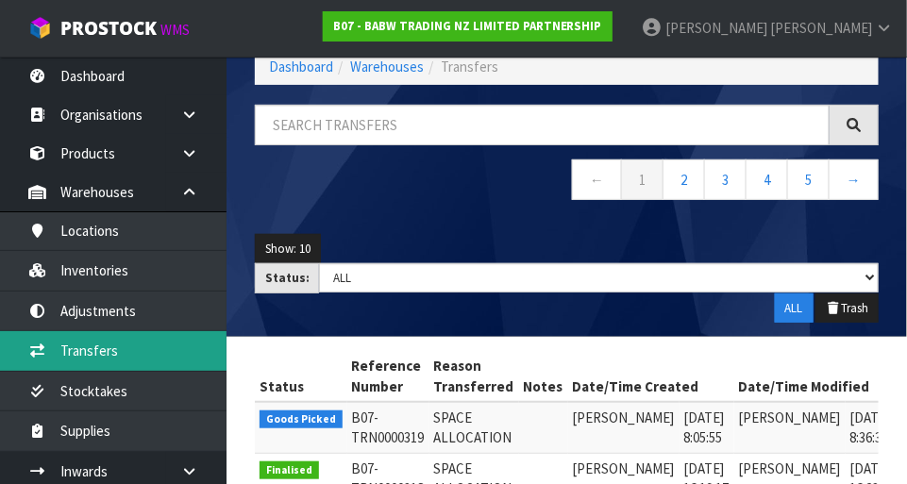
scroll to position [316, 0]
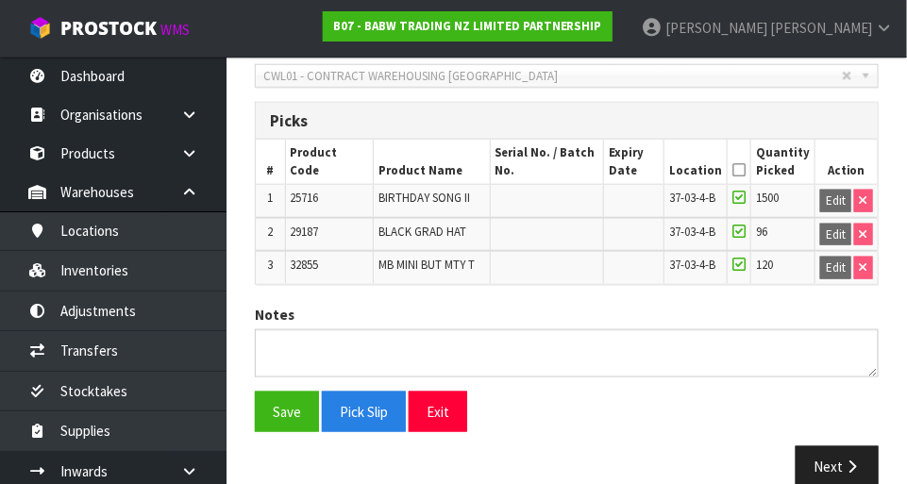
scroll to position [447, 0]
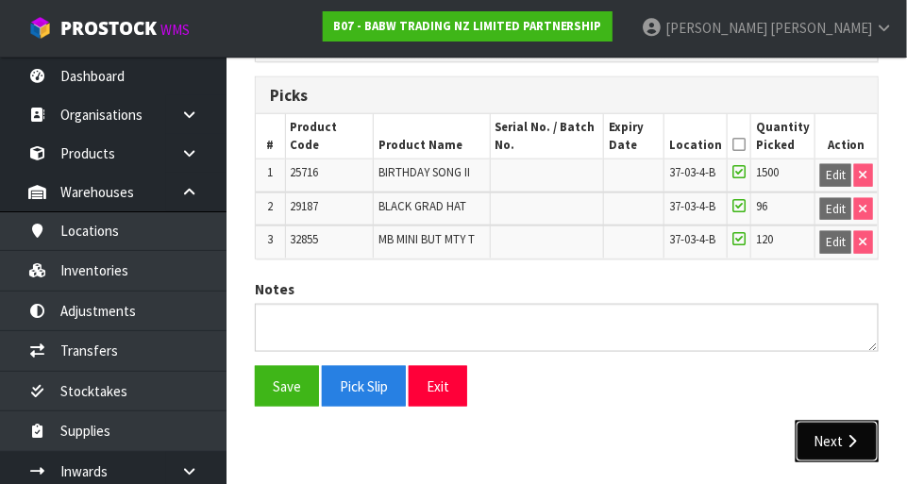
click at [822, 428] on button "Next" at bounding box center [837, 441] width 83 height 41
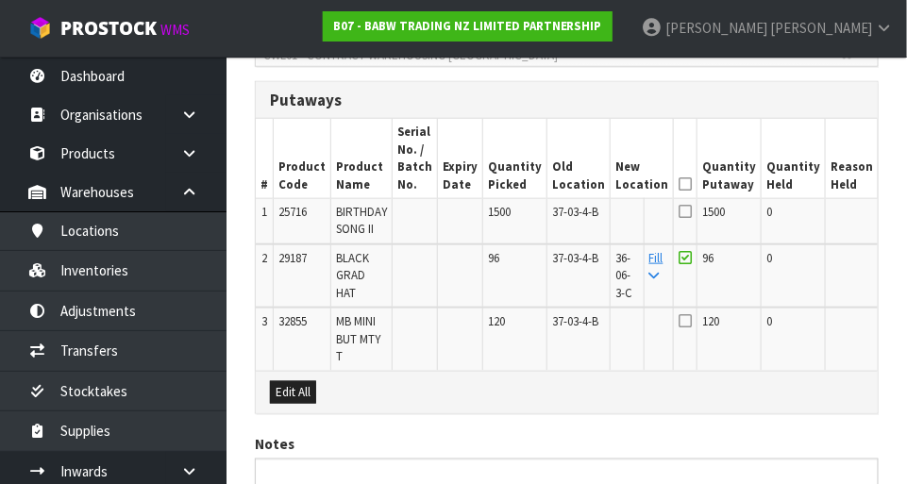
scroll to position [444, 0]
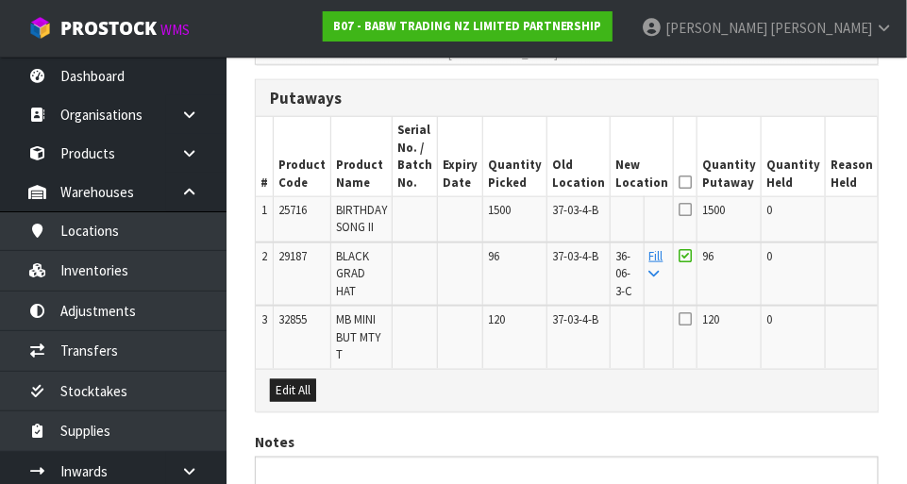
click at [884, 317] on button "Edit" at bounding box center [899, 323] width 31 height 23
click at [616, 314] on input "text" at bounding box center [631, 324] width 30 height 24
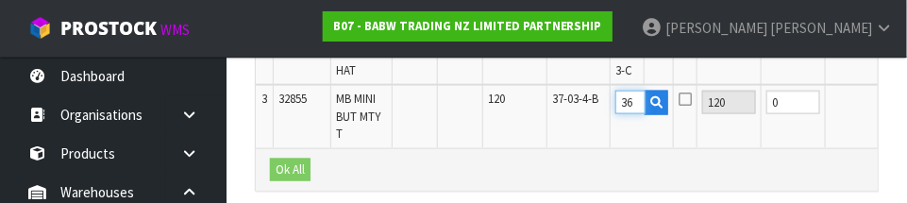
scroll to position [0, 0]
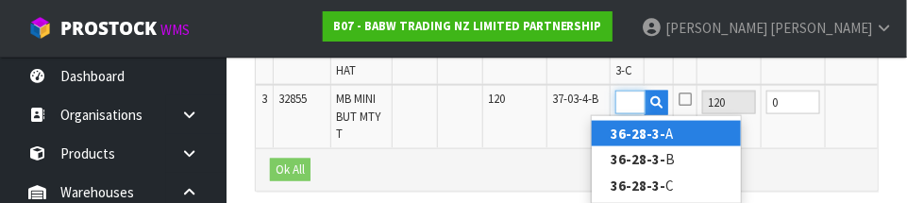
type input "36-28-3-B"
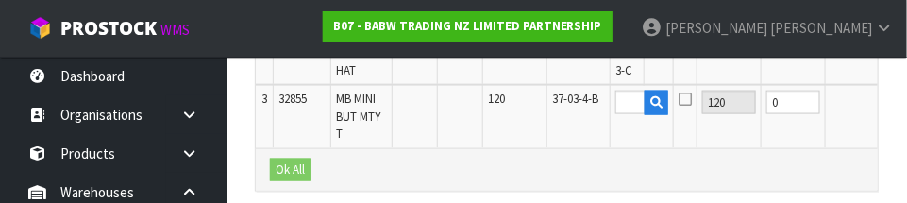
click at [886, 103] on button "OK" at bounding box center [899, 102] width 26 height 23
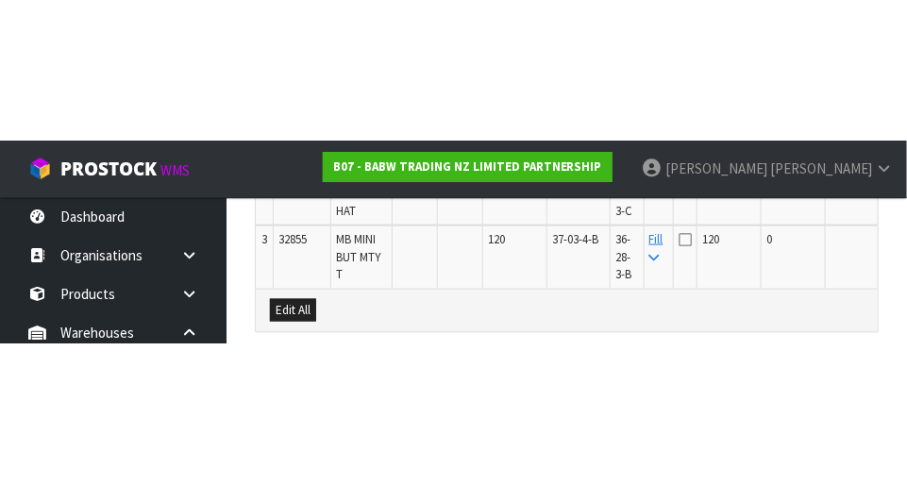
scroll to position [598, 0]
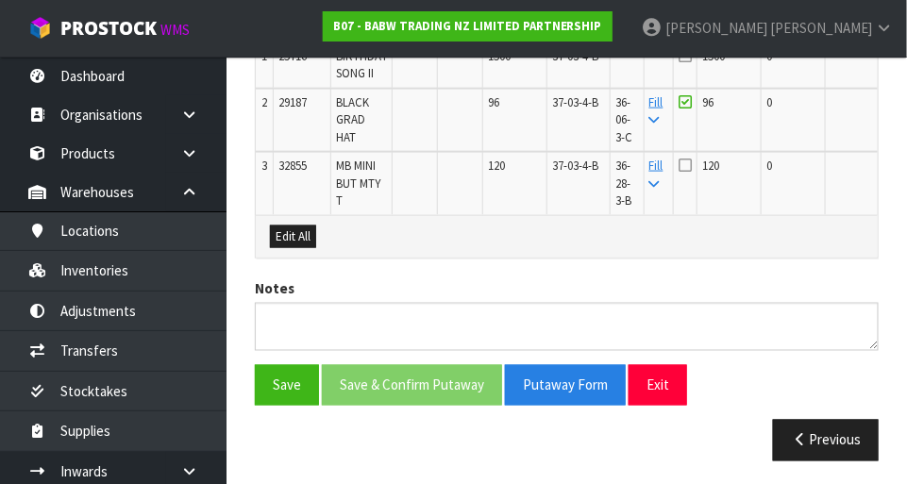
click at [679, 167] on icon at bounding box center [685, 165] width 13 height 15
click at [0, 0] on input "checkbox" at bounding box center [0, 0] width 0 height 0
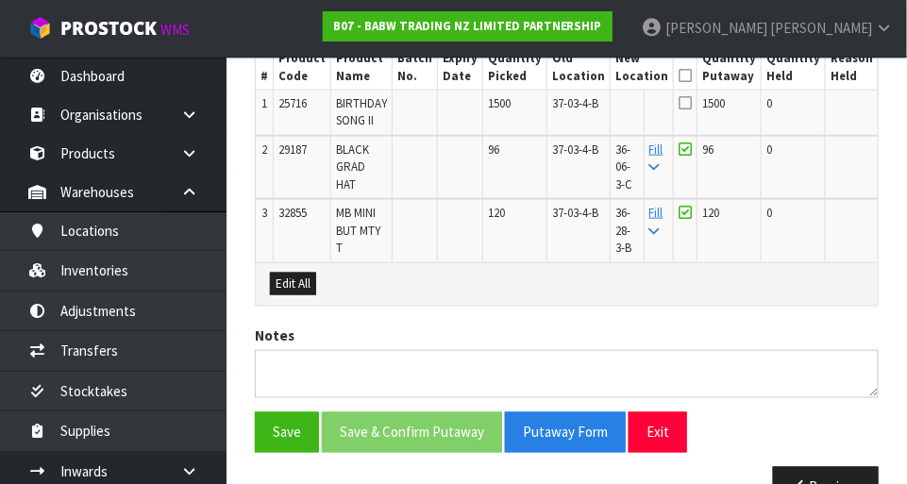
scroll to position [545, 0]
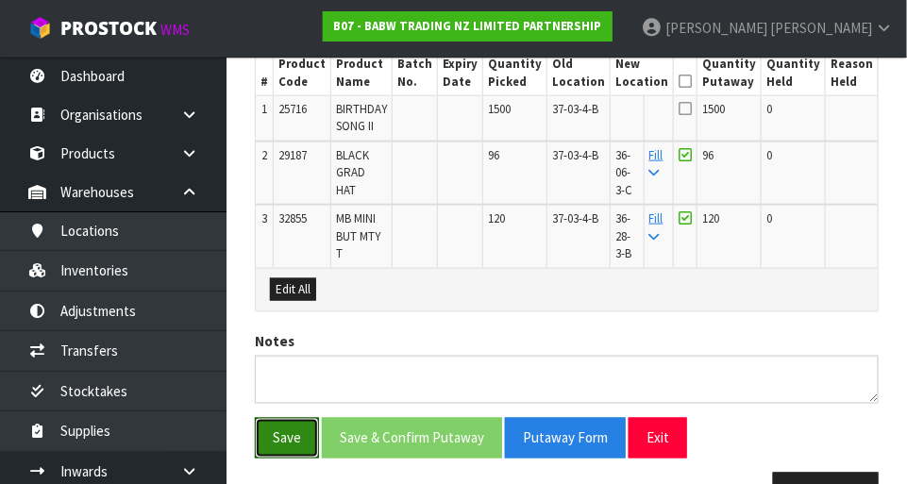
click at [284, 421] on button "Save" at bounding box center [287, 438] width 64 height 41
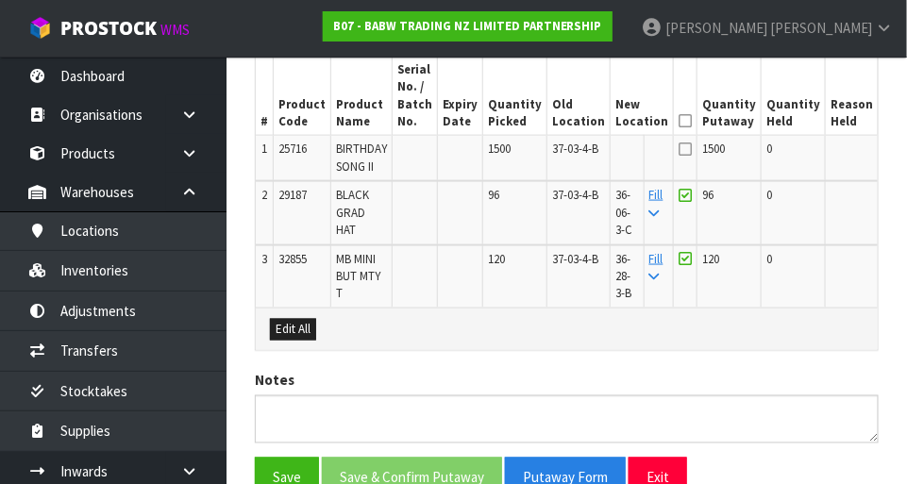
scroll to position [575, 0]
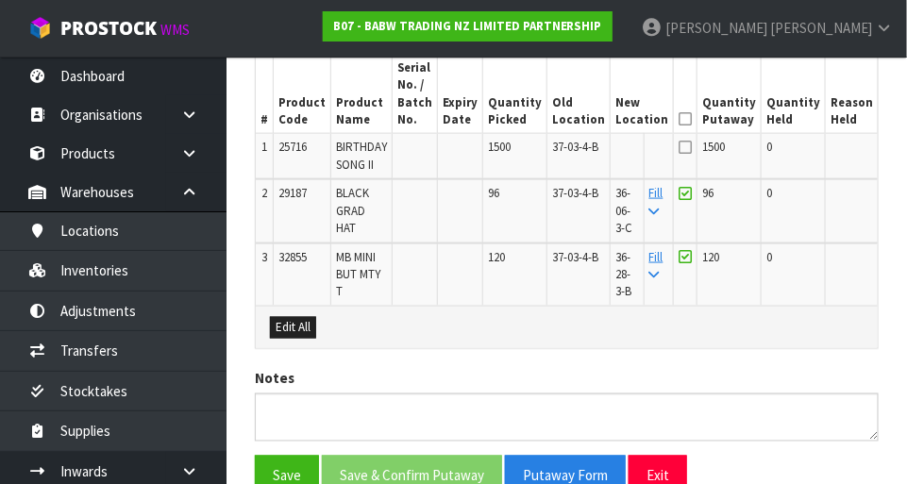
click at [884, 142] on button "Edit" at bounding box center [899, 150] width 31 height 23
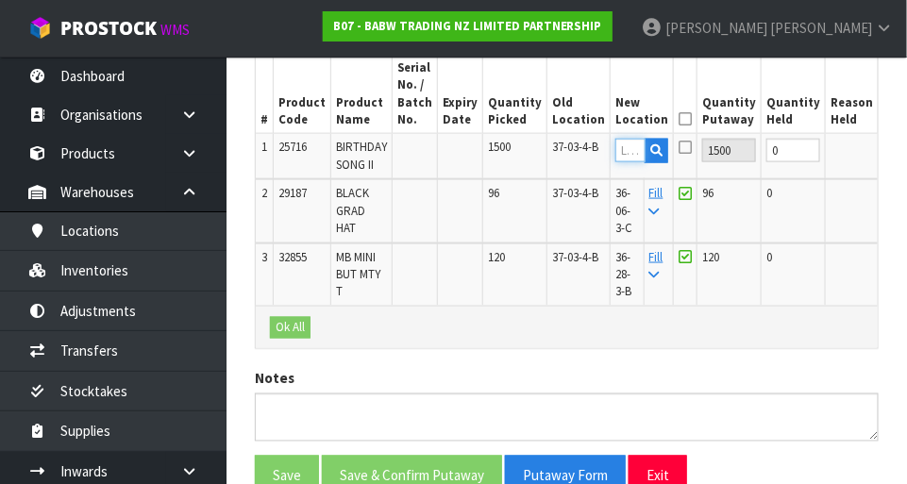
click at [616, 147] on input "text" at bounding box center [631, 151] width 30 height 24
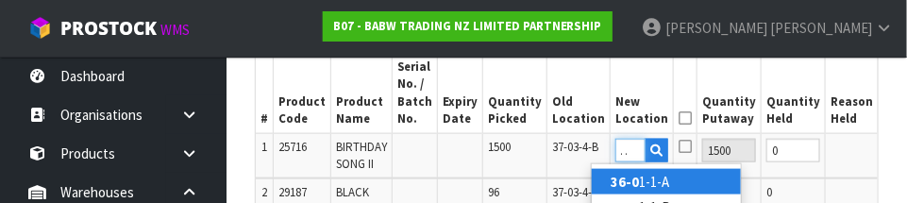
scroll to position [0, 18]
type input "36-06-4-B"
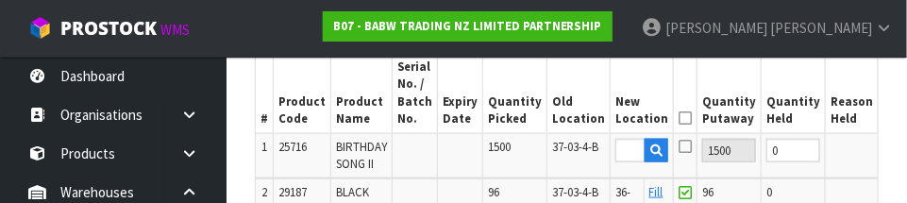
click at [886, 139] on button "OK" at bounding box center [899, 150] width 26 height 23
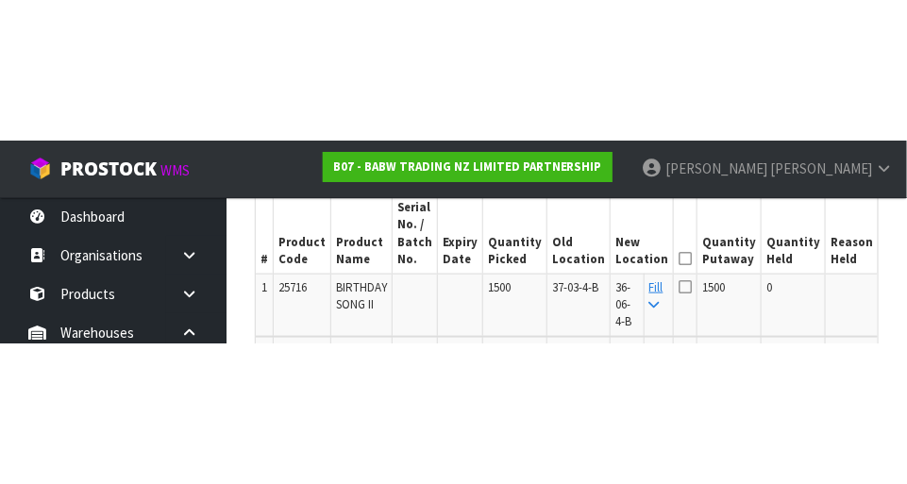
scroll to position [575, 0]
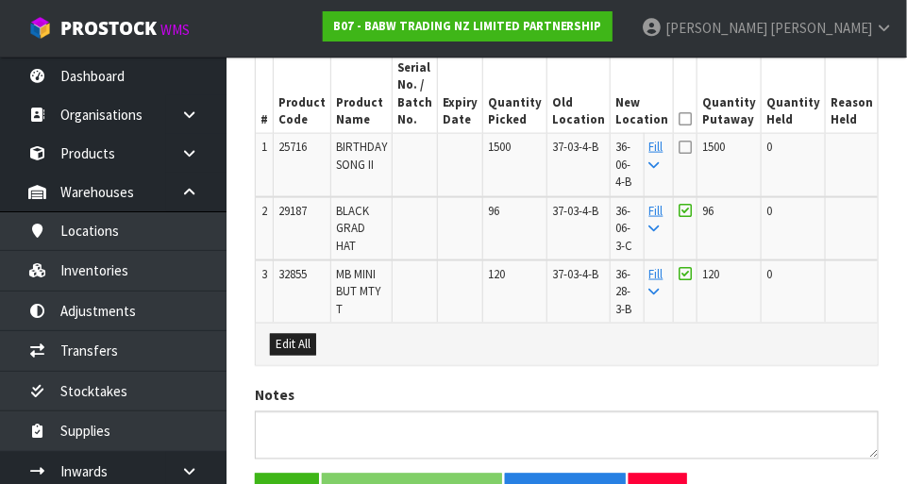
click at [679, 119] on icon at bounding box center [685, 119] width 13 height 1
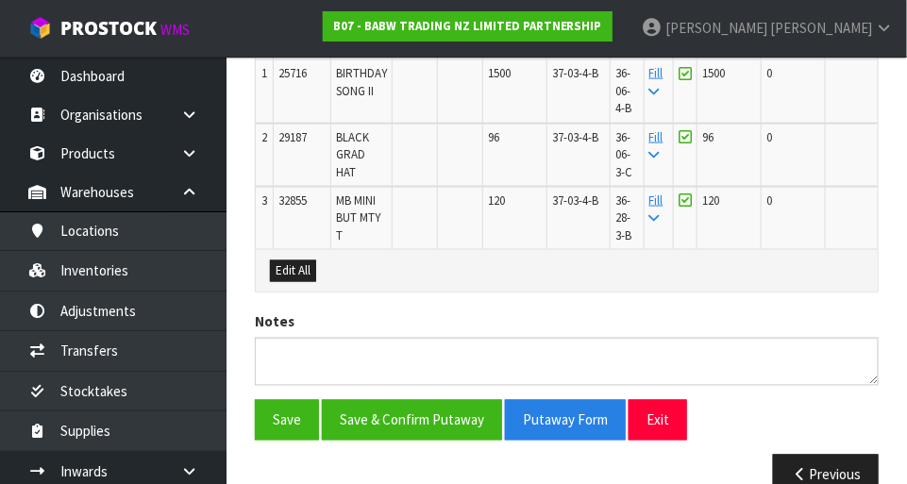
scroll to position [650, 0]
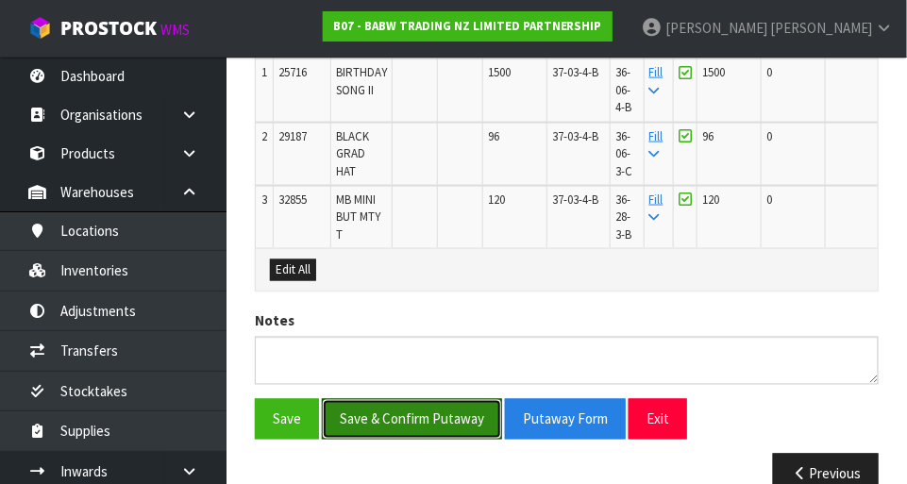
click at [388, 414] on button "Save & Confirm Putaway" at bounding box center [412, 419] width 180 height 41
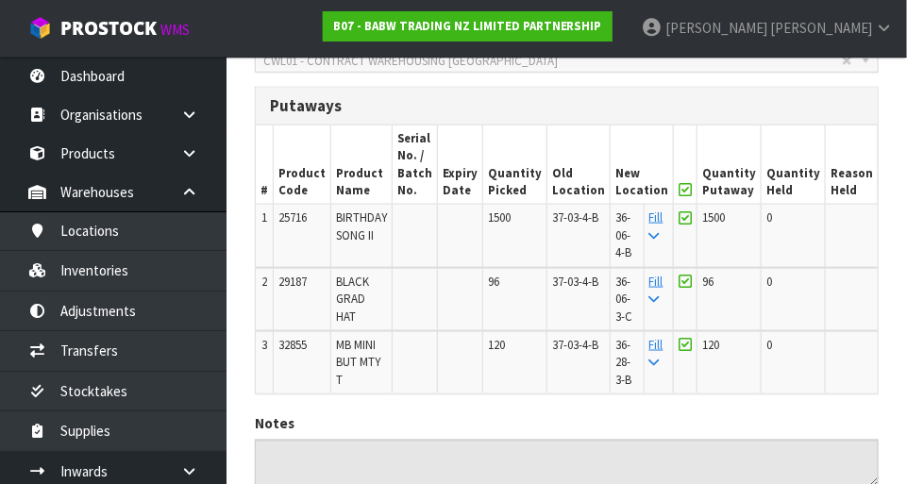
scroll to position [521, 0]
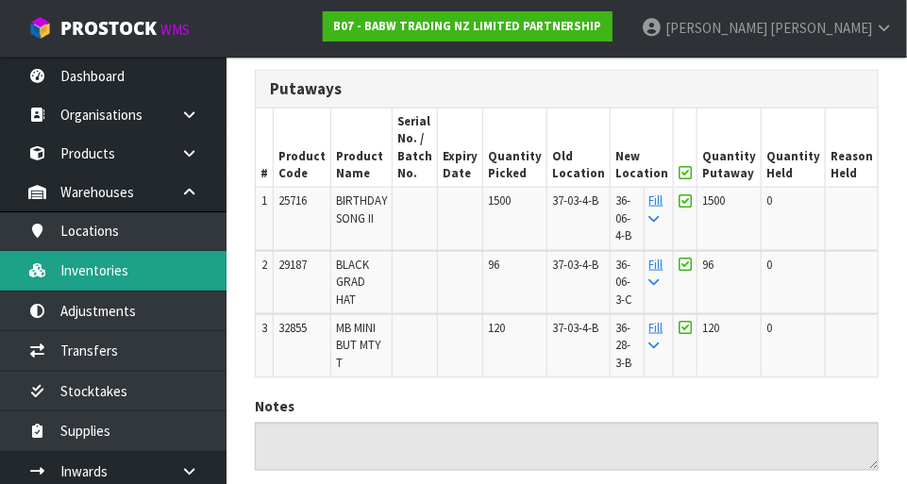
click at [76, 276] on link "Inventories" at bounding box center [113, 270] width 227 height 39
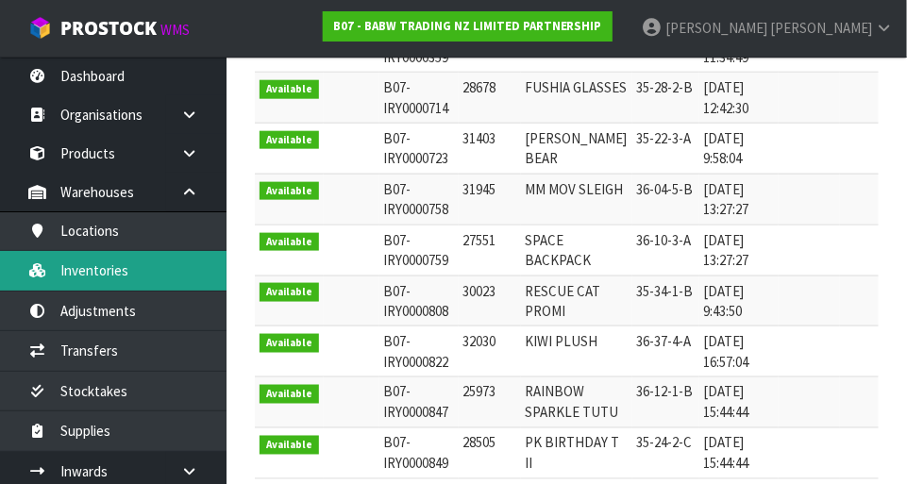
scroll to position [490, 0]
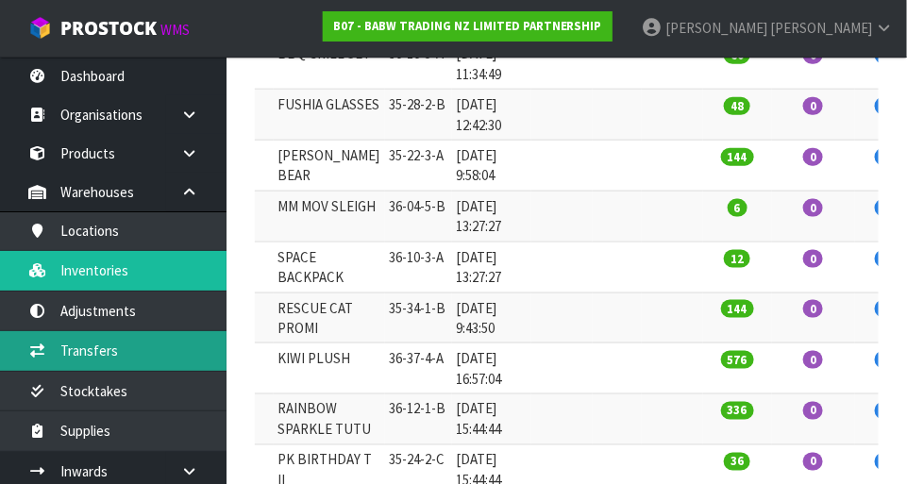
click at [73, 356] on link "Transfers" at bounding box center [113, 350] width 227 height 39
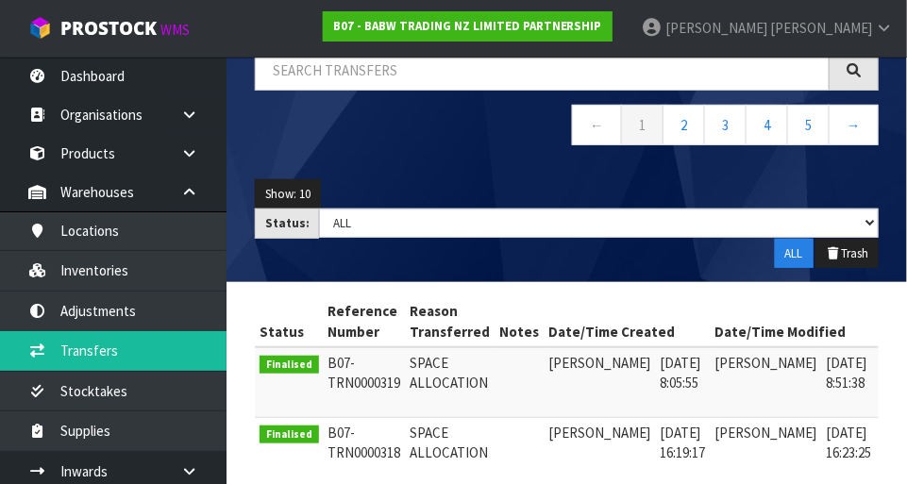
scroll to position [149, 0]
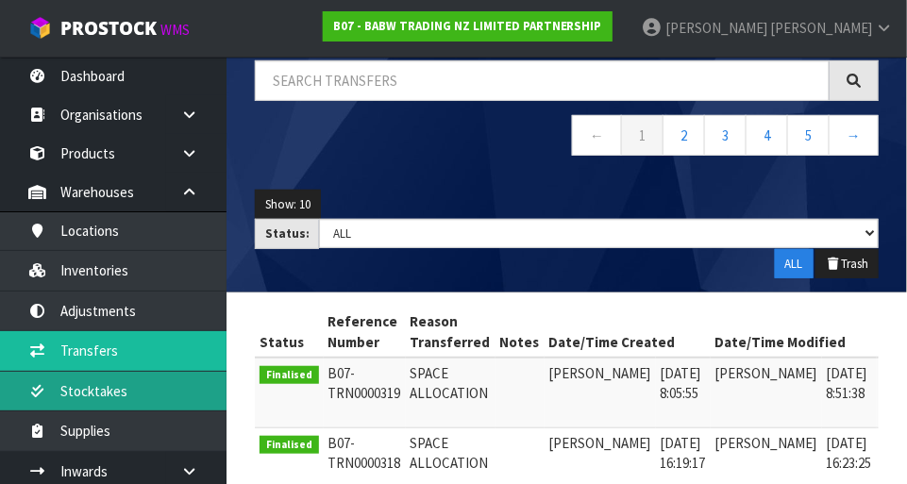
click at [67, 390] on link "Stocktakes" at bounding box center [113, 391] width 227 height 39
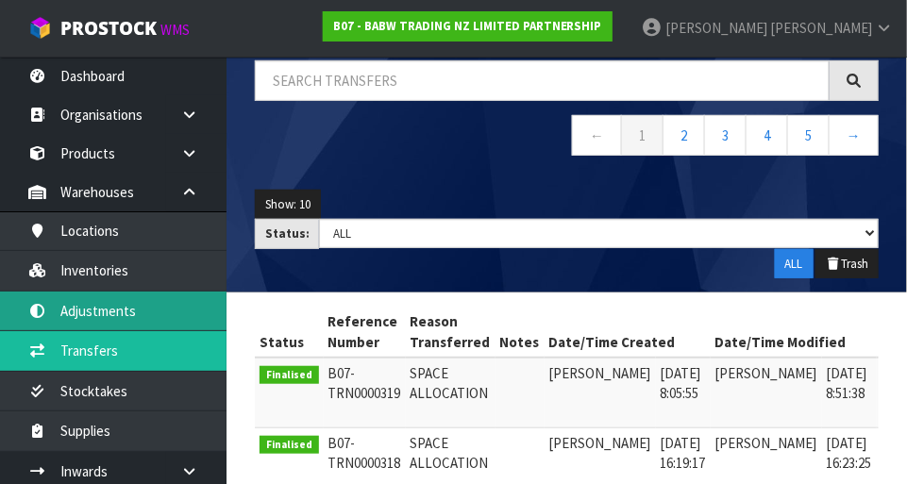
click at [88, 312] on link "Adjustments" at bounding box center [113, 311] width 227 height 39
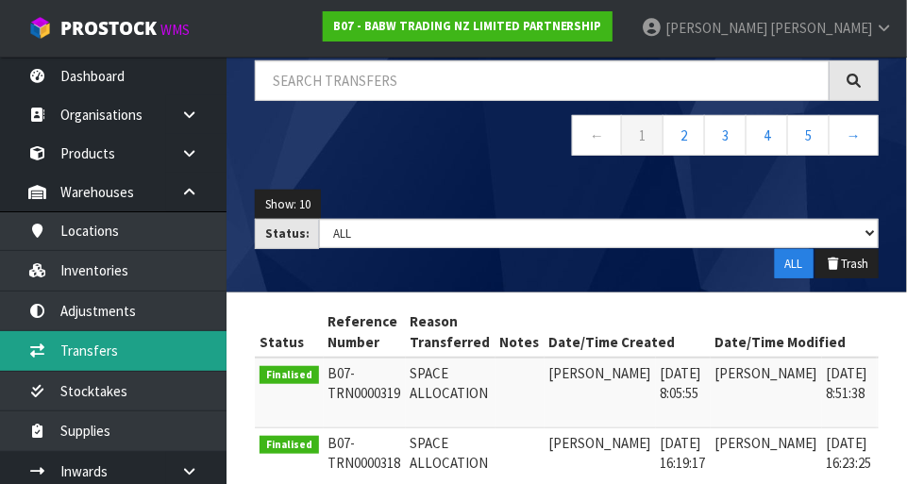
click at [77, 359] on link "Transfers" at bounding box center [113, 350] width 227 height 39
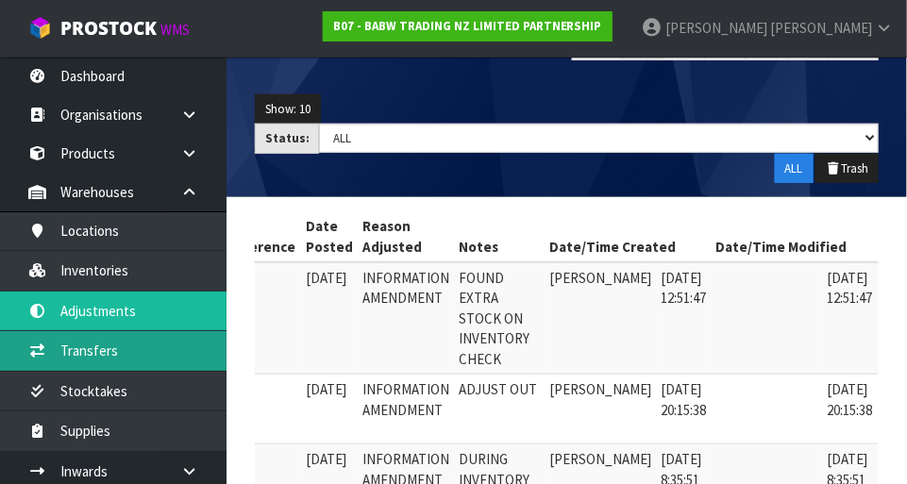
scroll to position [0, 196]
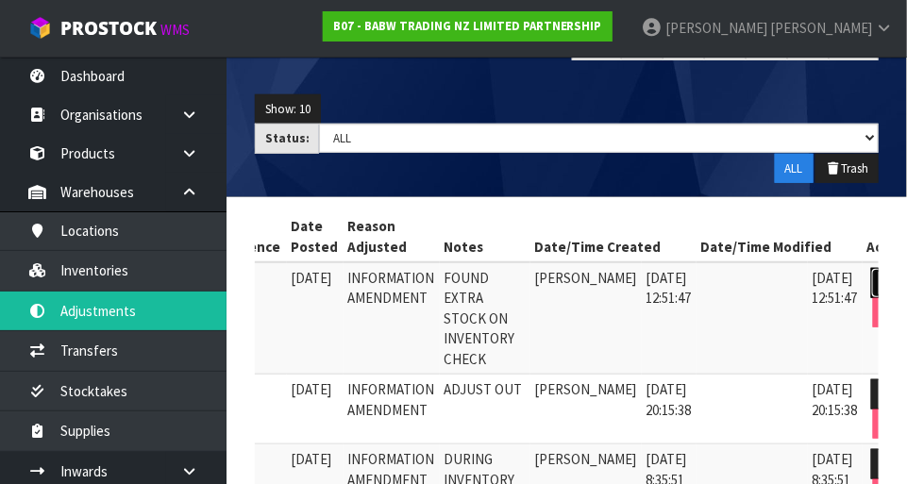
click at [882, 277] on icon at bounding box center [889, 283] width 14 height 12
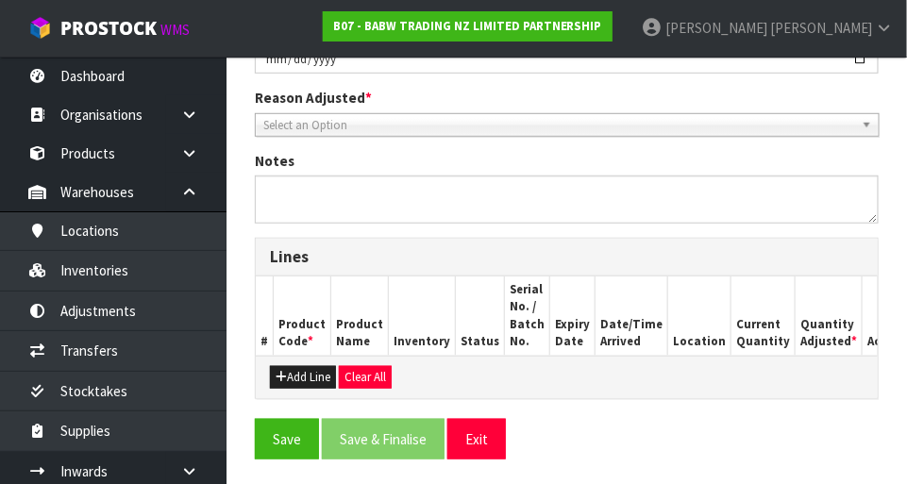
type input "2025-07-07"
type textarea "FOUND EXTRA STOCK ON INVENTORY CHECK"
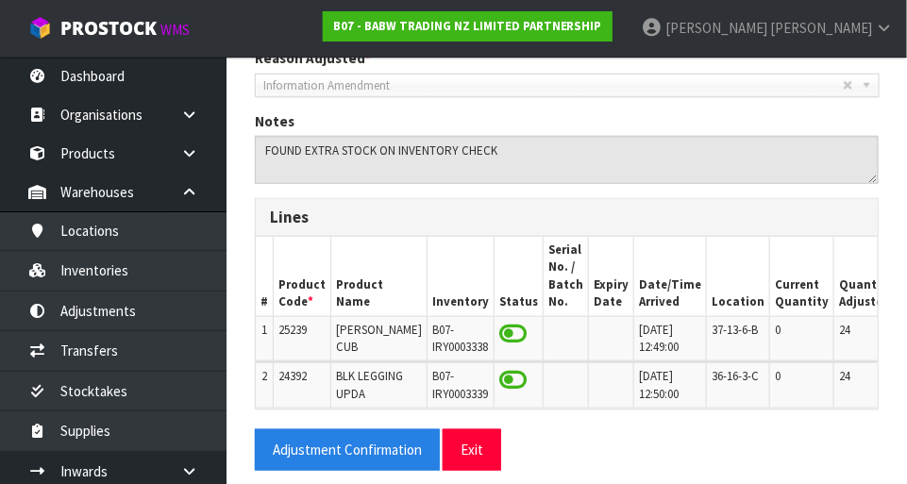
scroll to position [329, 0]
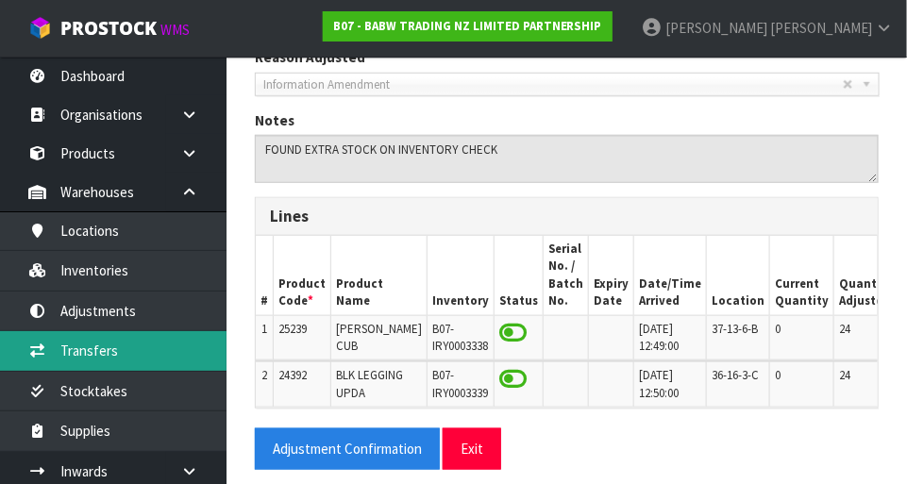
click at [83, 356] on link "Transfers" at bounding box center [113, 350] width 227 height 39
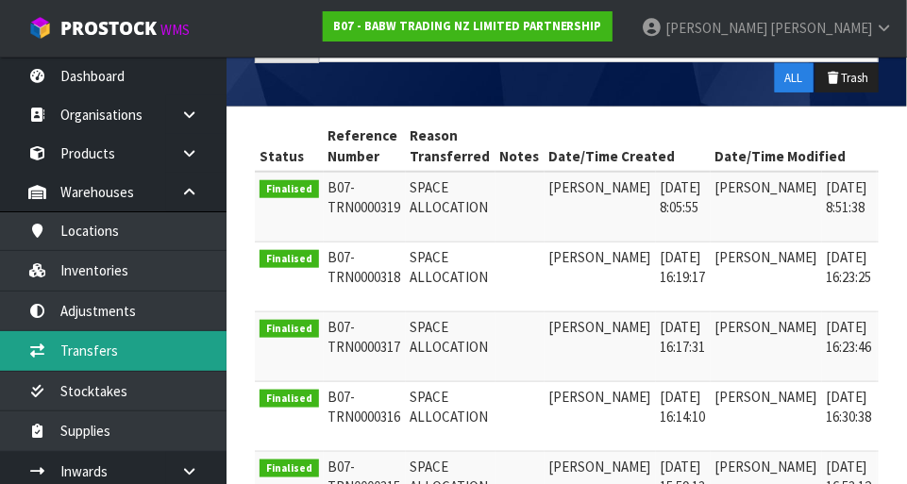
scroll to position [332, 0]
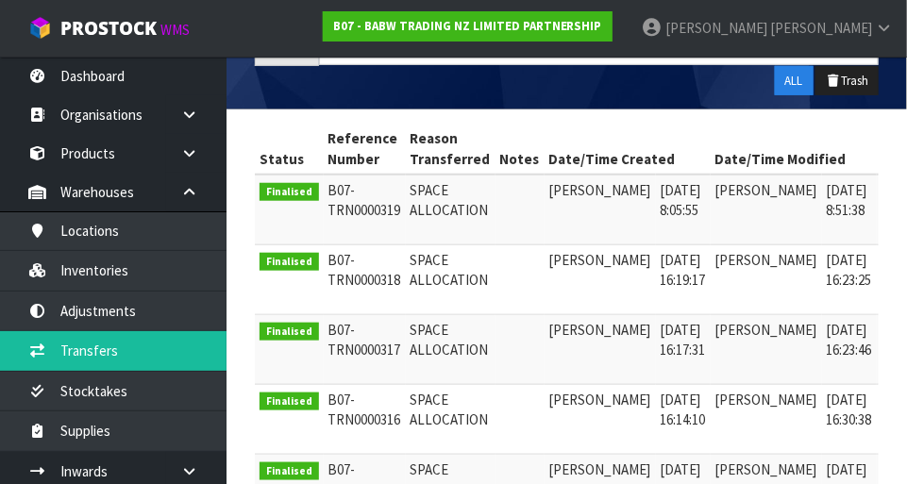
click at [886, 182] on link at bounding box center [903, 195] width 35 height 30
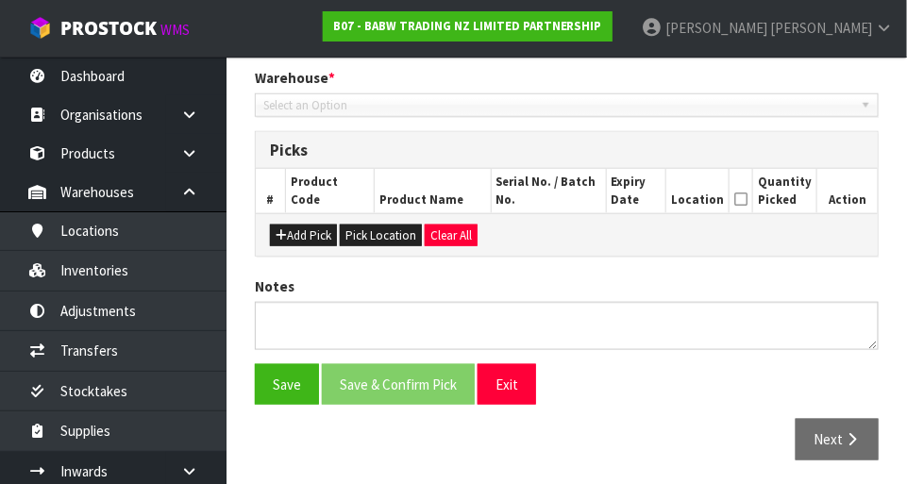
type input "2025-09-09"
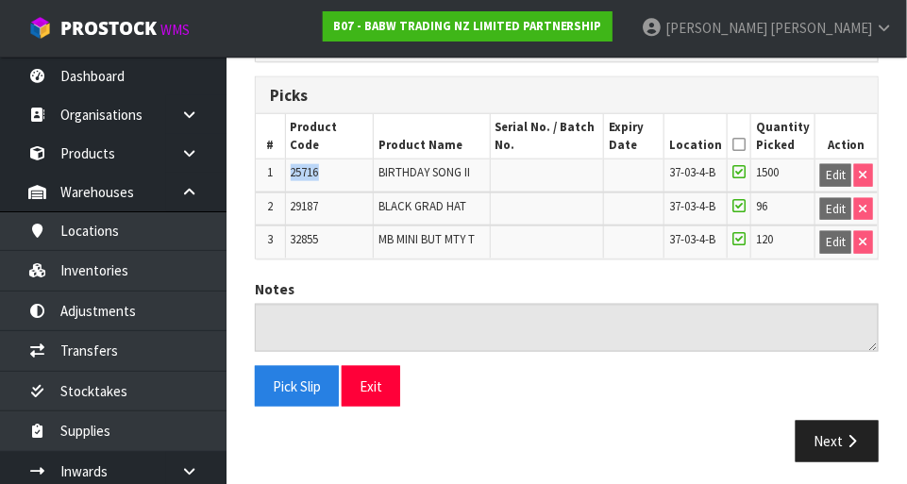
scroll to position [46, 0]
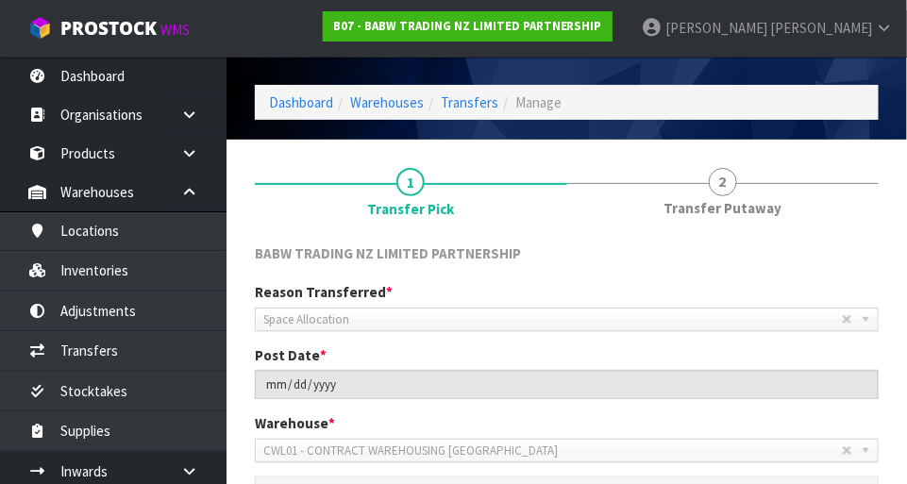
click at [869, 20] on span "Luff" at bounding box center [821, 28] width 102 height 18
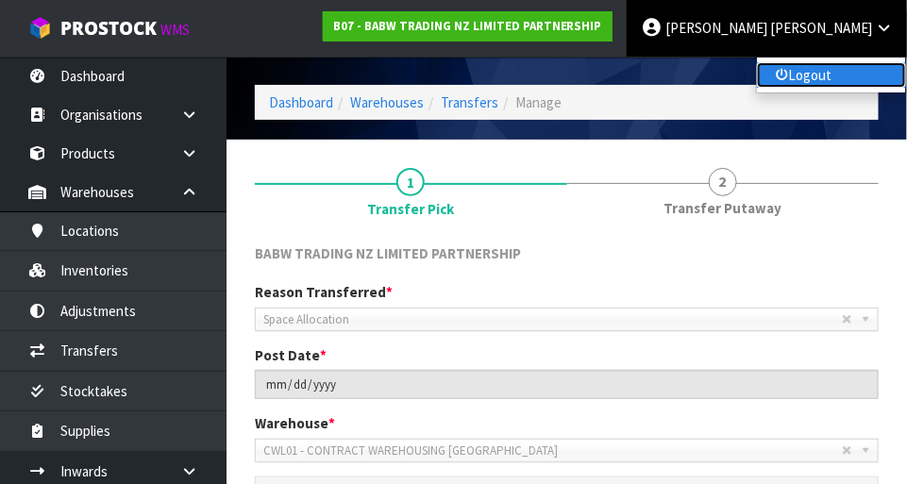
click at [854, 76] on link "Logout" at bounding box center [831, 74] width 149 height 25
